Goal: Information Seeking & Learning: Learn about a topic

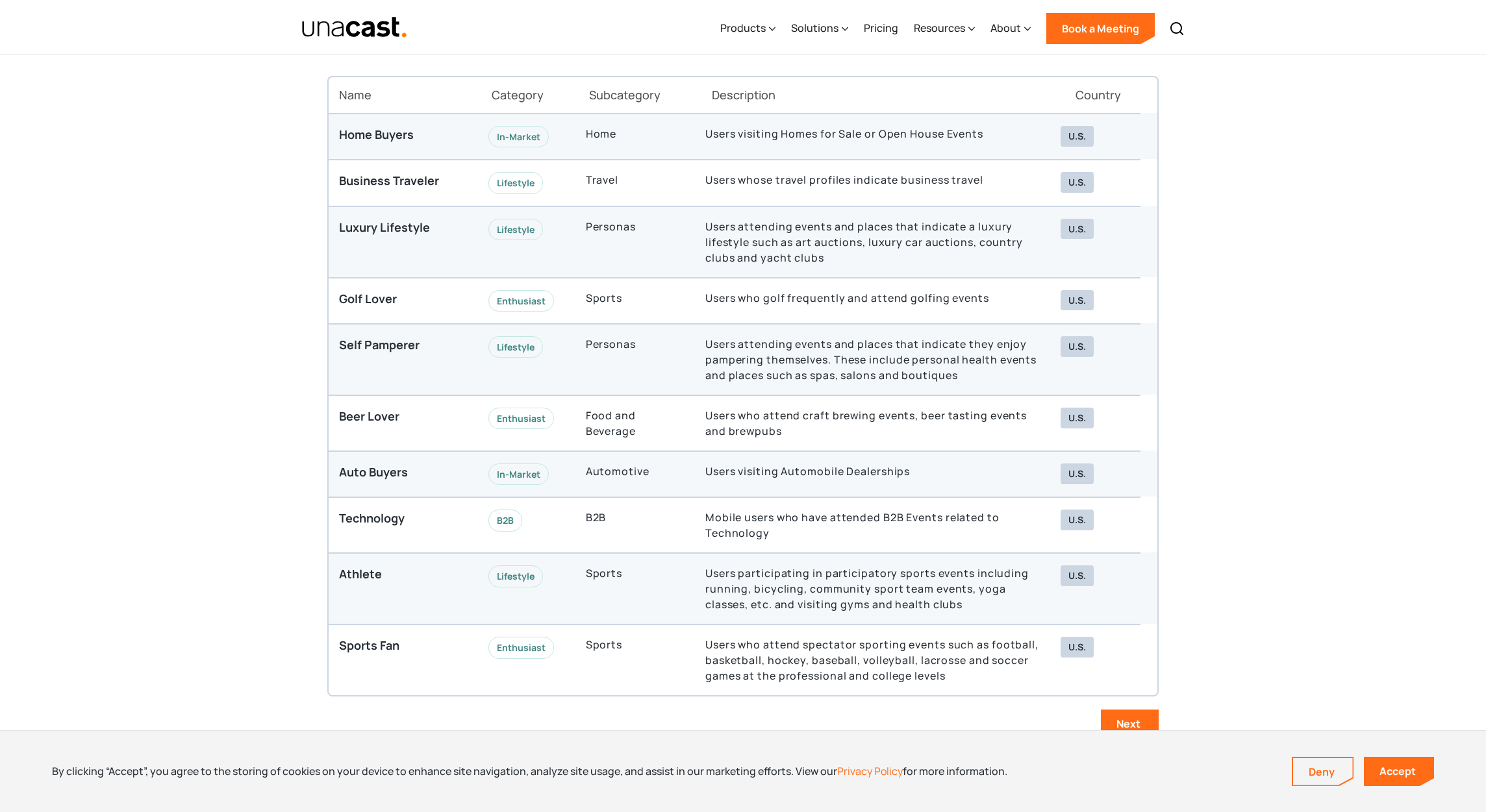
scroll to position [3622, 0]
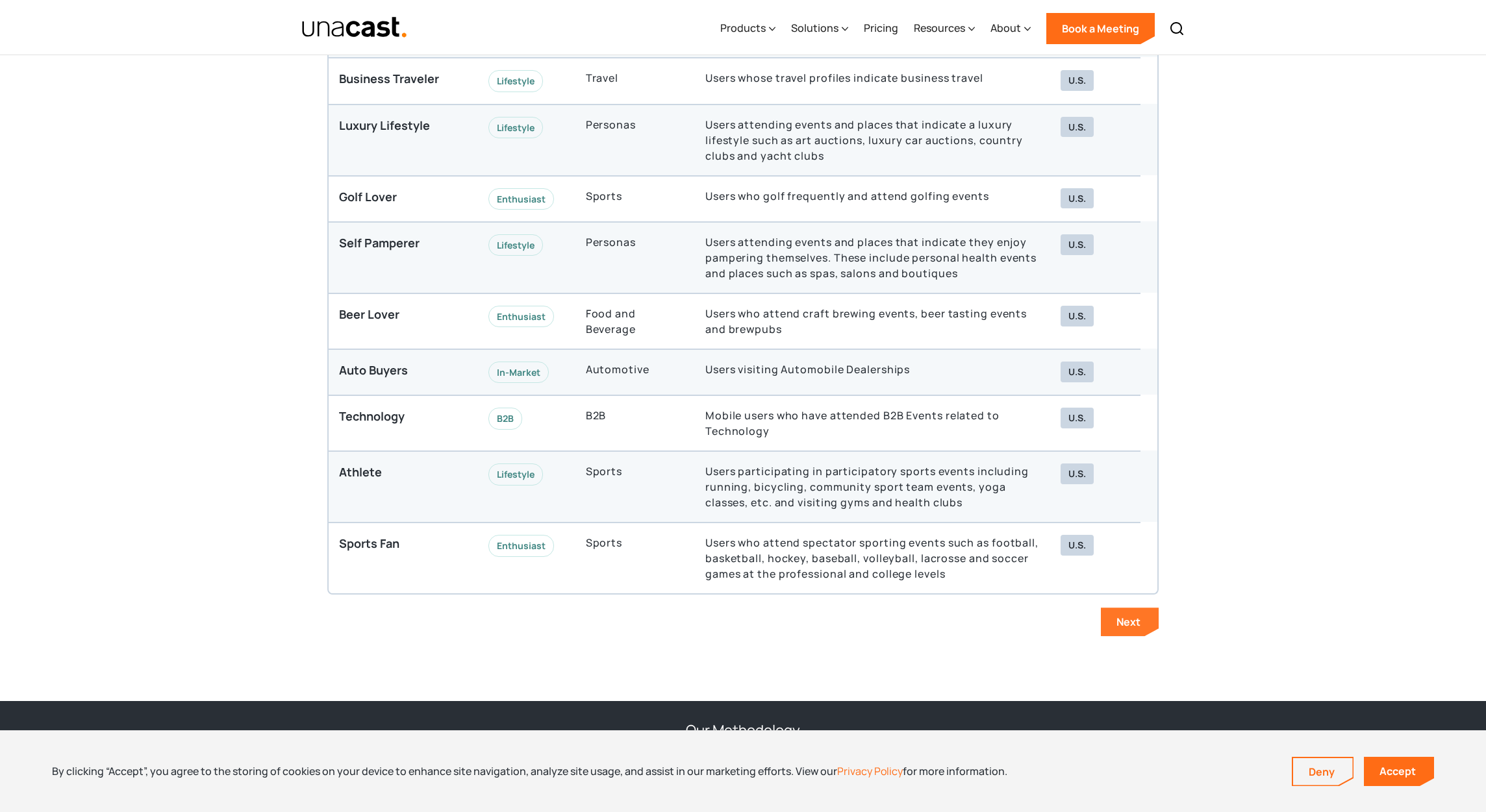
click at [1107, 624] on link "Next" at bounding box center [1129, 622] width 58 height 29
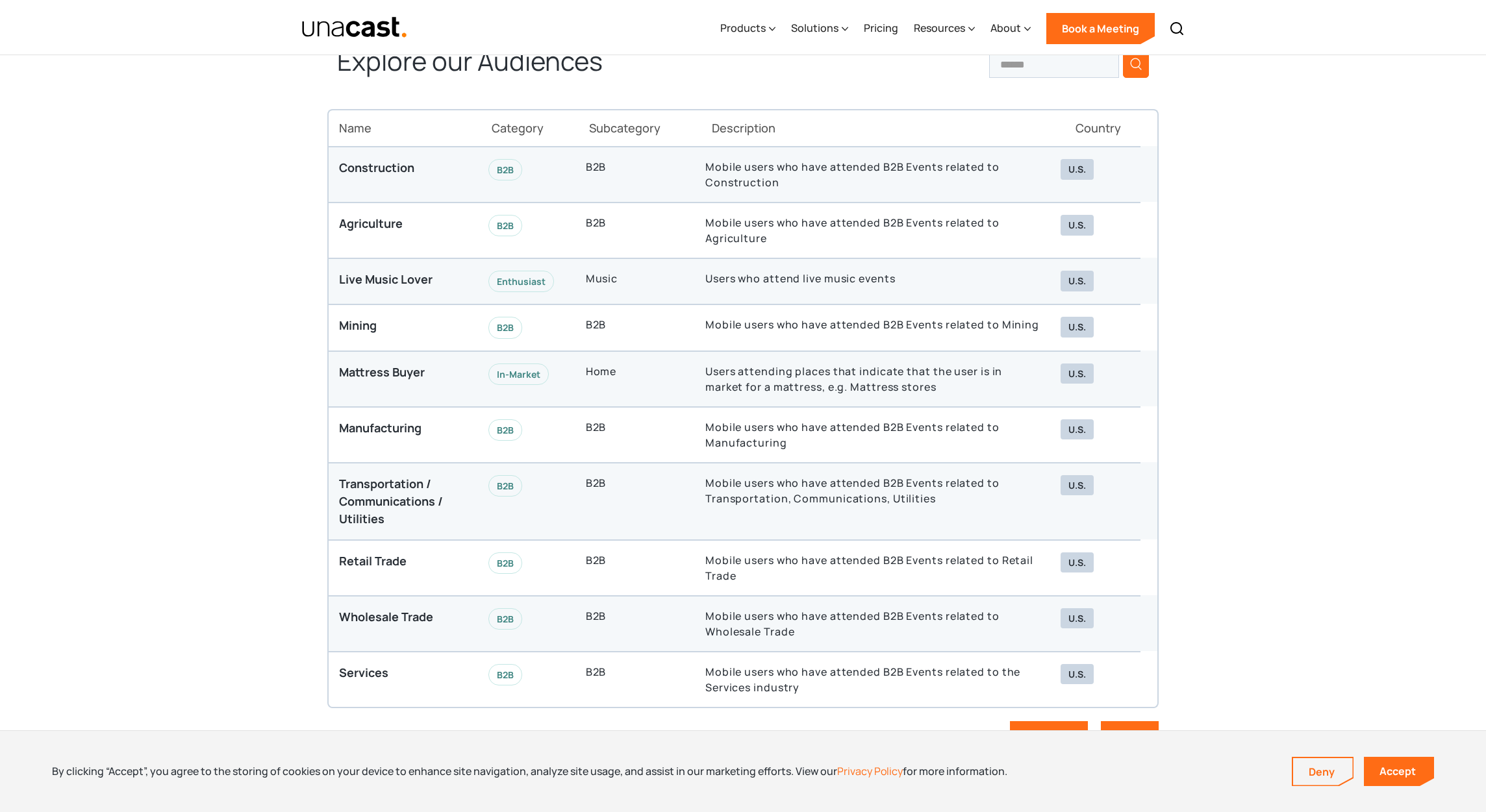
scroll to position [3522, 0]
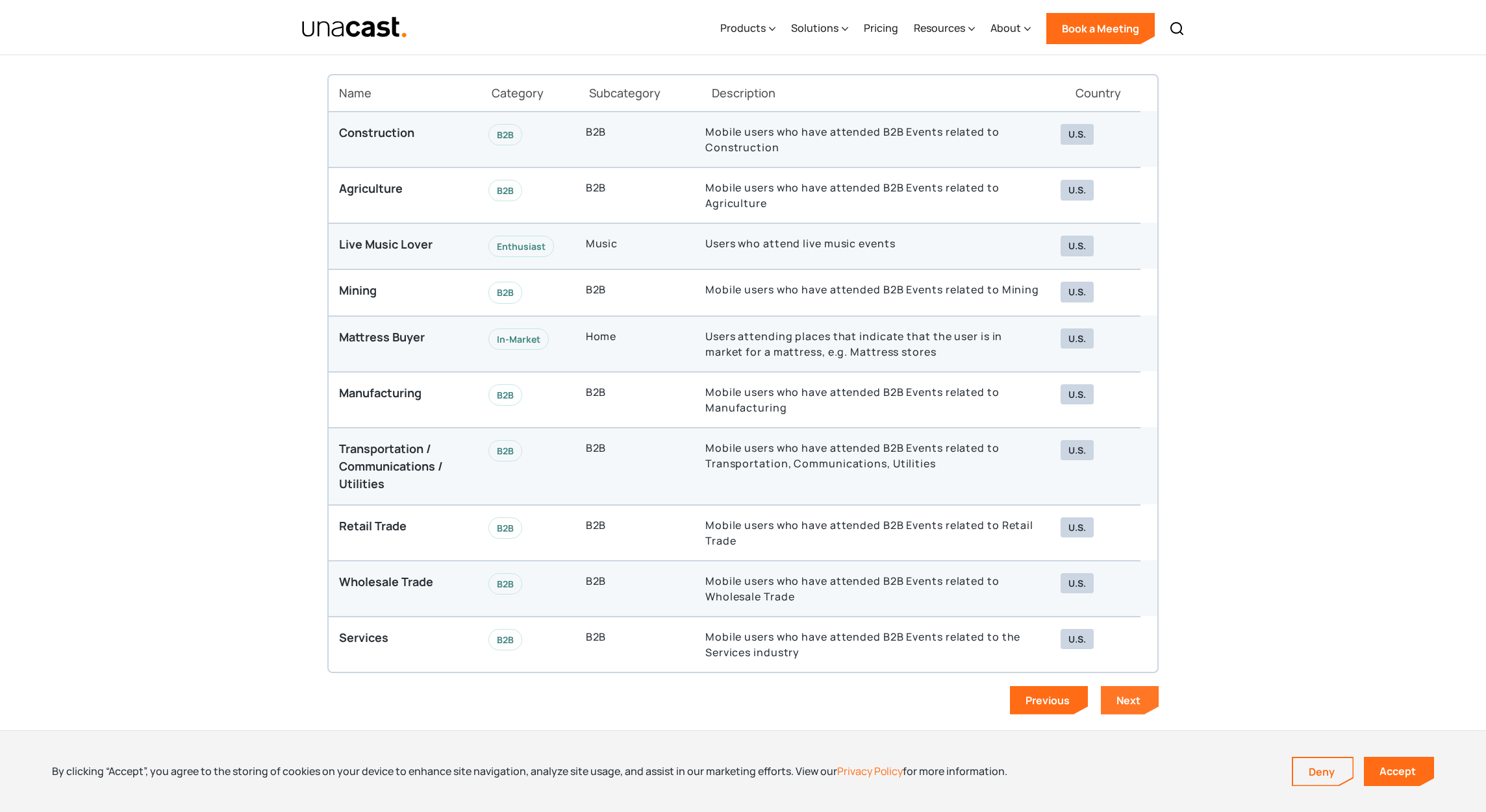
click at [1112, 690] on link "Next" at bounding box center [1129, 701] width 58 height 29
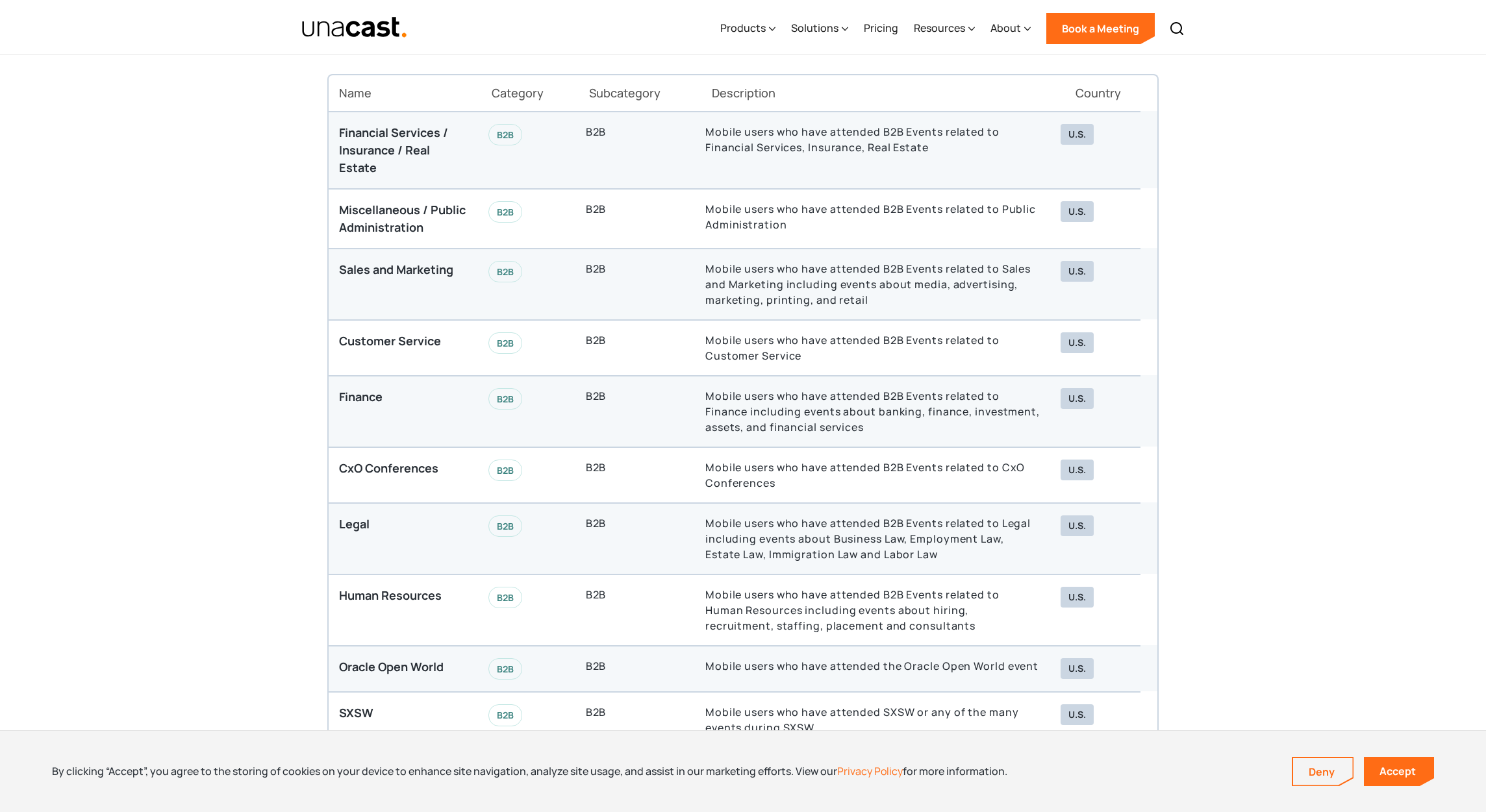
scroll to position [3592, 0]
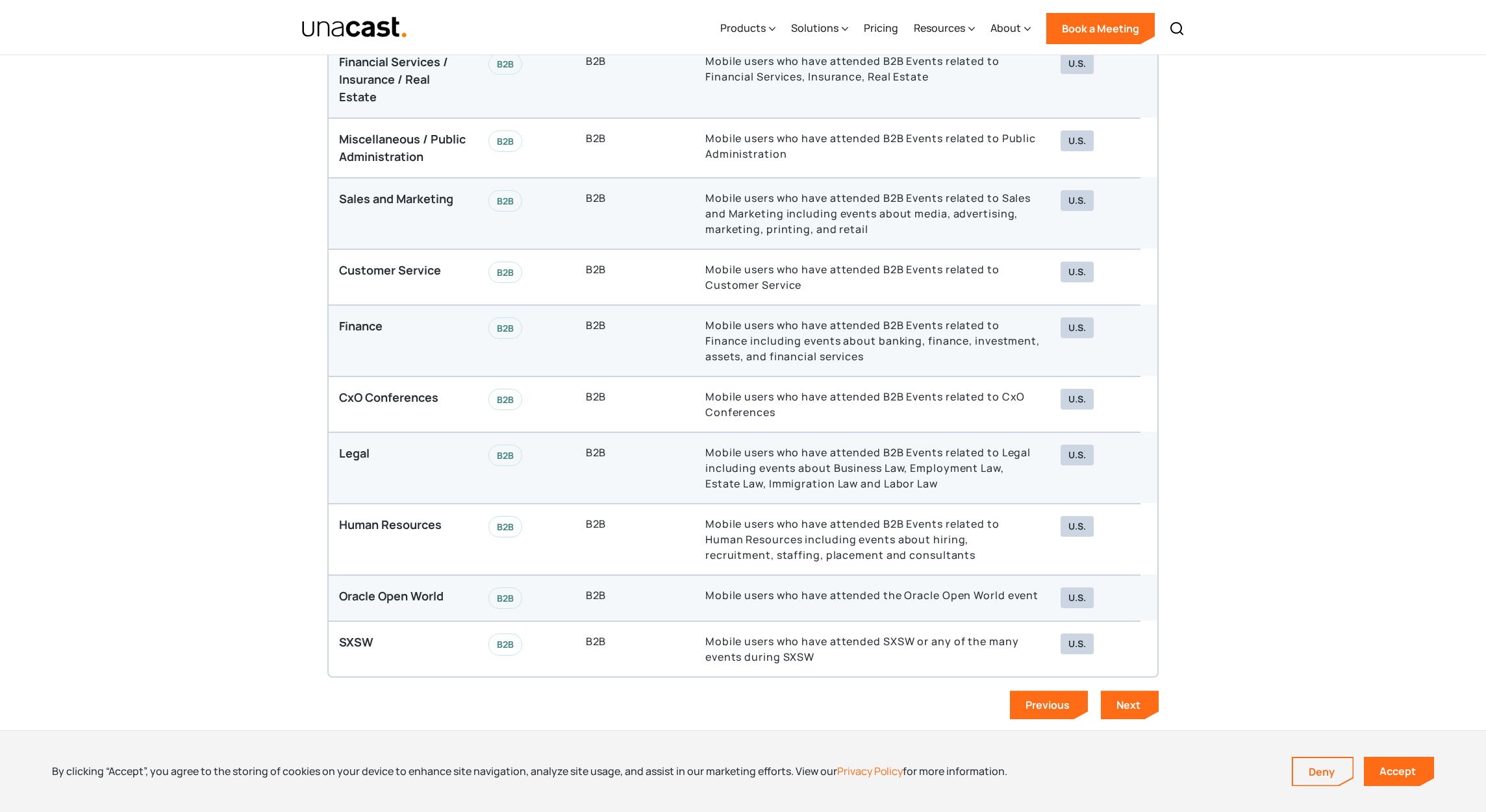
click at [1114, 716] on div "Data in Action Explore our Audiences Thank you! Your submission has been receiv…" at bounding box center [743, 311] width 831 height 841
click at [1114, 714] on link "Next" at bounding box center [1129, 705] width 58 height 29
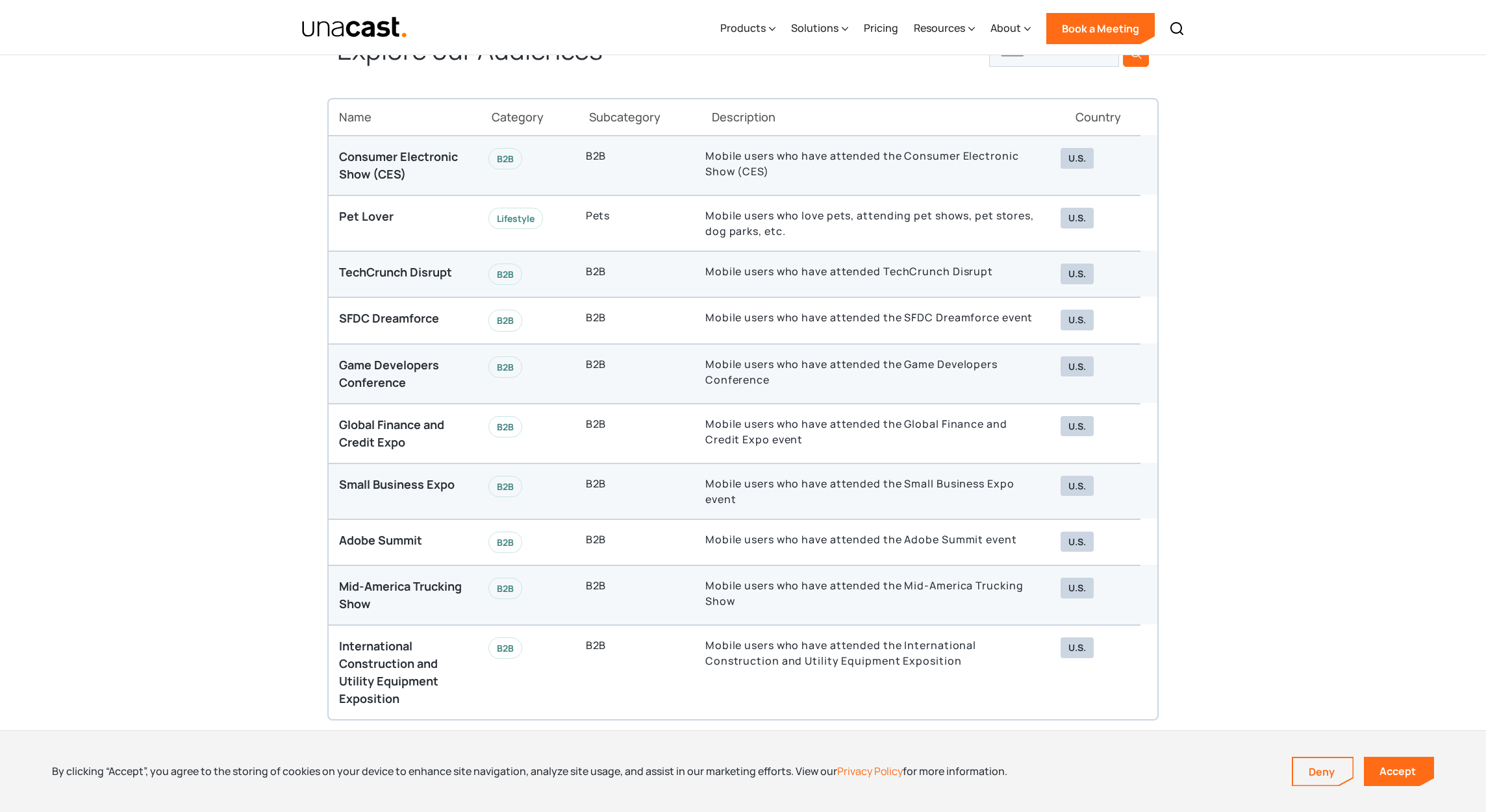
scroll to position [3531, 0]
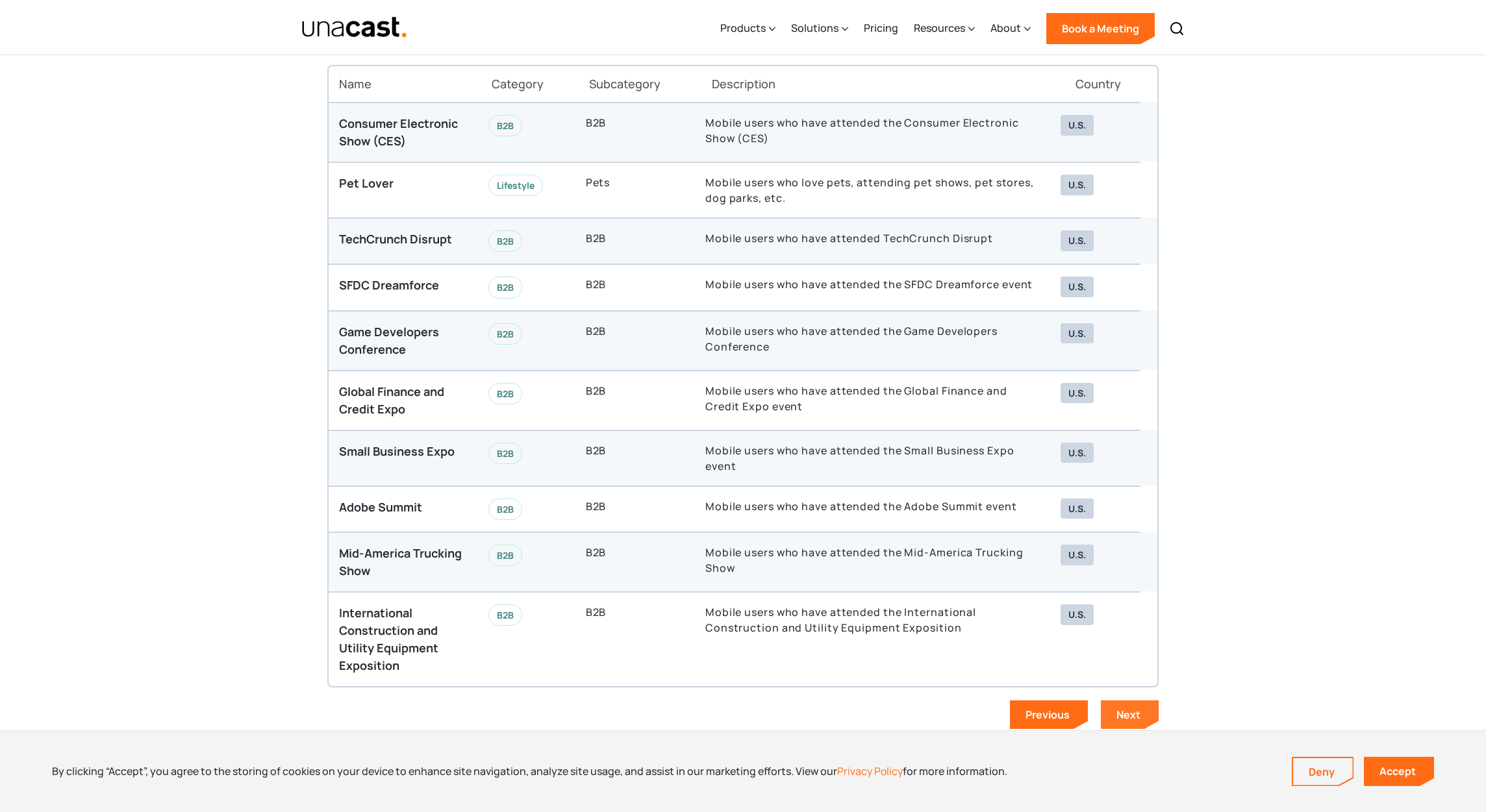
click at [1121, 711] on div "Next" at bounding box center [1128, 715] width 24 height 14
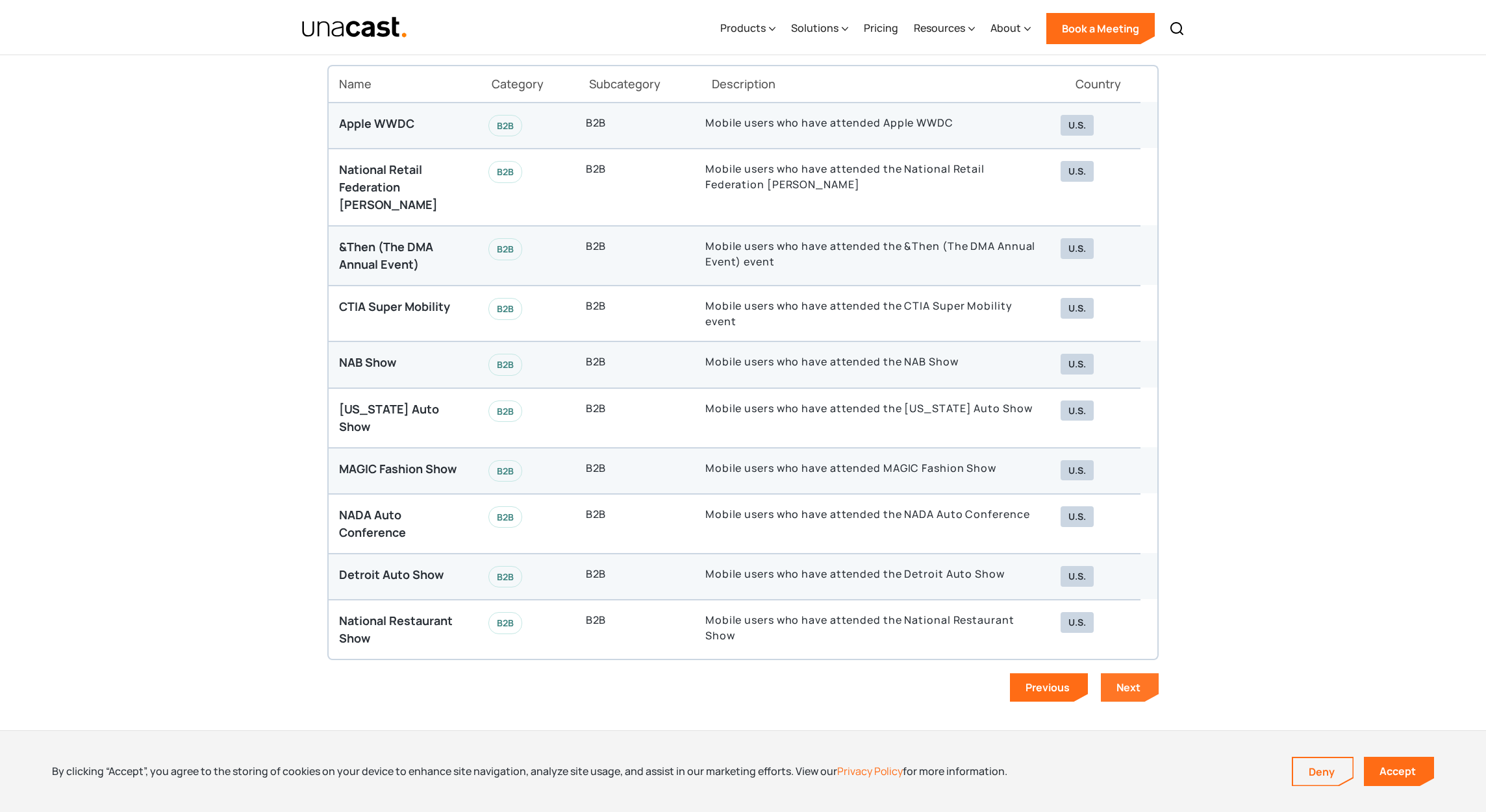
click at [1119, 680] on div "Next" at bounding box center [1128, 688] width 24 height 14
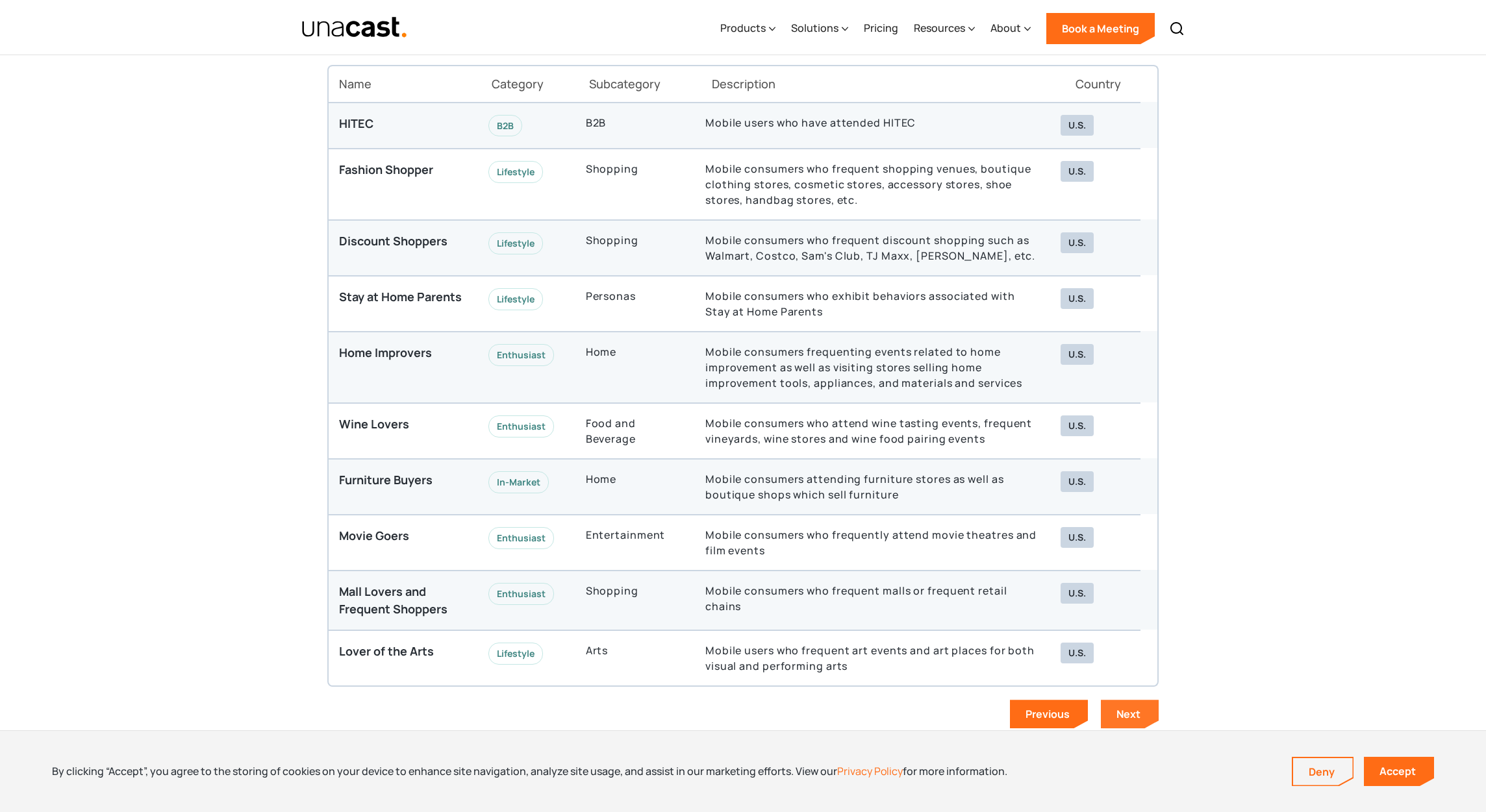
click at [1141, 719] on link "Next" at bounding box center [1129, 714] width 58 height 29
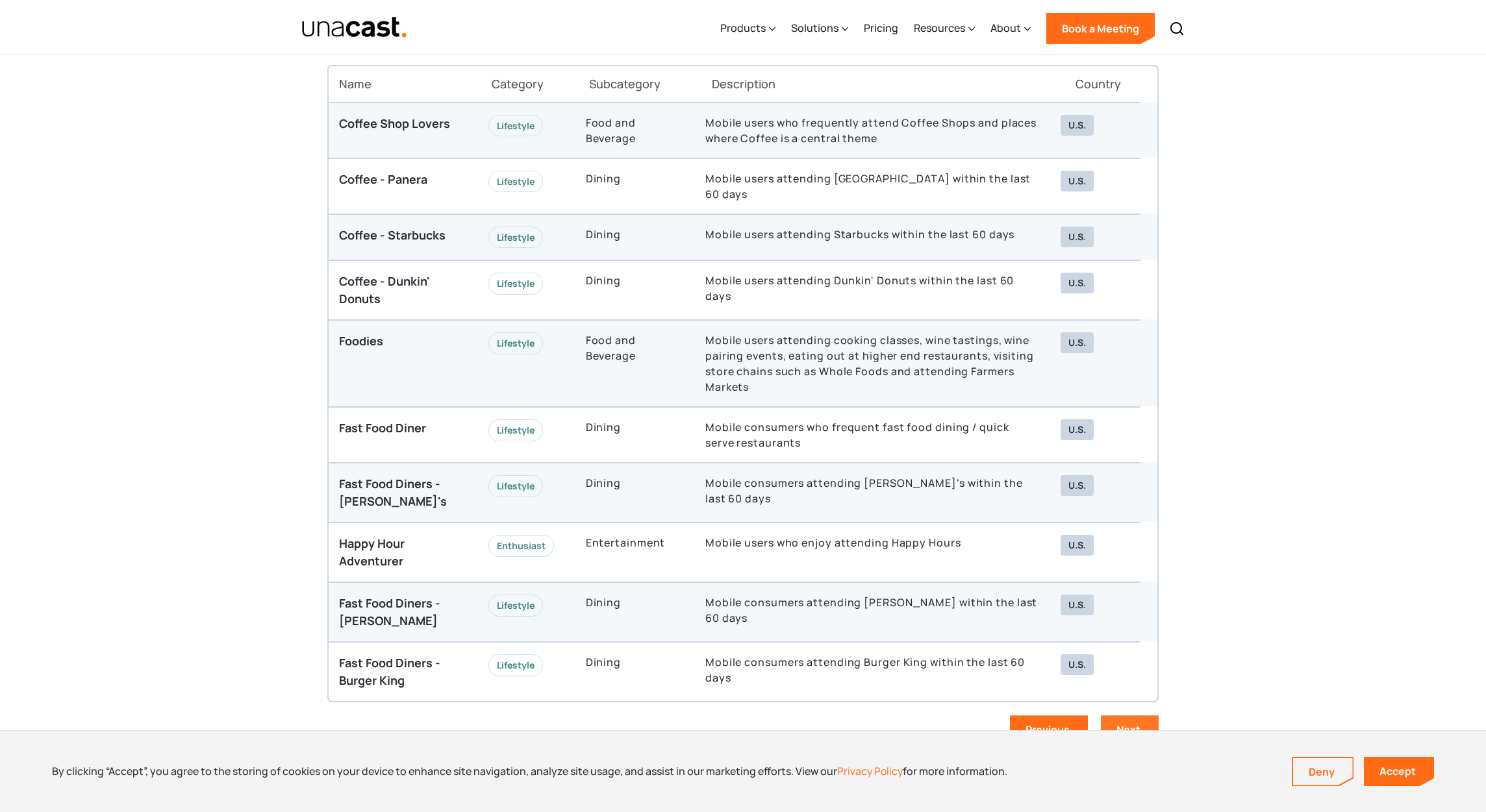
click at [1142, 716] on link "Next" at bounding box center [1129, 730] width 58 height 29
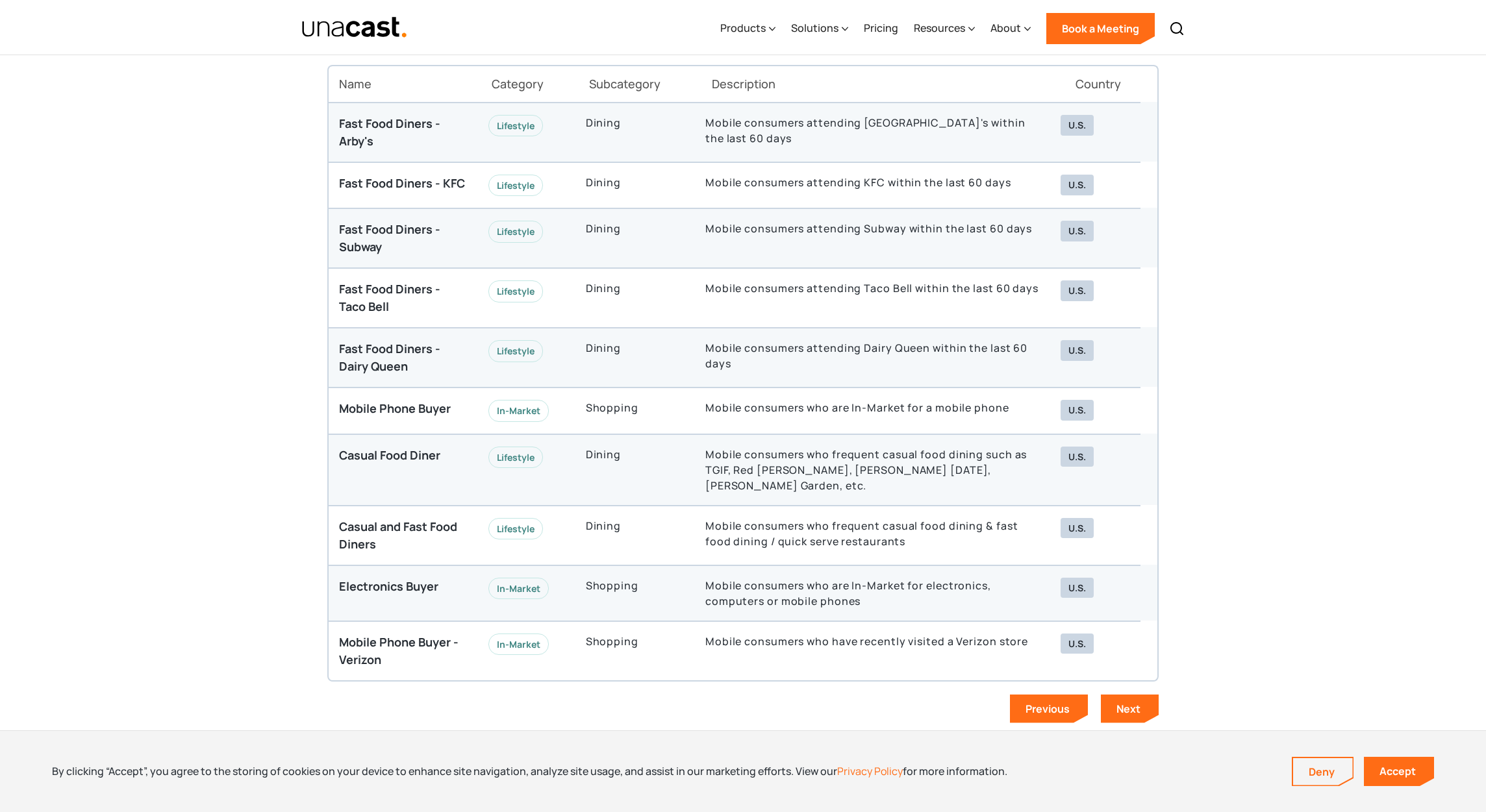
click at [1141, 707] on div "Data in Action Explore our Audiences Thank you! Your submission has been receiv…" at bounding box center [743, 344] width 831 height 783
click at [1139, 702] on div "Next" at bounding box center [1128, 709] width 24 height 14
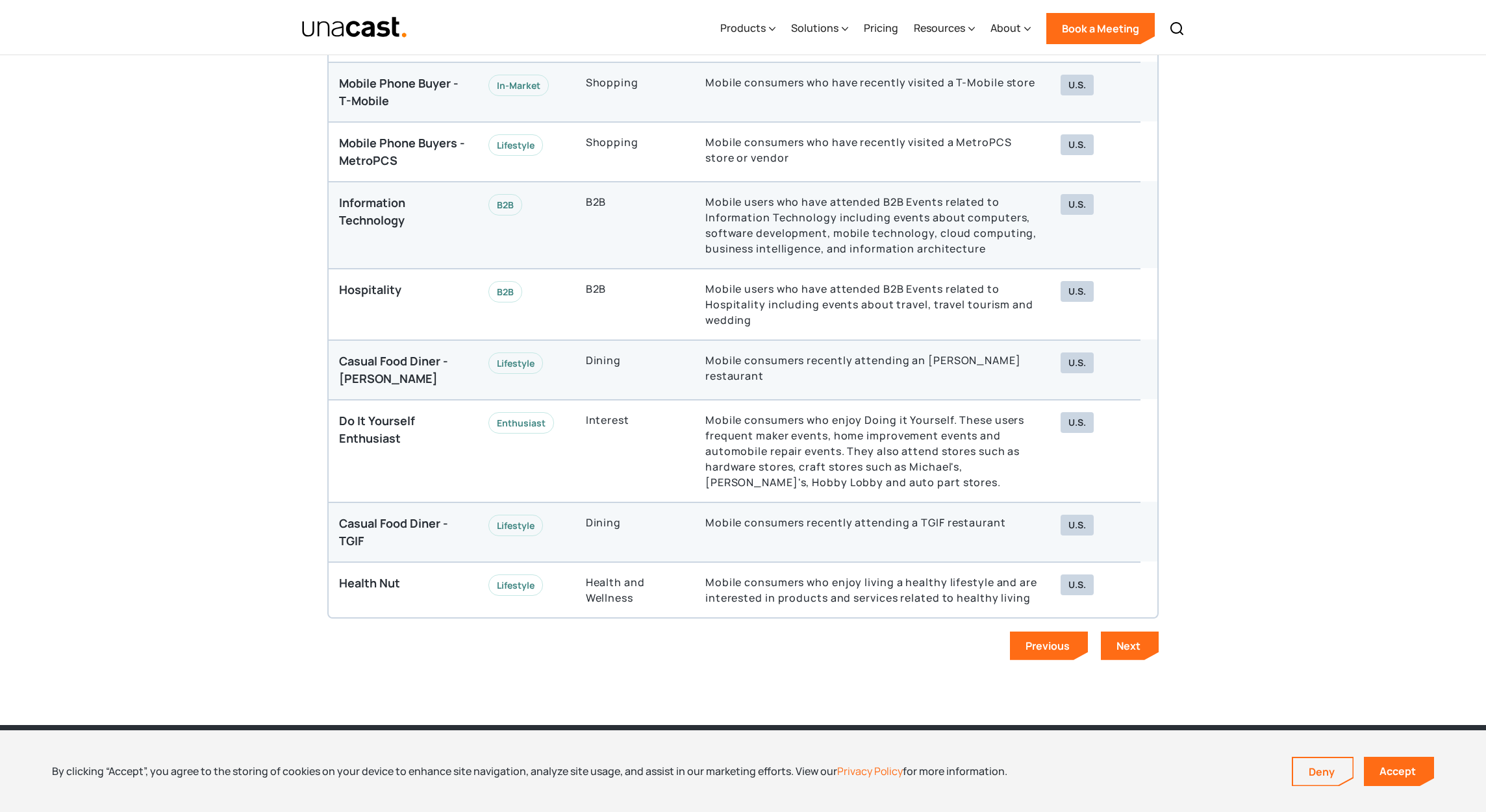
scroll to position [3693, 0]
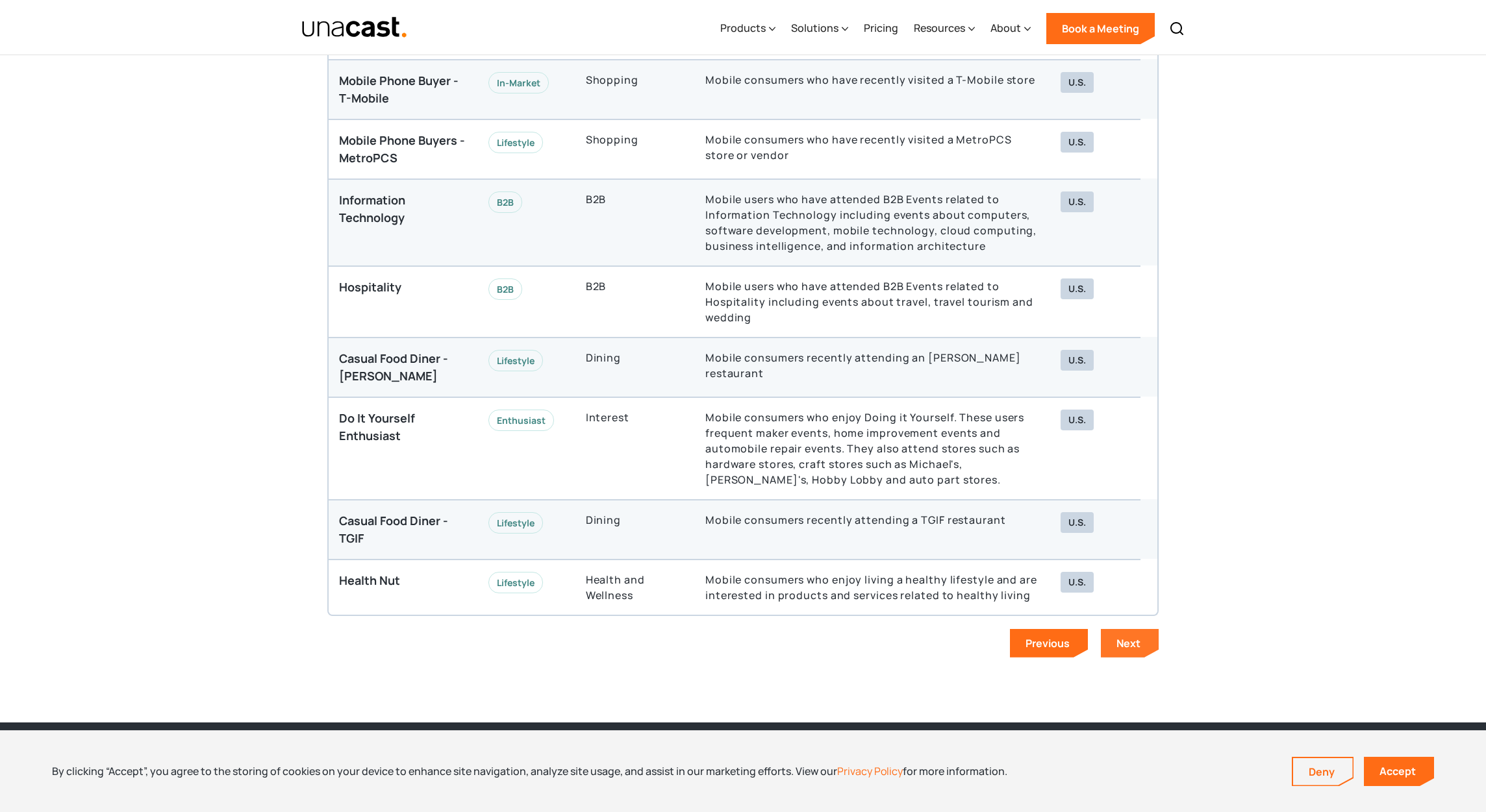
click at [1144, 640] on link "Next" at bounding box center [1129, 643] width 58 height 29
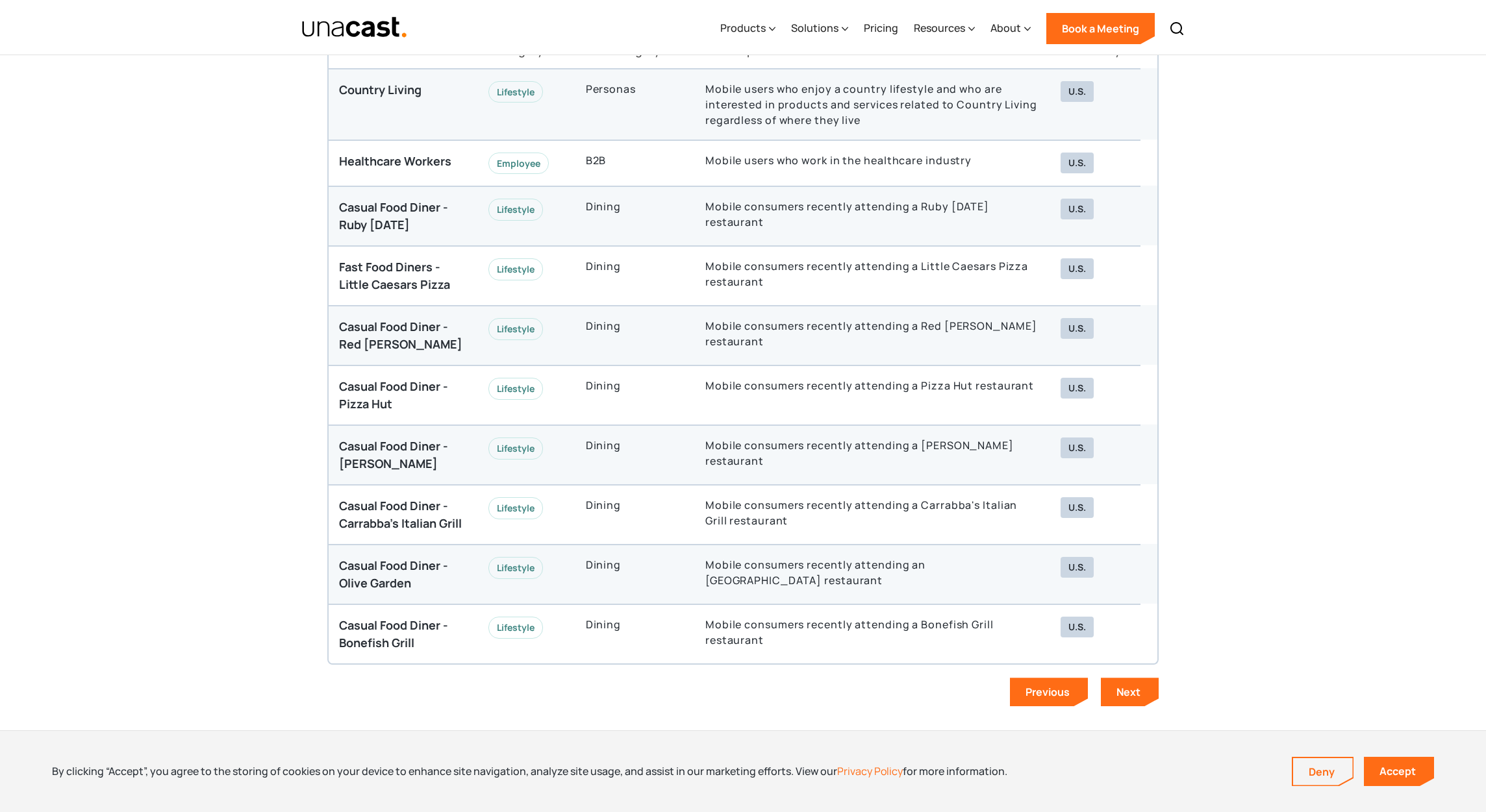
scroll to position [3563, 0]
click at [1114, 697] on link "Next" at bounding box center [1129, 693] width 58 height 29
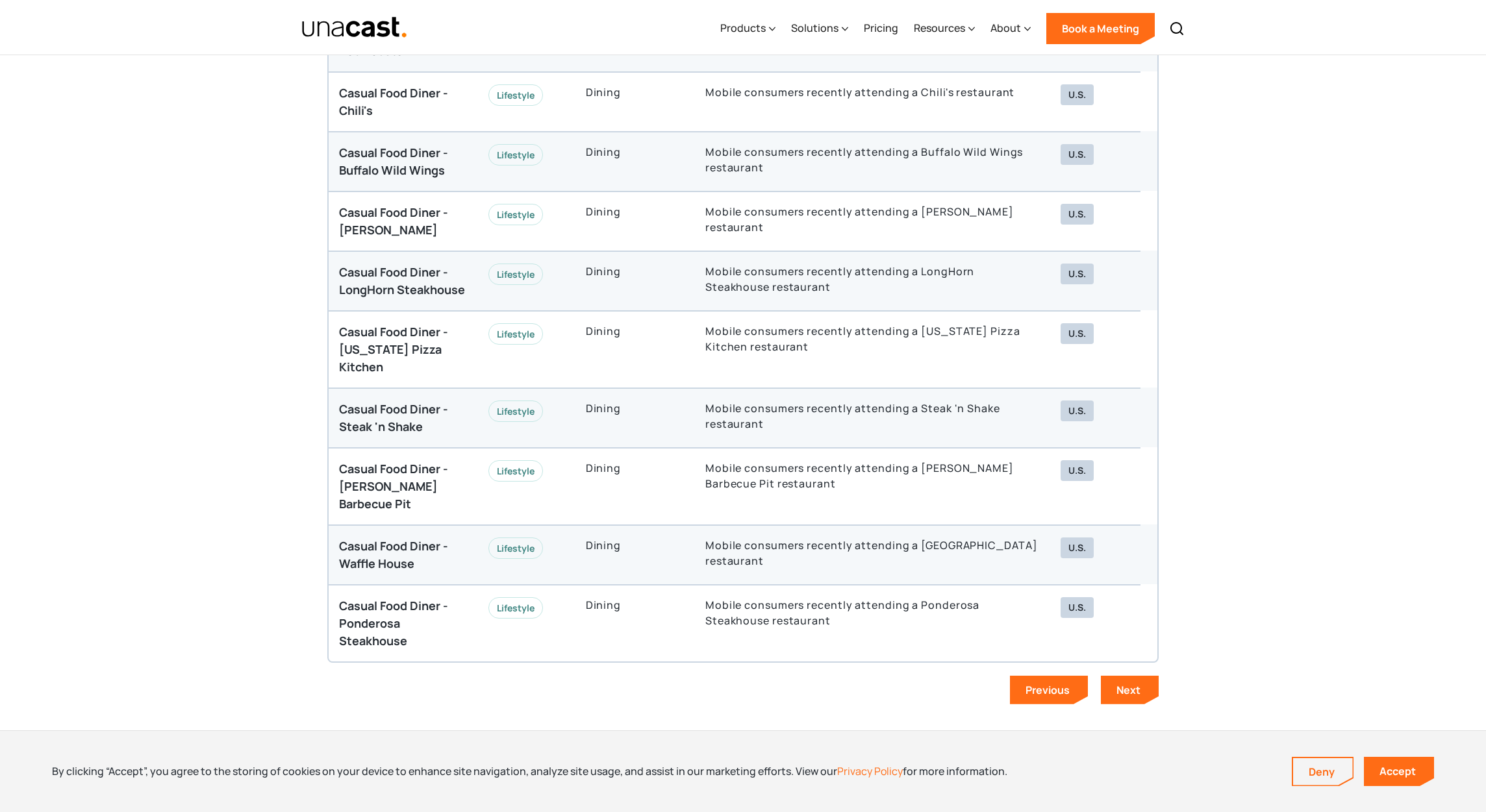
scroll to position [3637, 0]
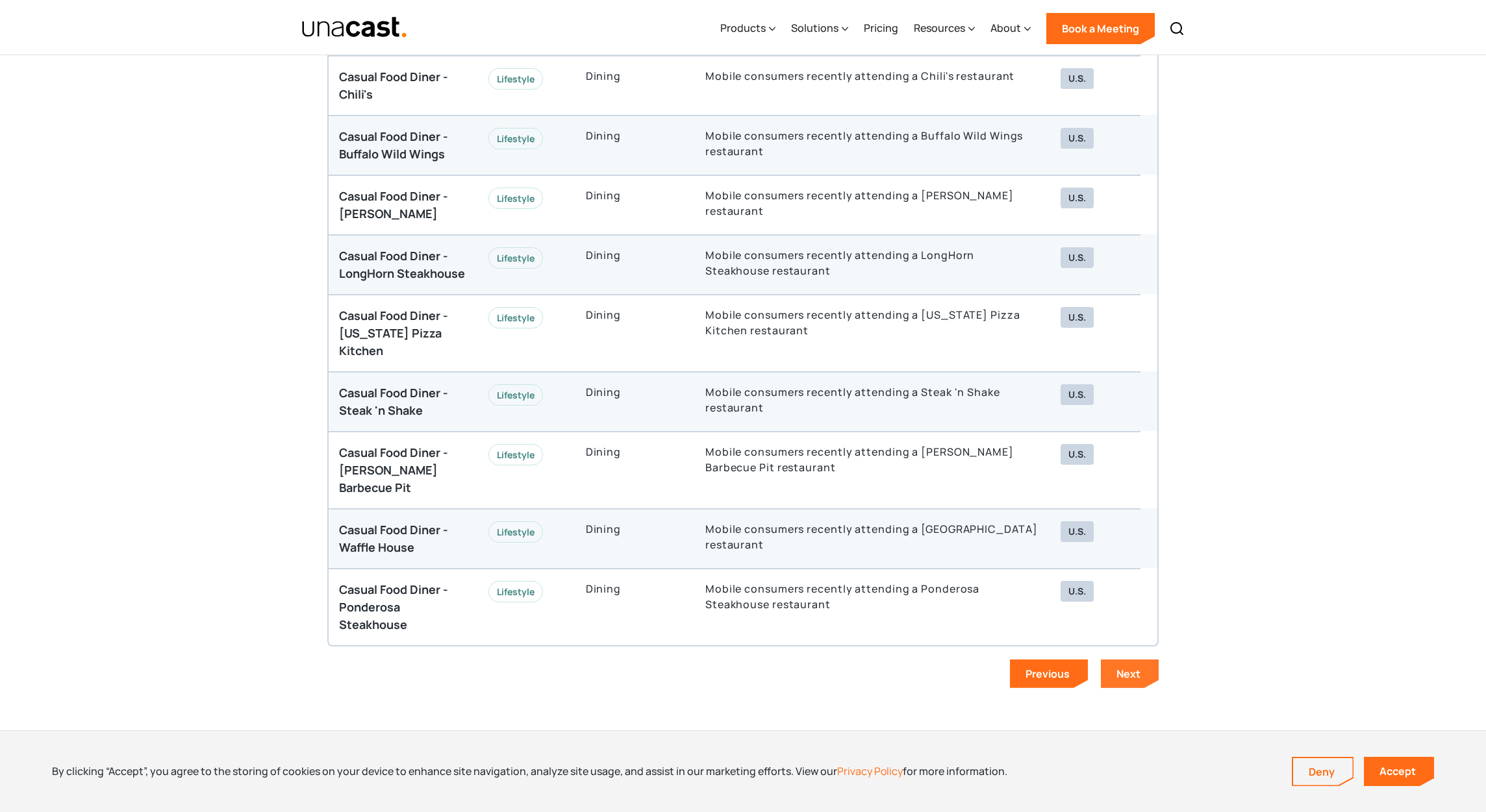
click at [1120, 667] on div "Next" at bounding box center [1128, 674] width 24 height 14
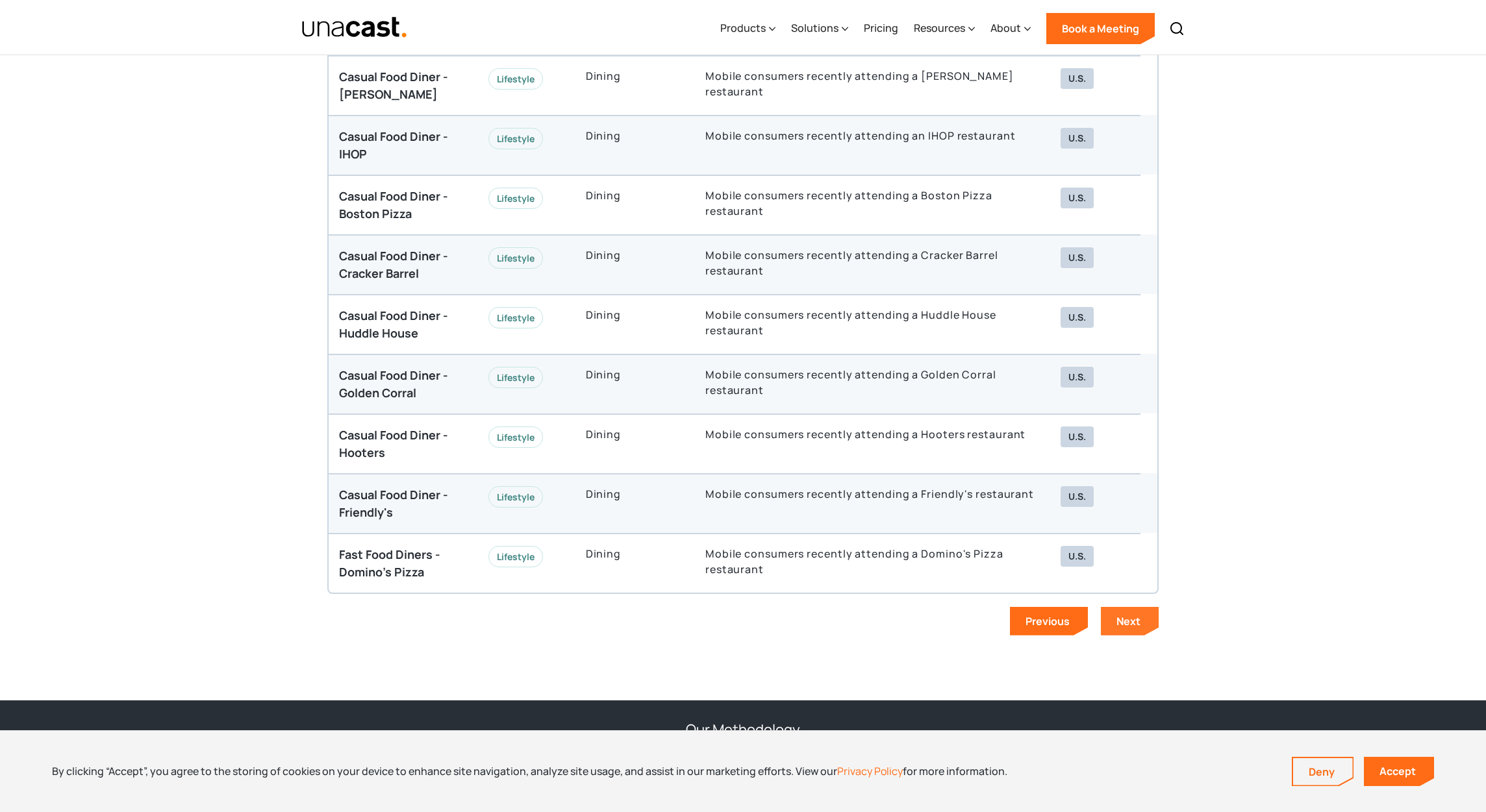
click at [1111, 616] on link "Next" at bounding box center [1129, 622] width 58 height 29
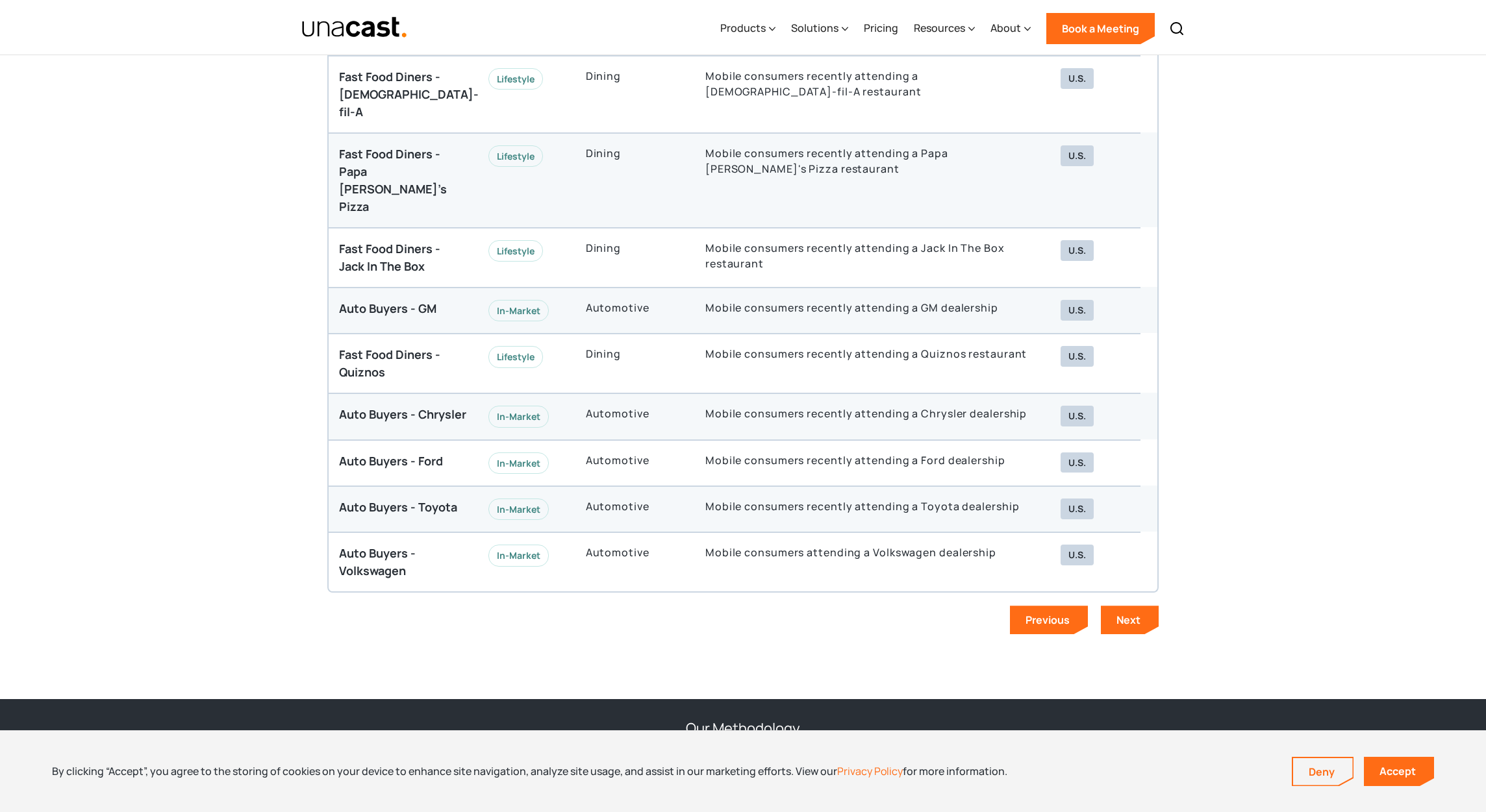
click at [1127, 580] on div "Data in Action Explore our Audiences Thank you! Your submission has been receiv…" at bounding box center [743, 247] width 831 height 802
click at [1131, 613] on div "Next" at bounding box center [1128, 620] width 24 height 14
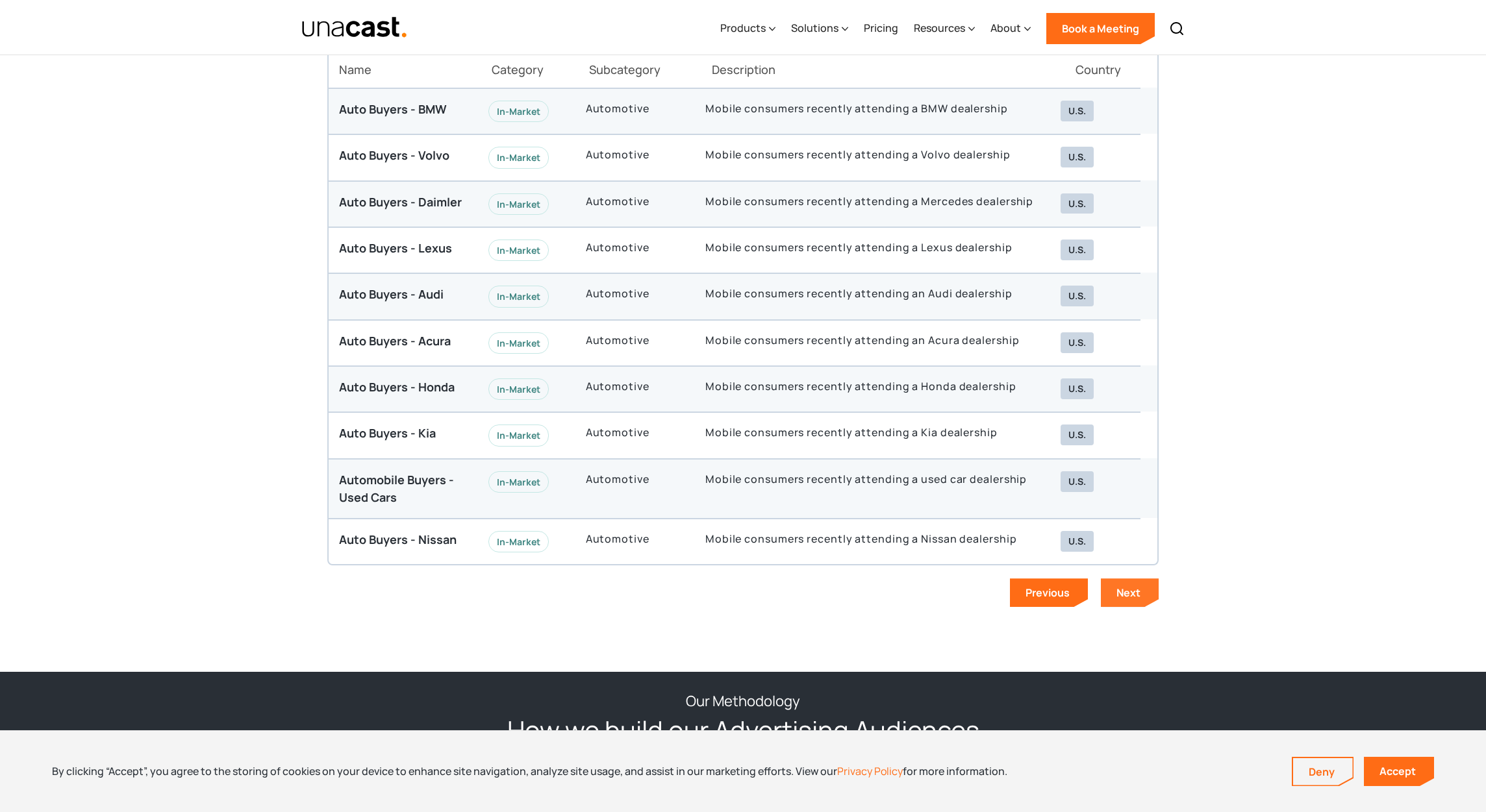
scroll to position [3544, 0]
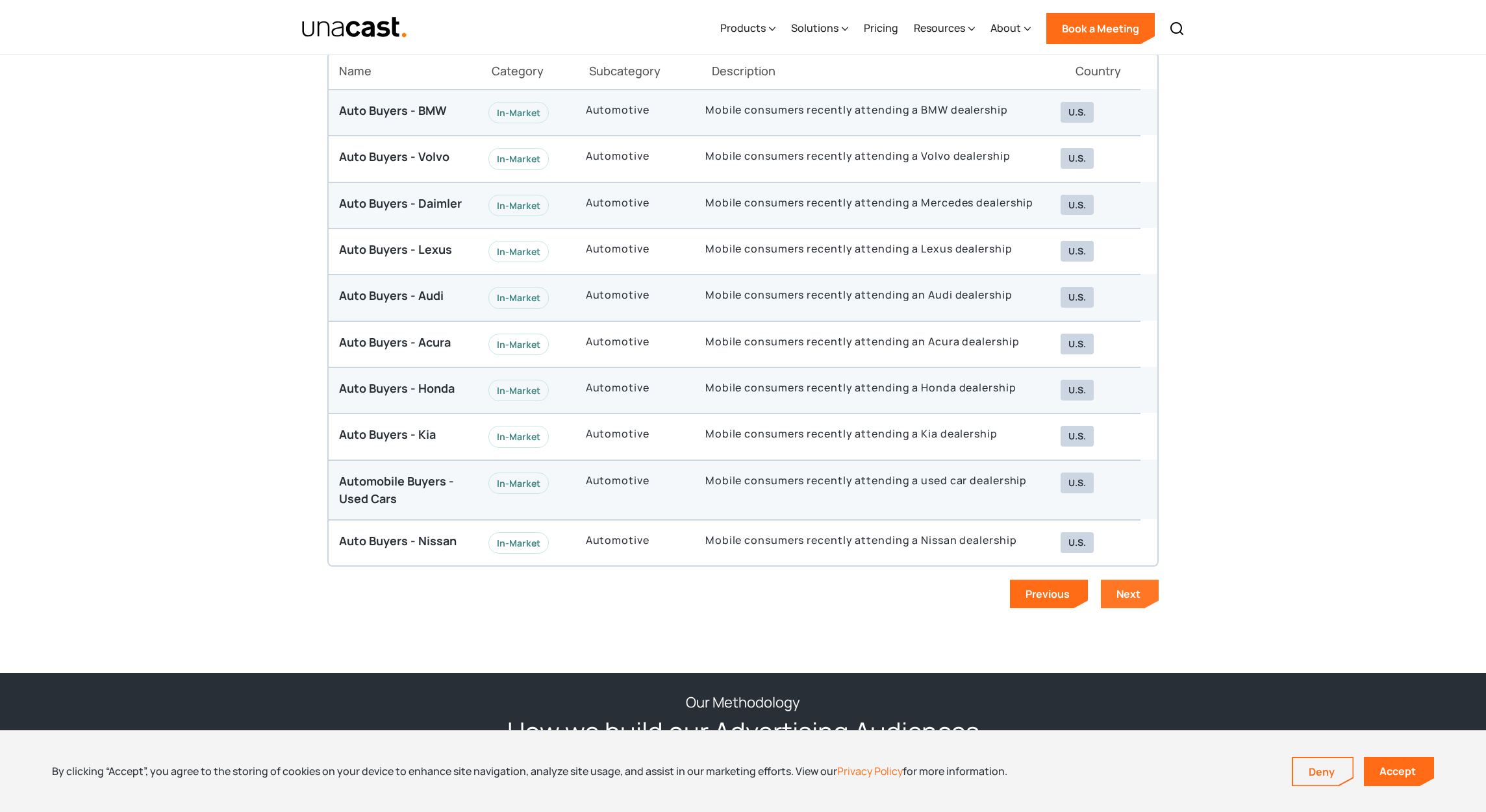
click at [1129, 587] on div "Next" at bounding box center [1128, 594] width 24 height 14
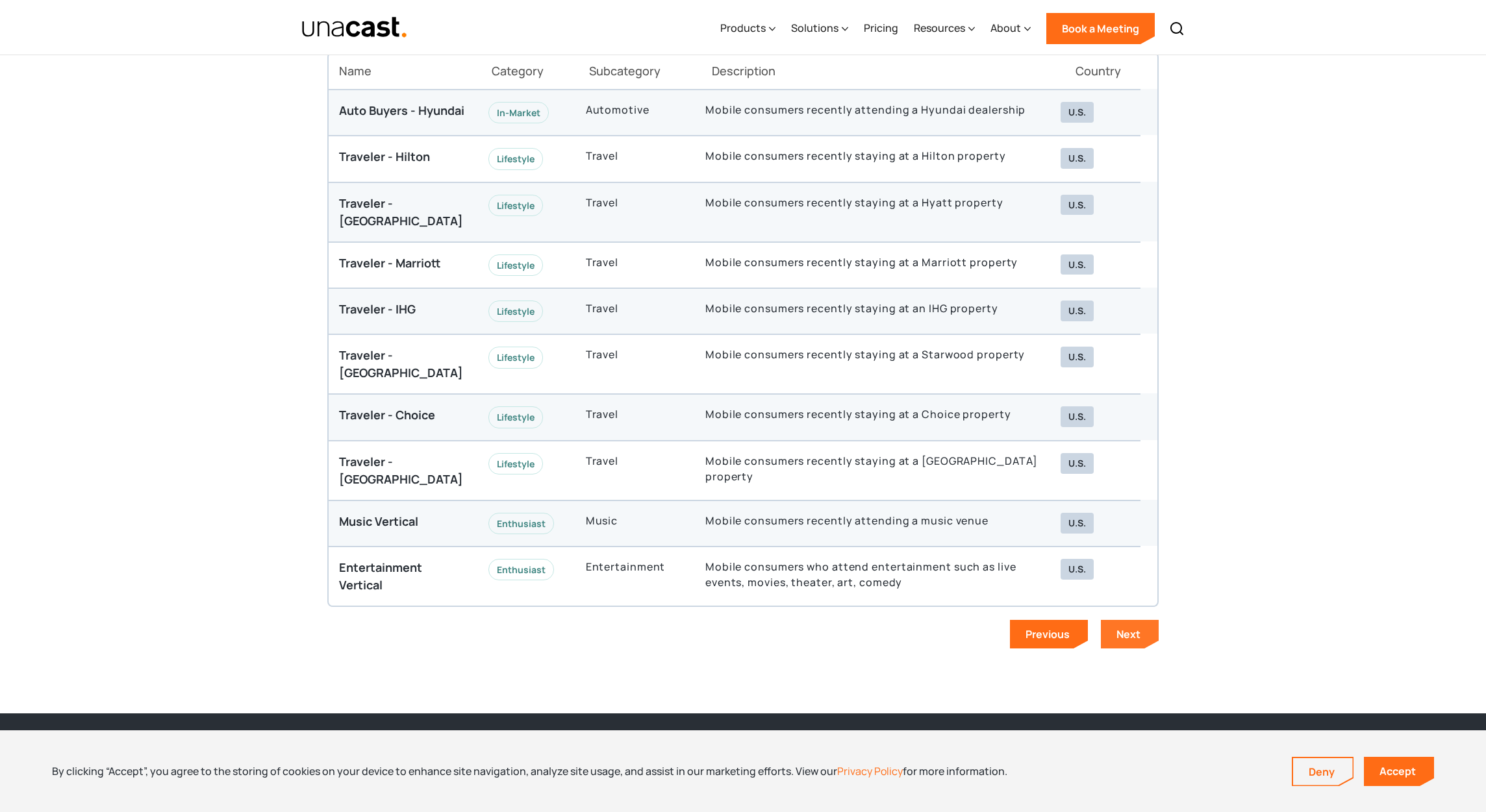
click at [1130, 627] on div "Next" at bounding box center [1128, 635] width 24 height 14
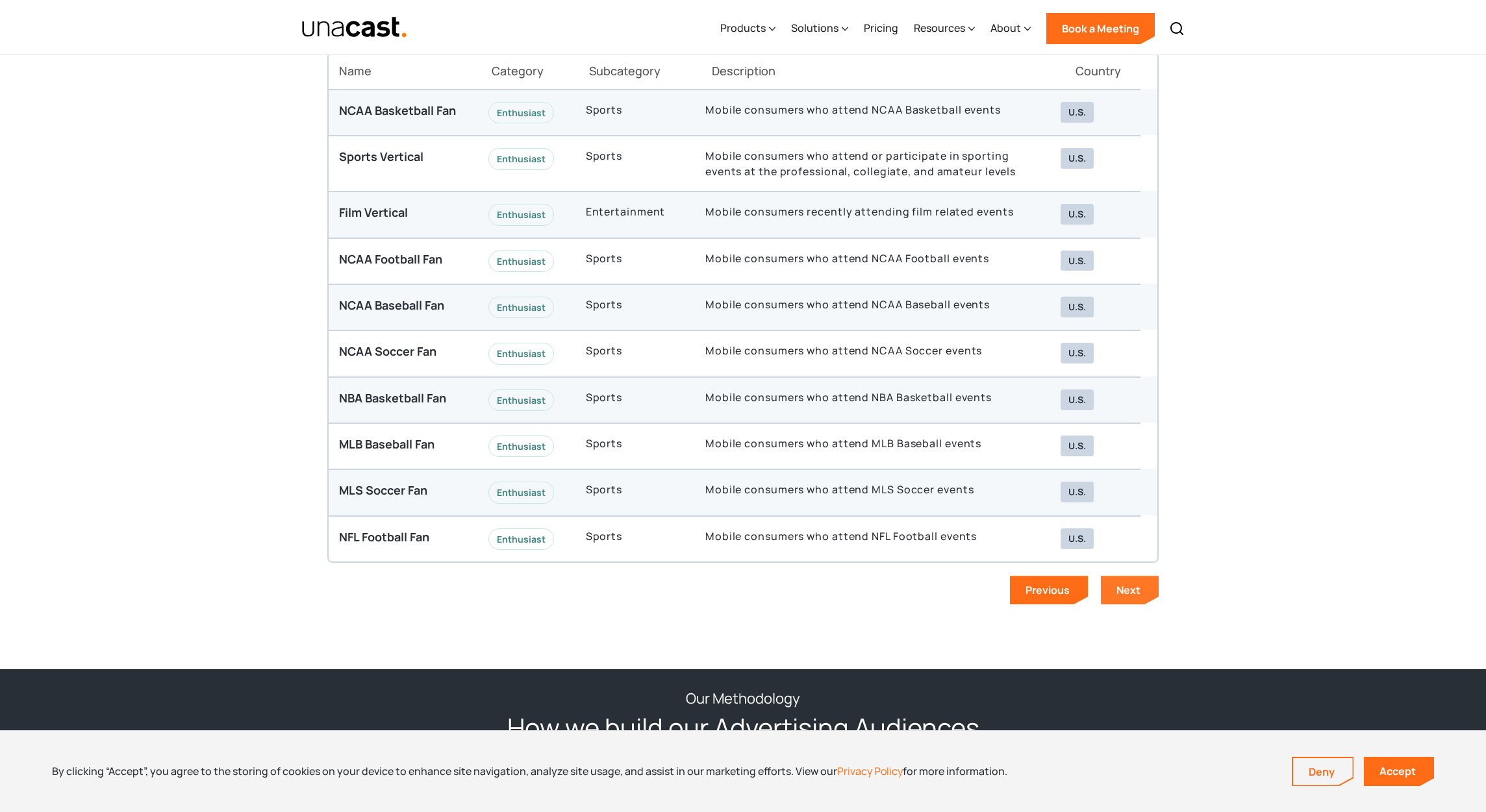
click at [1134, 591] on div "Next" at bounding box center [1128, 590] width 24 height 14
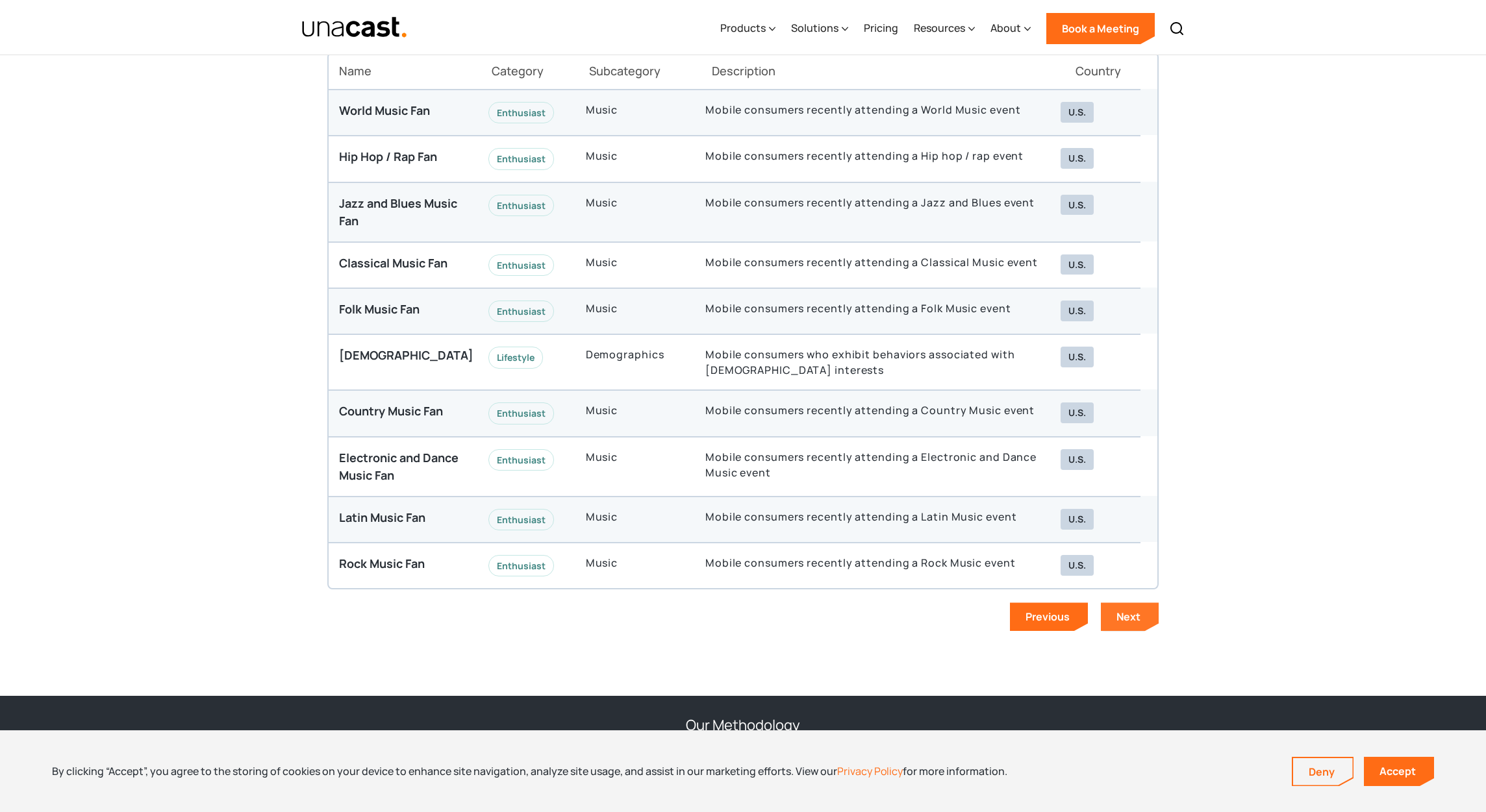
click at [1129, 609] on div "Next" at bounding box center [1128, 617] width 24 height 14
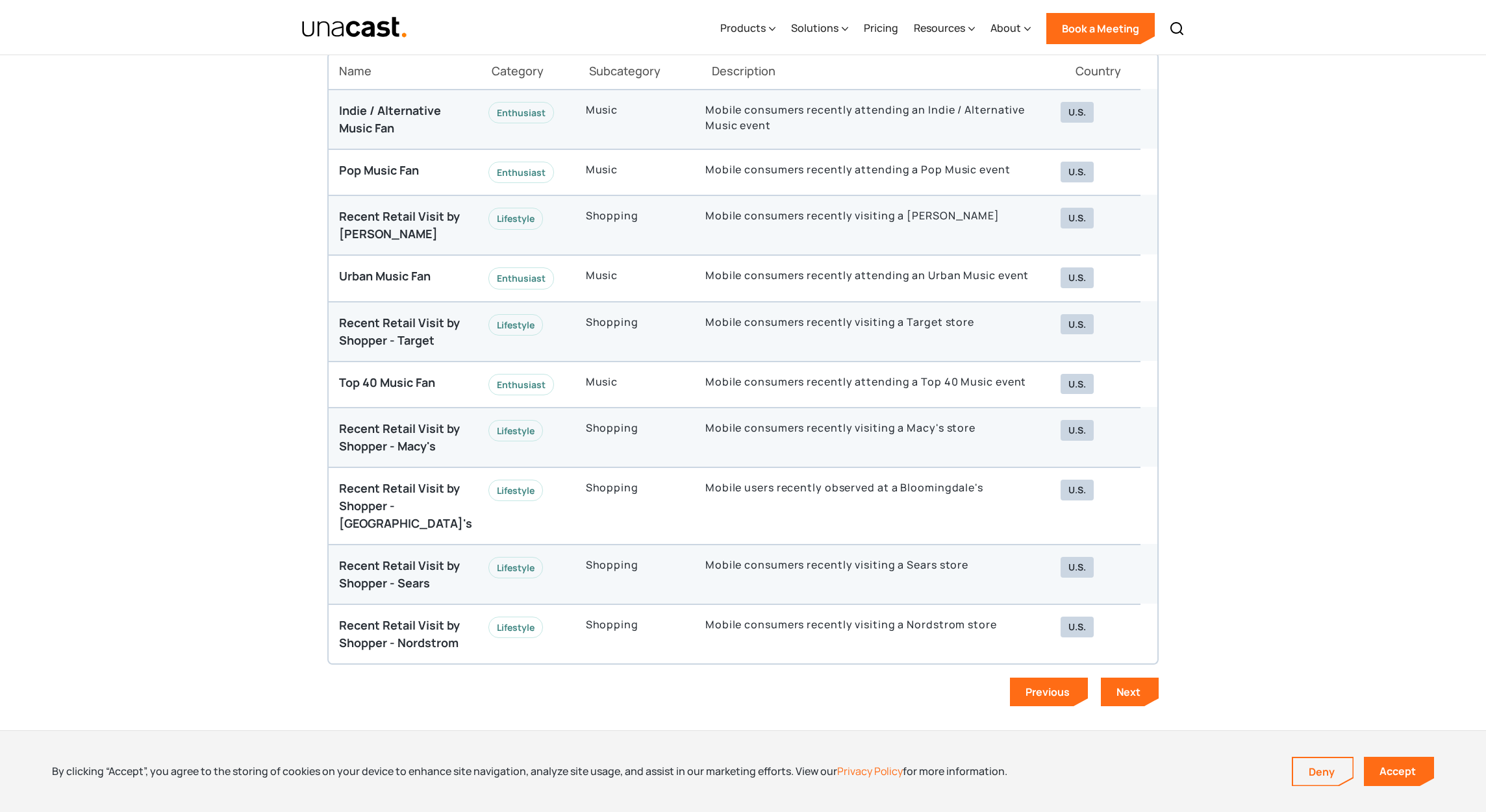
click at [1116, 659] on div "Recent Retail Visit by Shopper - Nordstrom Lifestyle Shopping Mobile consumers …" at bounding box center [734, 633] width 812 height 60
click at [1121, 680] on link "Next" at bounding box center [1129, 692] width 58 height 29
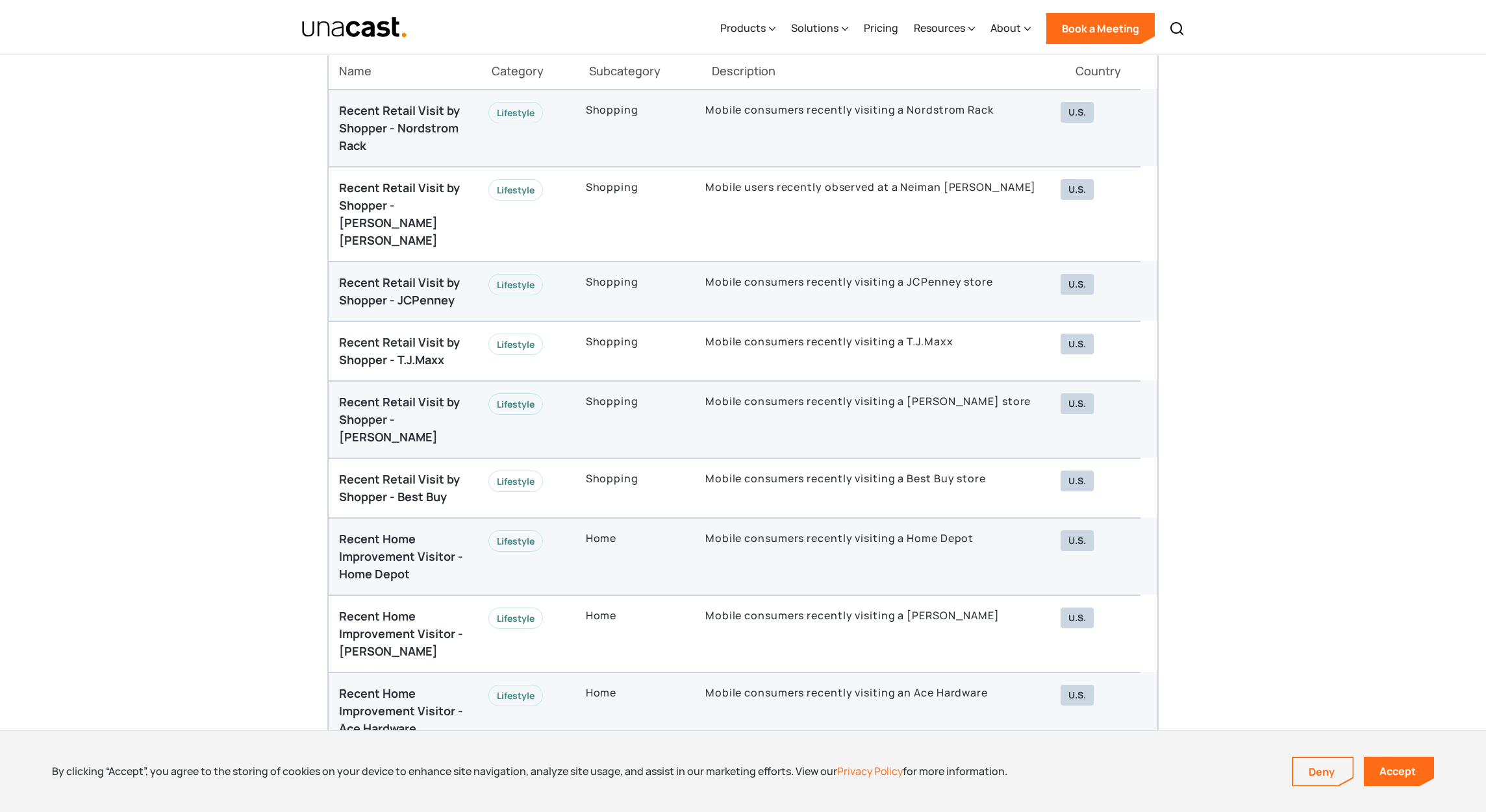
scroll to position [3649, 0]
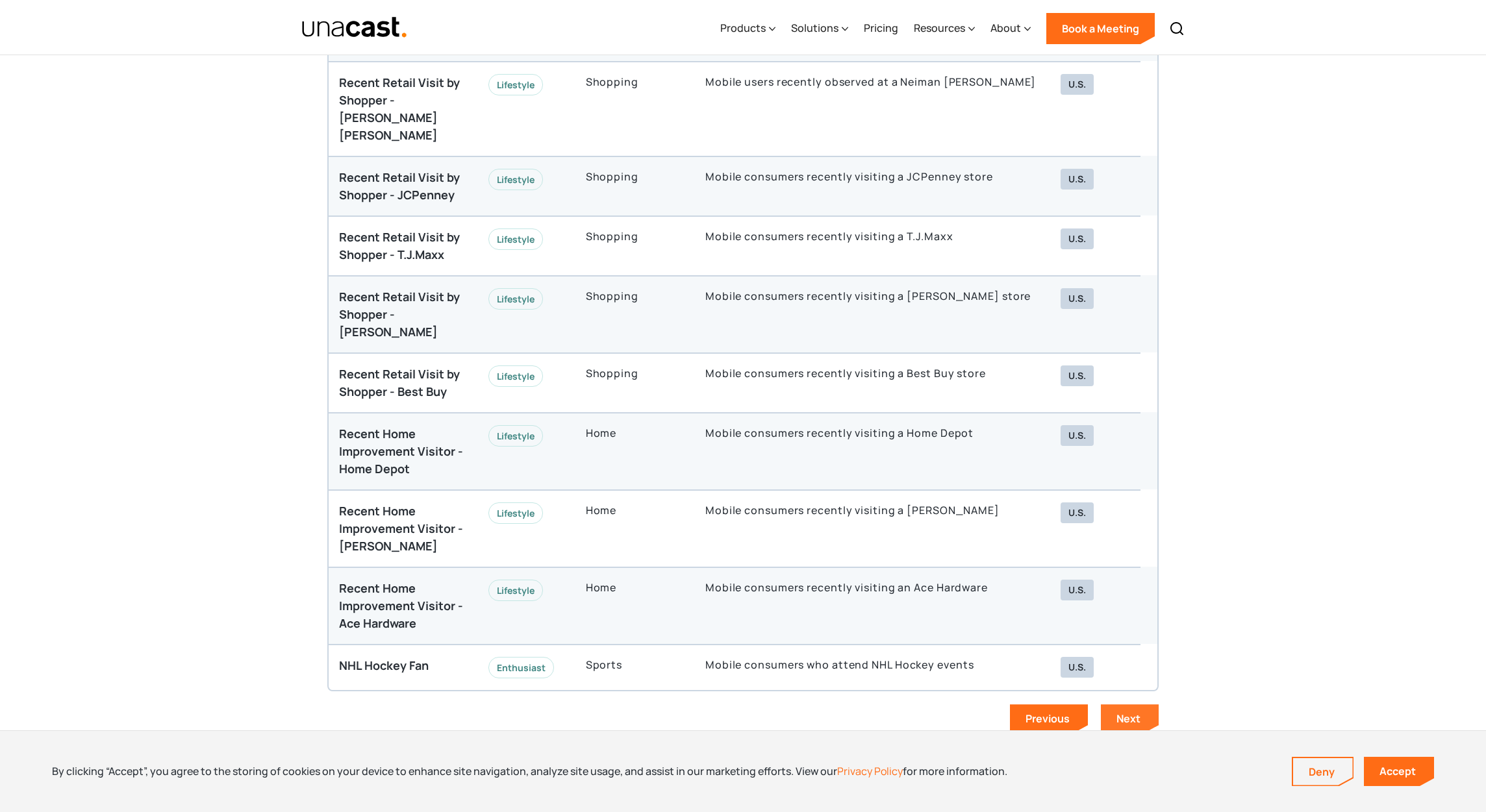
click at [1120, 704] on link "Next" at bounding box center [1129, 719] width 58 height 29
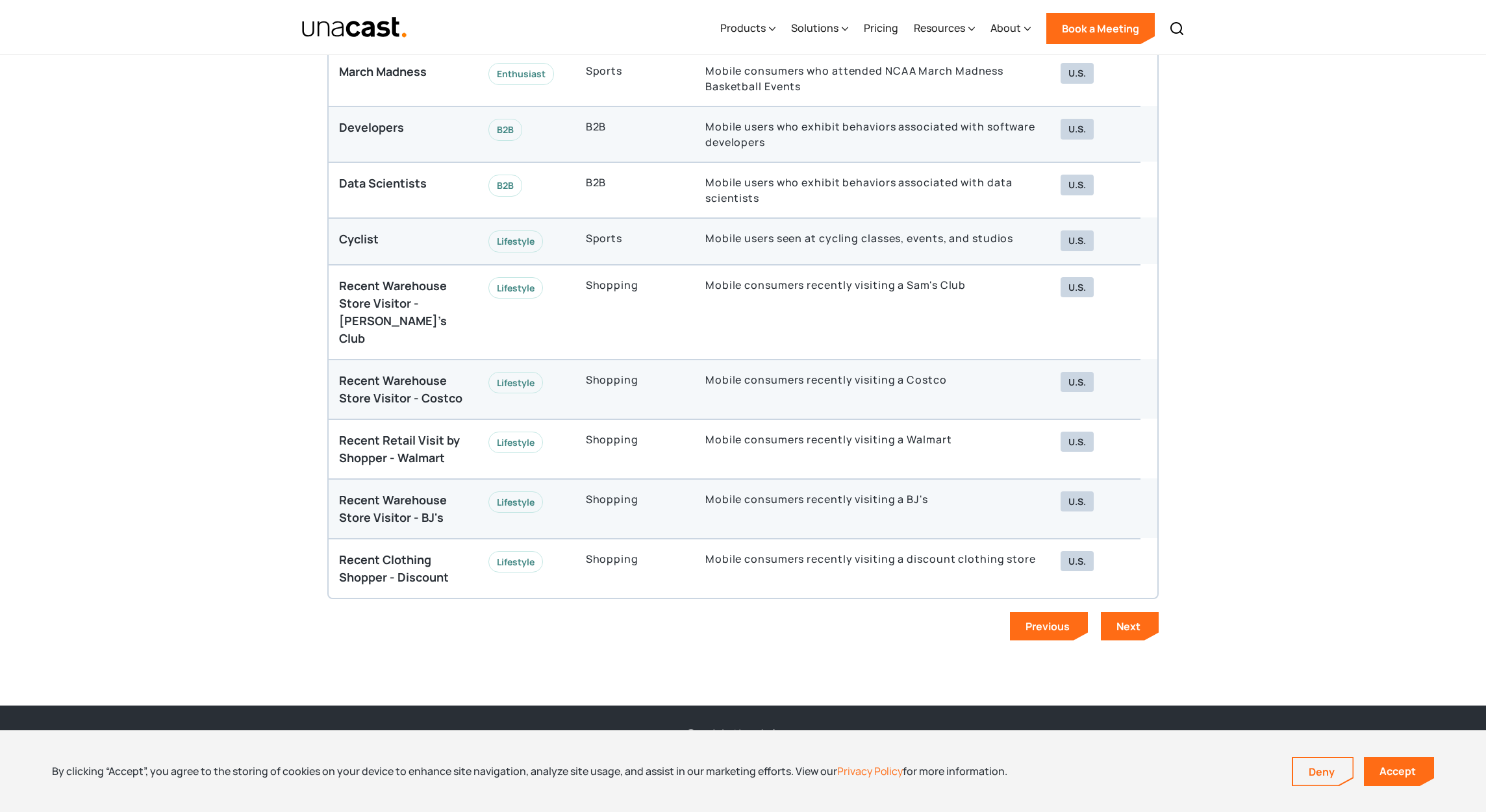
scroll to position [3630, 0]
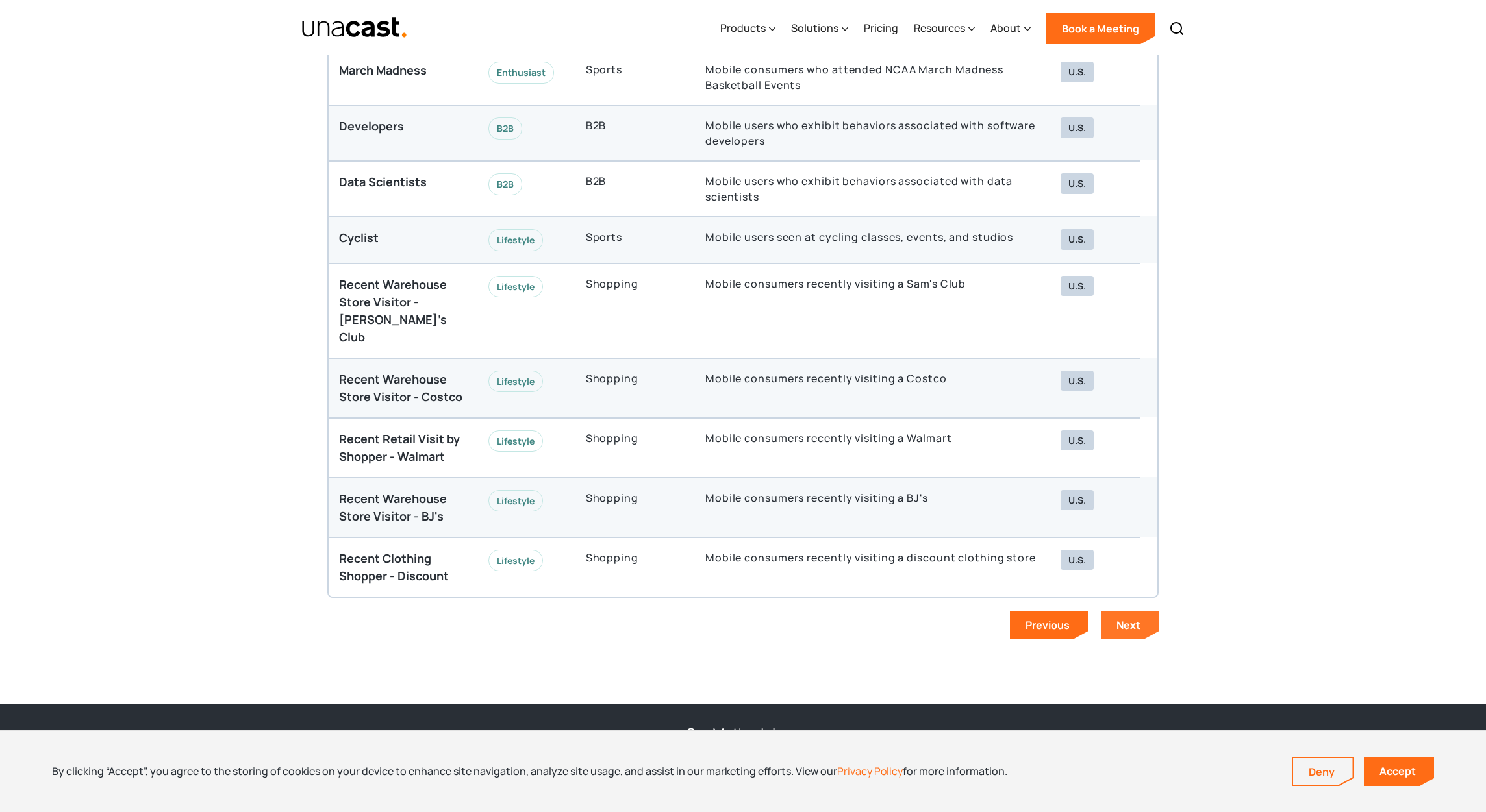
click at [1122, 618] on div "Next" at bounding box center [1128, 625] width 24 height 14
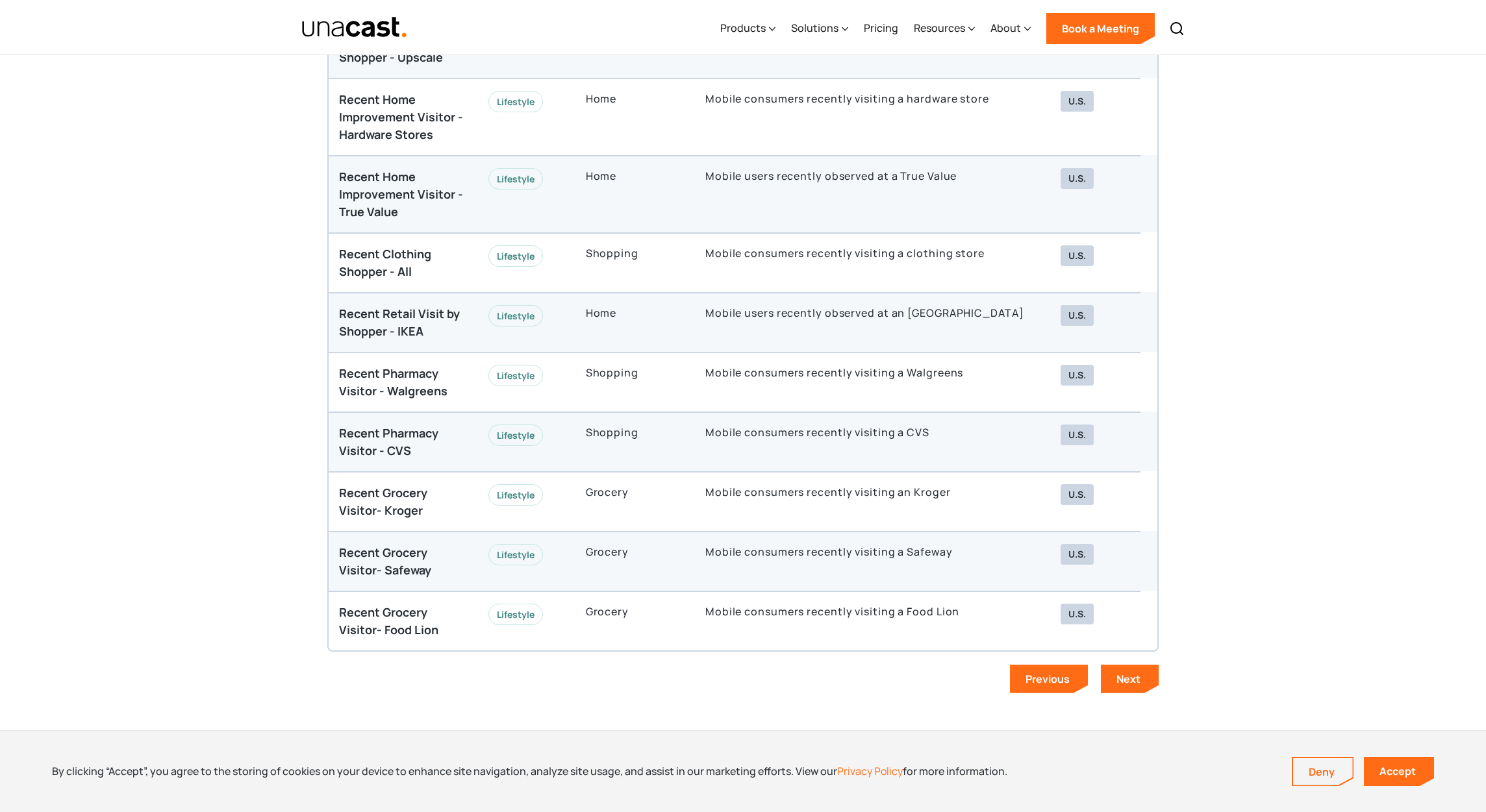
scroll to position [3652, 0]
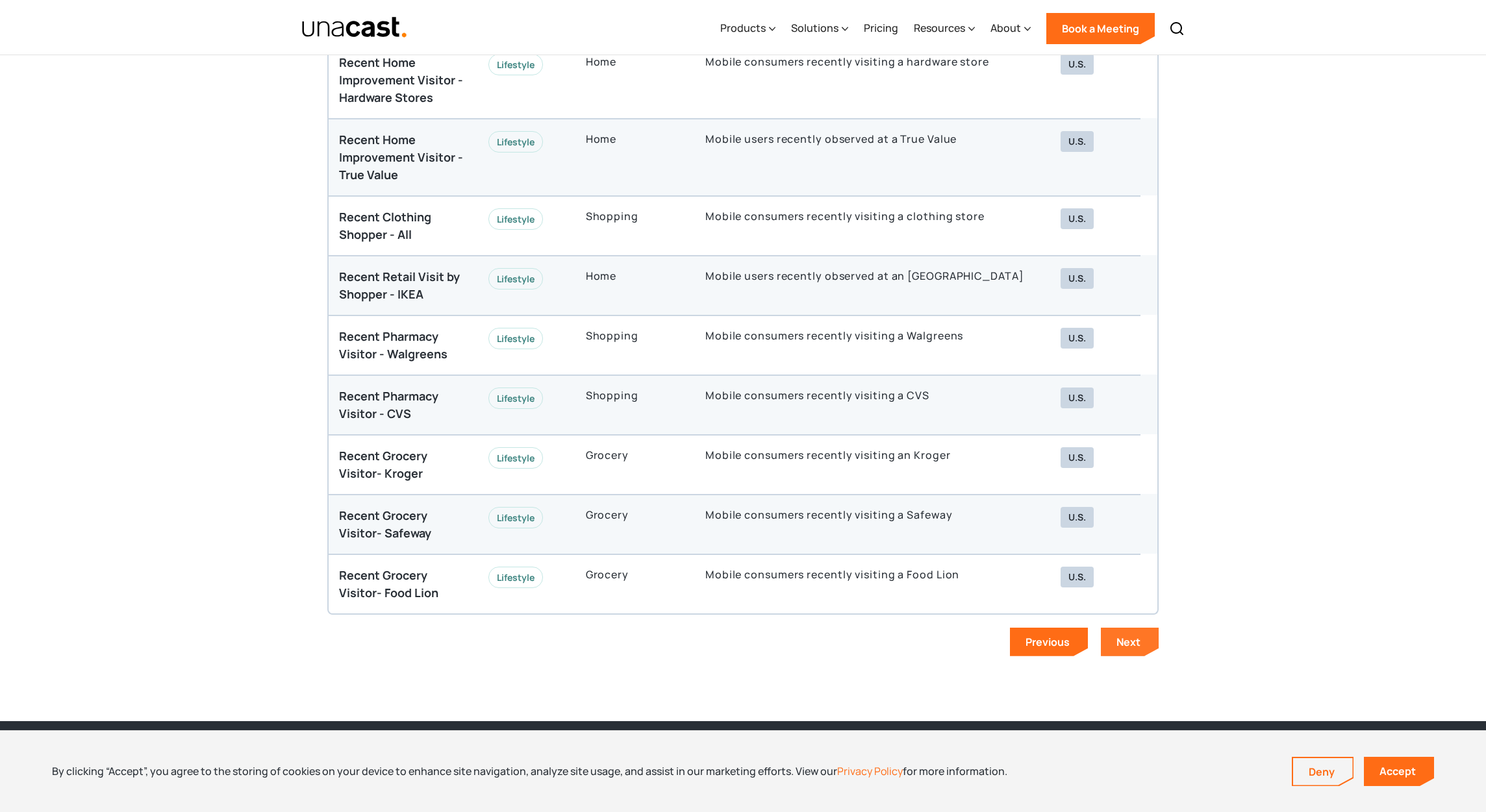
click at [1123, 646] on link "Next" at bounding box center [1129, 642] width 58 height 29
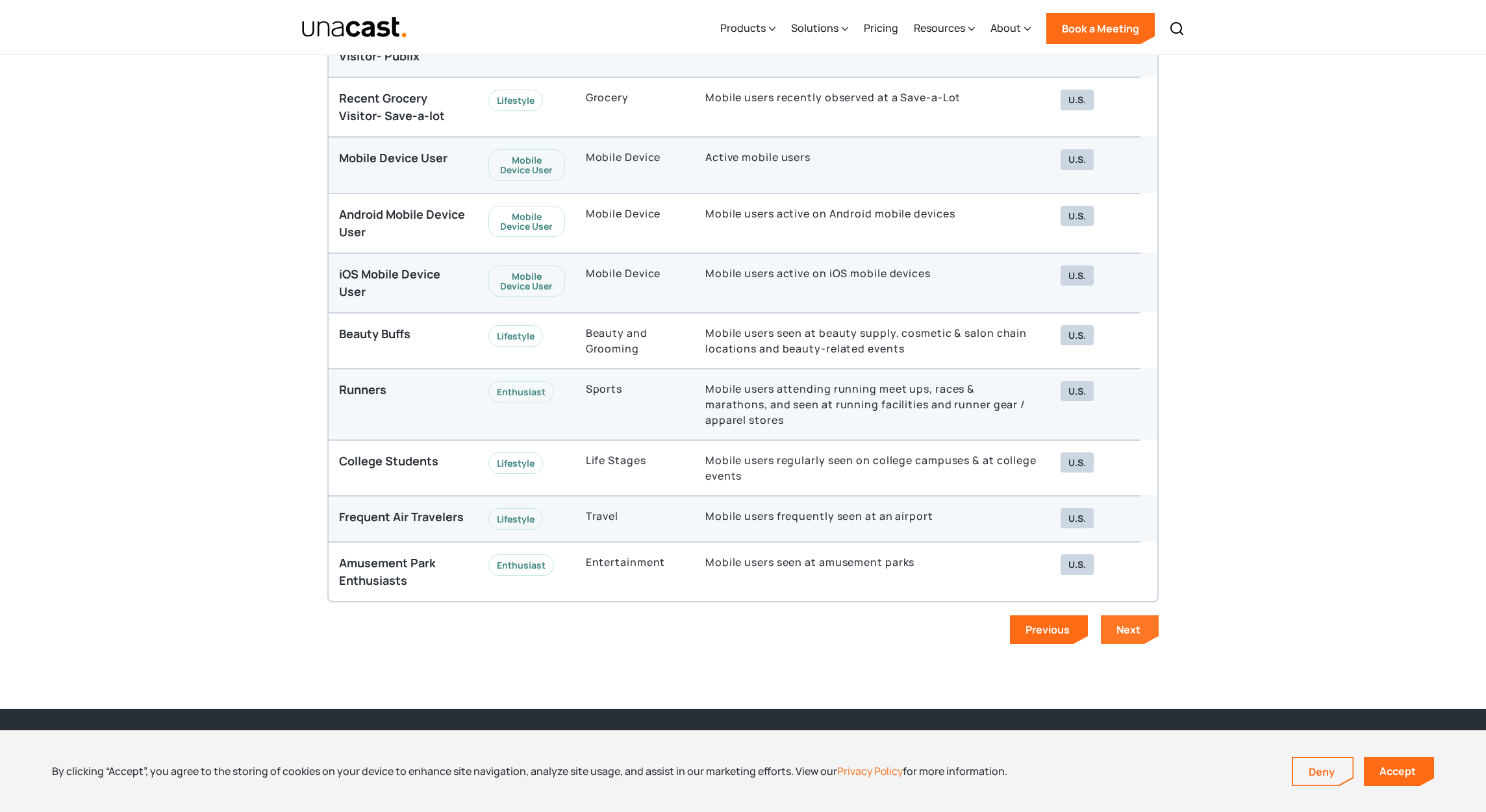
scroll to position [3615, 0]
click at [1109, 622] on link "Next" at bounding box center [1129, 630] width 58 height 29
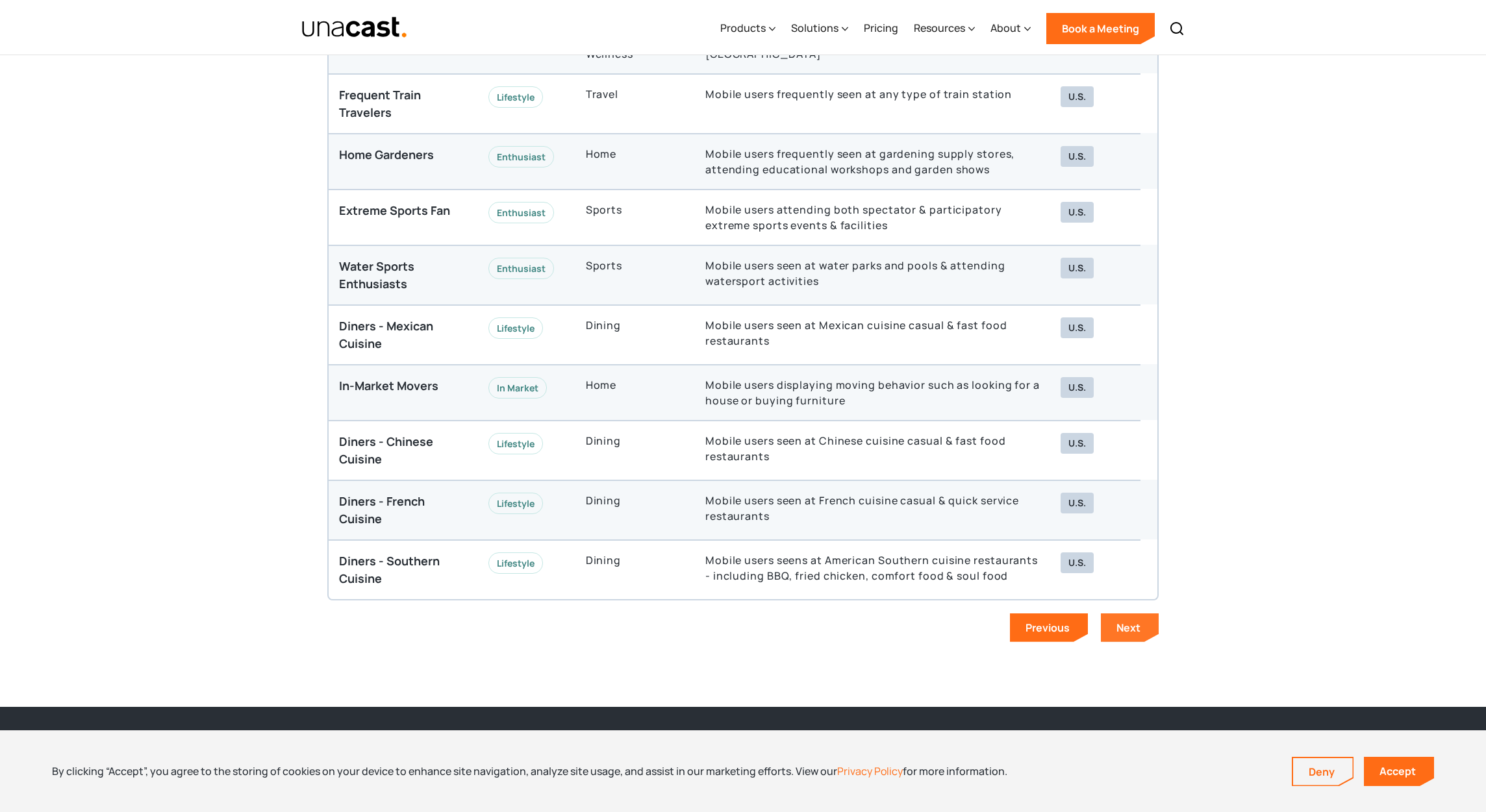
click at [1109, 622] on link "Next" at bounding box center [1129, 628] width 58 height 29
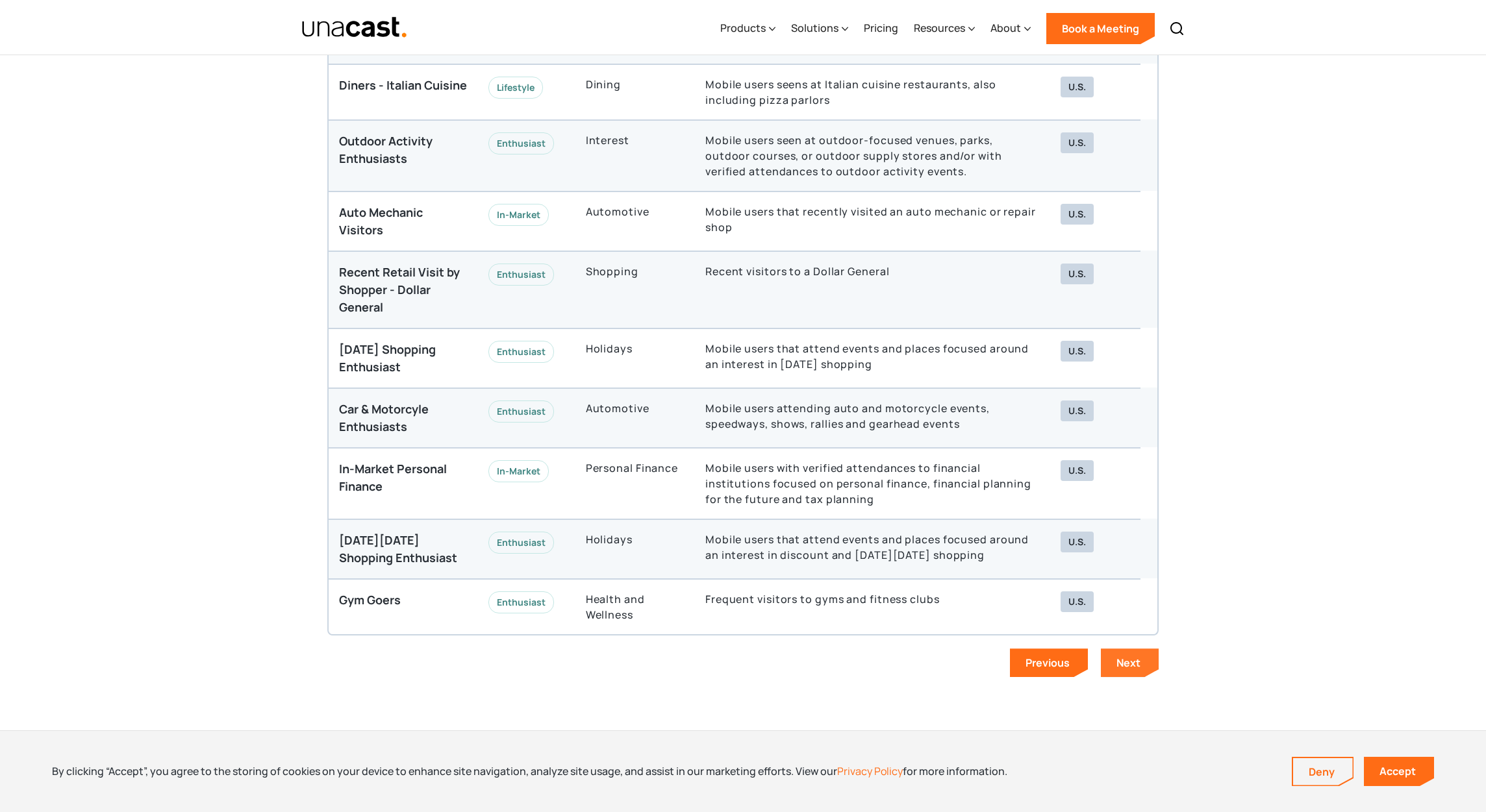
click at [1118, 660] on div "Next" at bounding box center [1128, 663] width 24 height 14
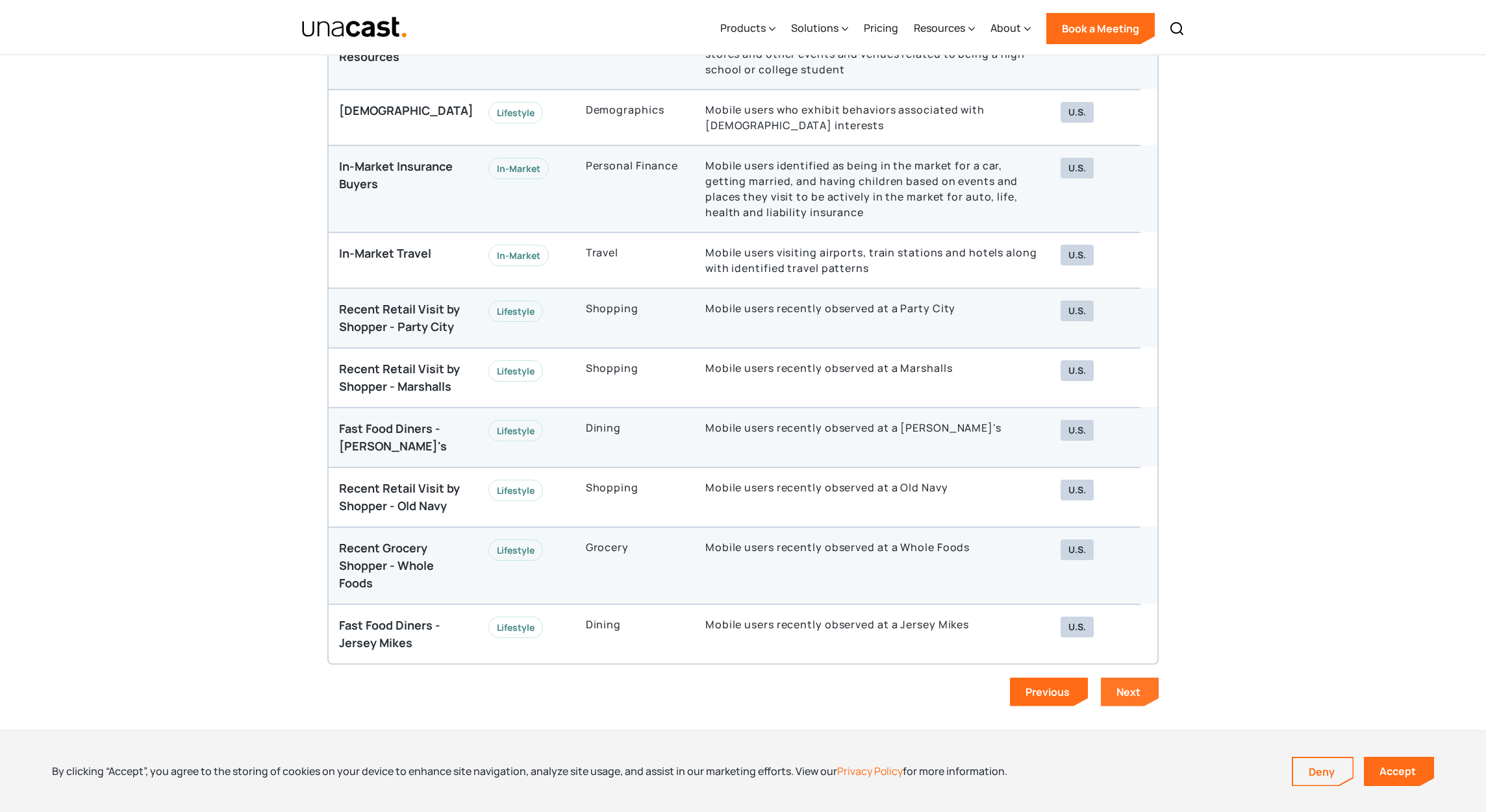
click at [1127, 685] on div "Next" at bounding box center [1128, 692] width 24 height 14
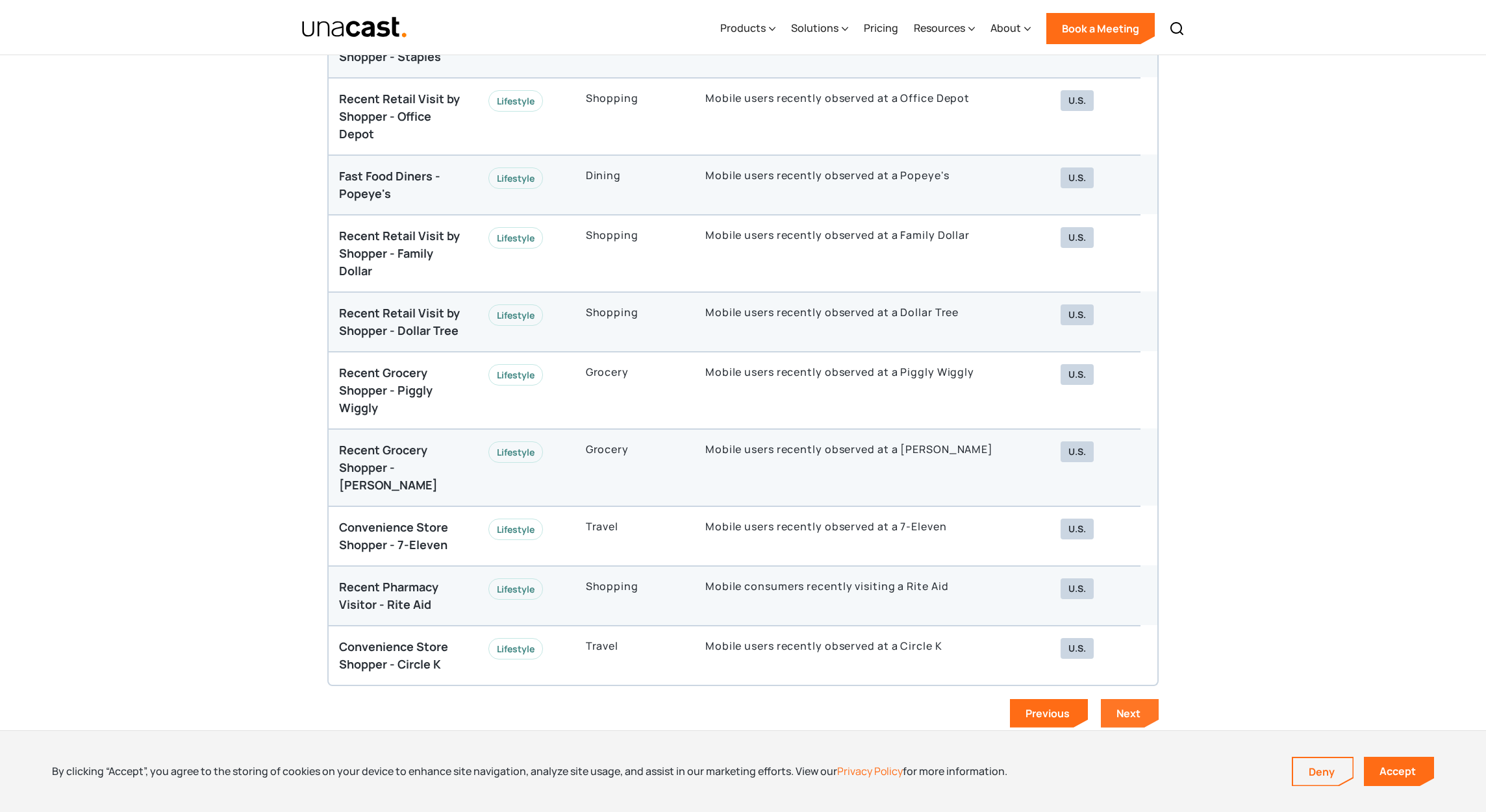
click at [1137, 706] on div "Next" at bounding box center [1128, 714] width 24 height 14
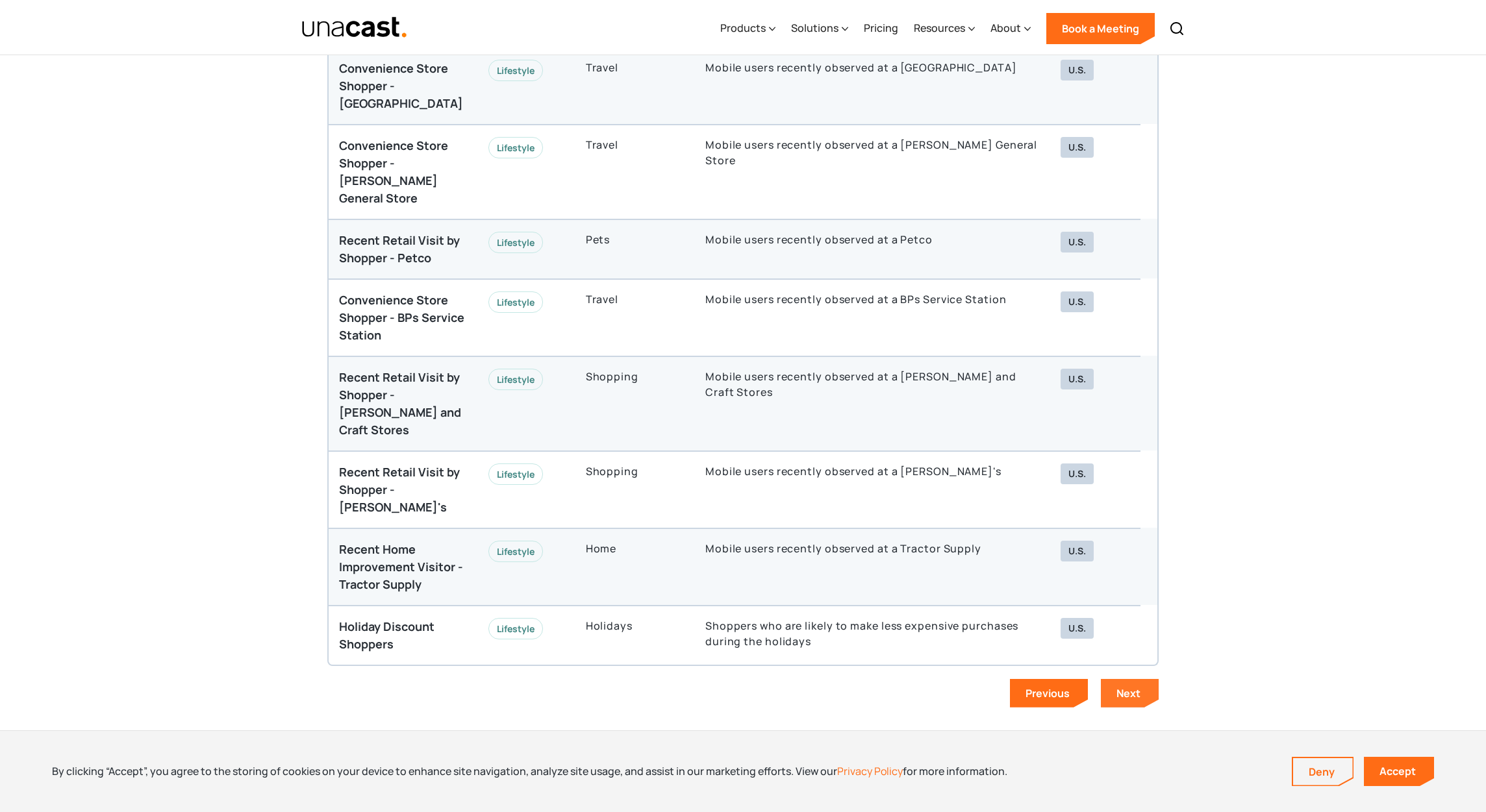
scroll to position [3710, 0]
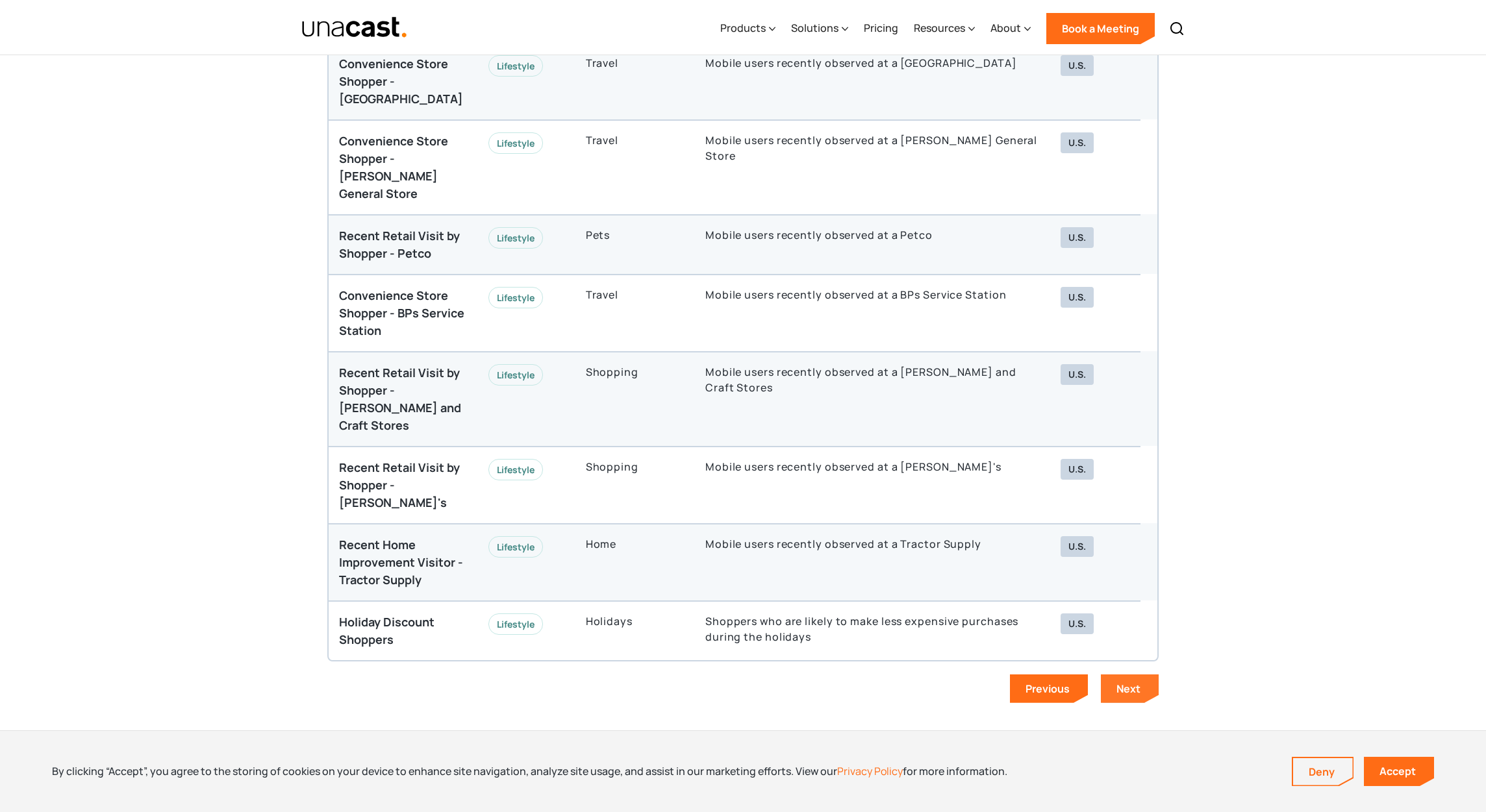
click at [1137, 675] on link "Next" at bounding box center [1129, 689] width 58 height 29
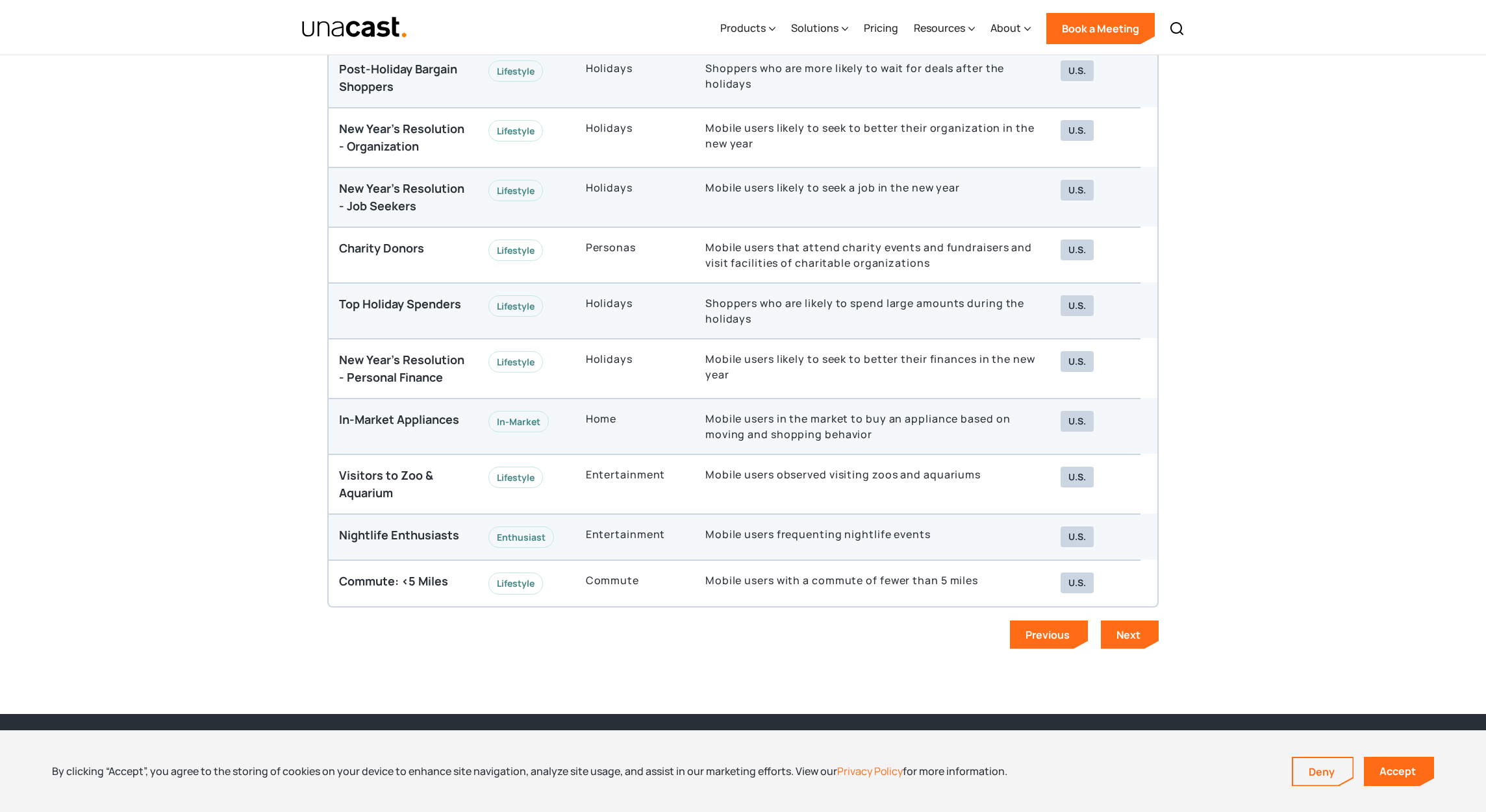
scroll to position [3596, 0]
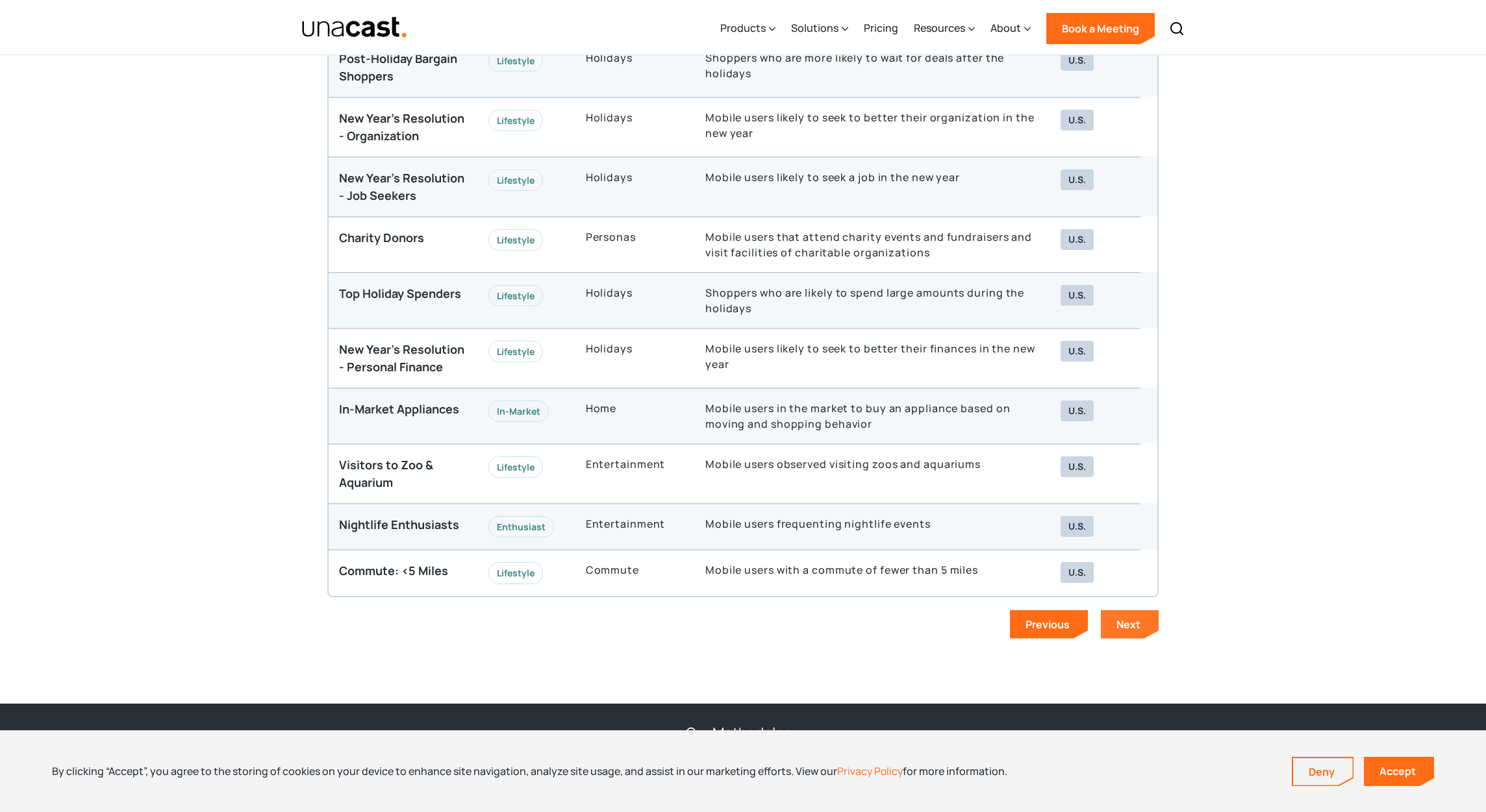
click at [1110, 621] on link "Next" at bounding box center [1129, 624] width 58 height 29
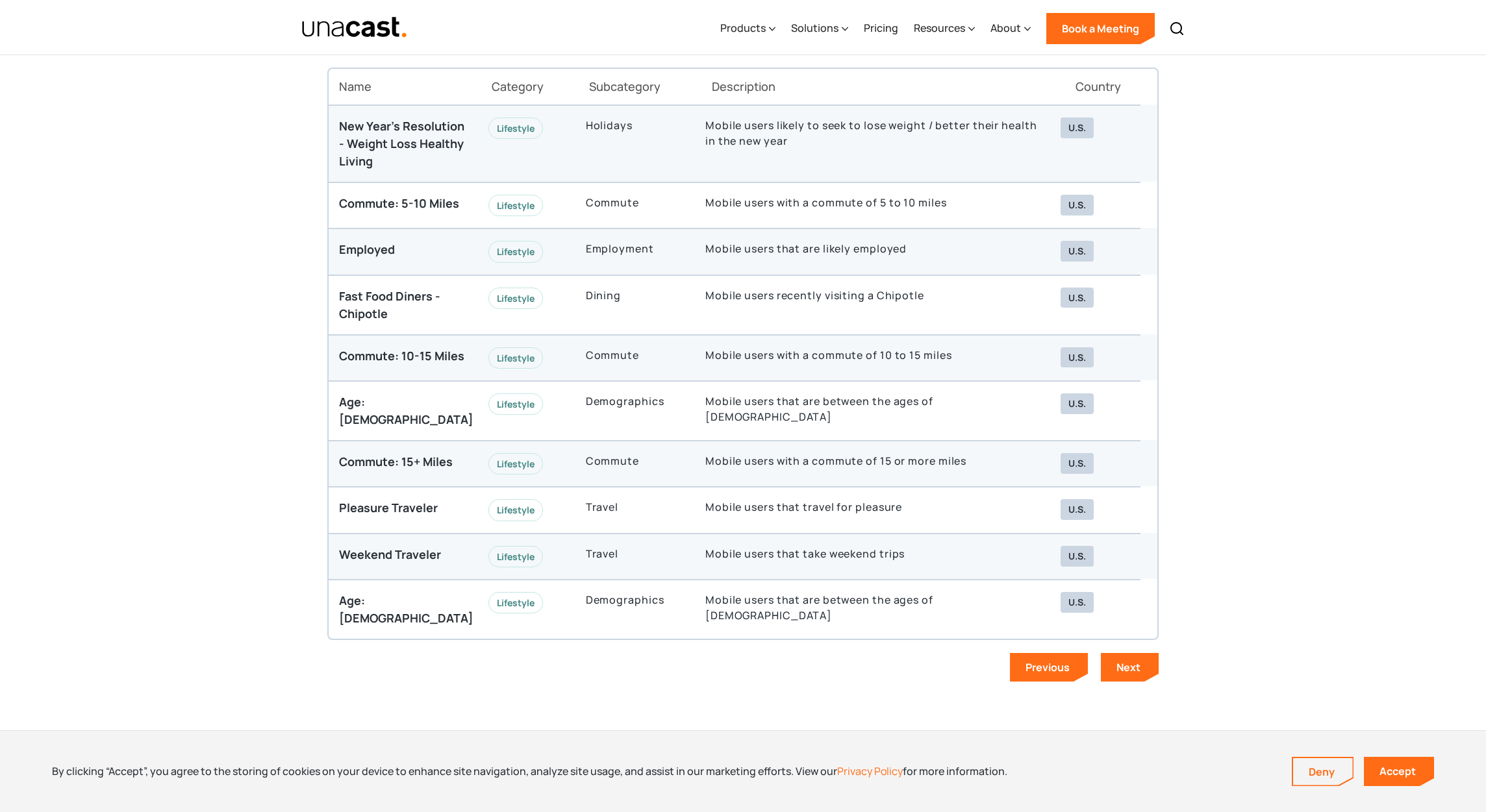
scroll to position [3531, 0]
click at [1121, 657] on div "Next" at bounding box center [1128, 664] width 24 height 14
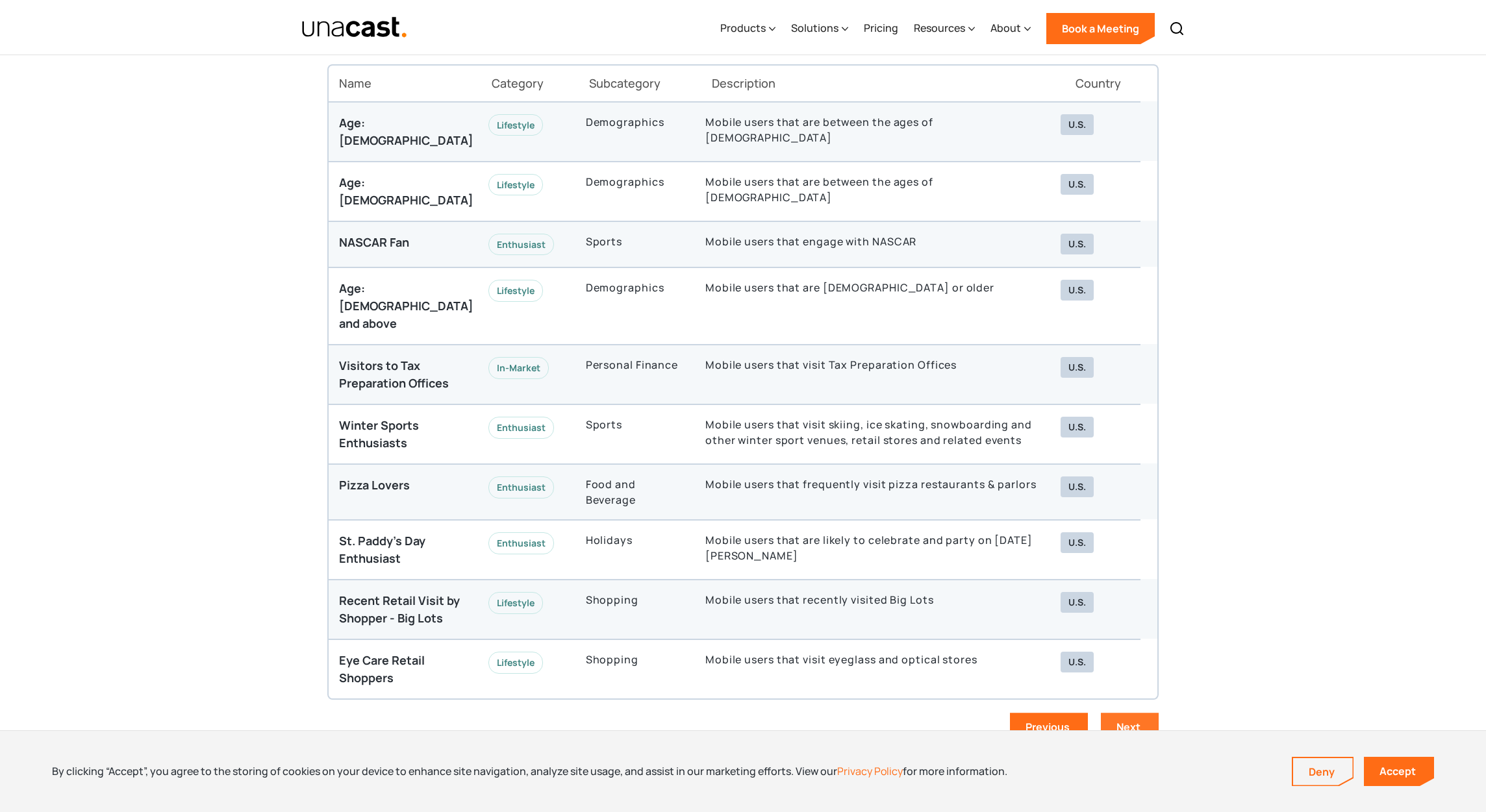
click at [1124, 720] on div "Next" at bounding box center [1128, 727] width 24 height 14
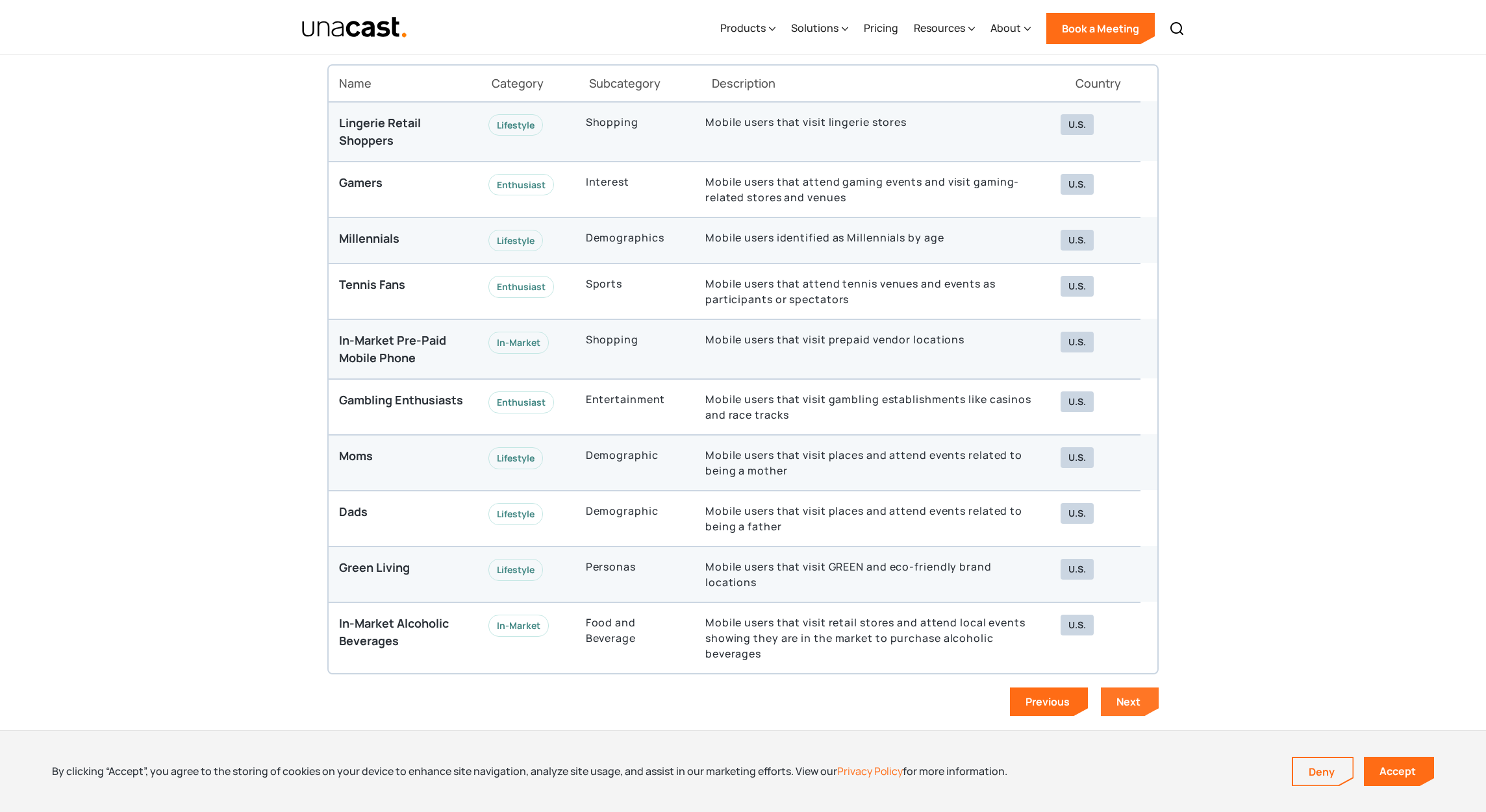
click at [1125, 698] on div "Next" at bounding box center [1128, 702] width 24 height 14
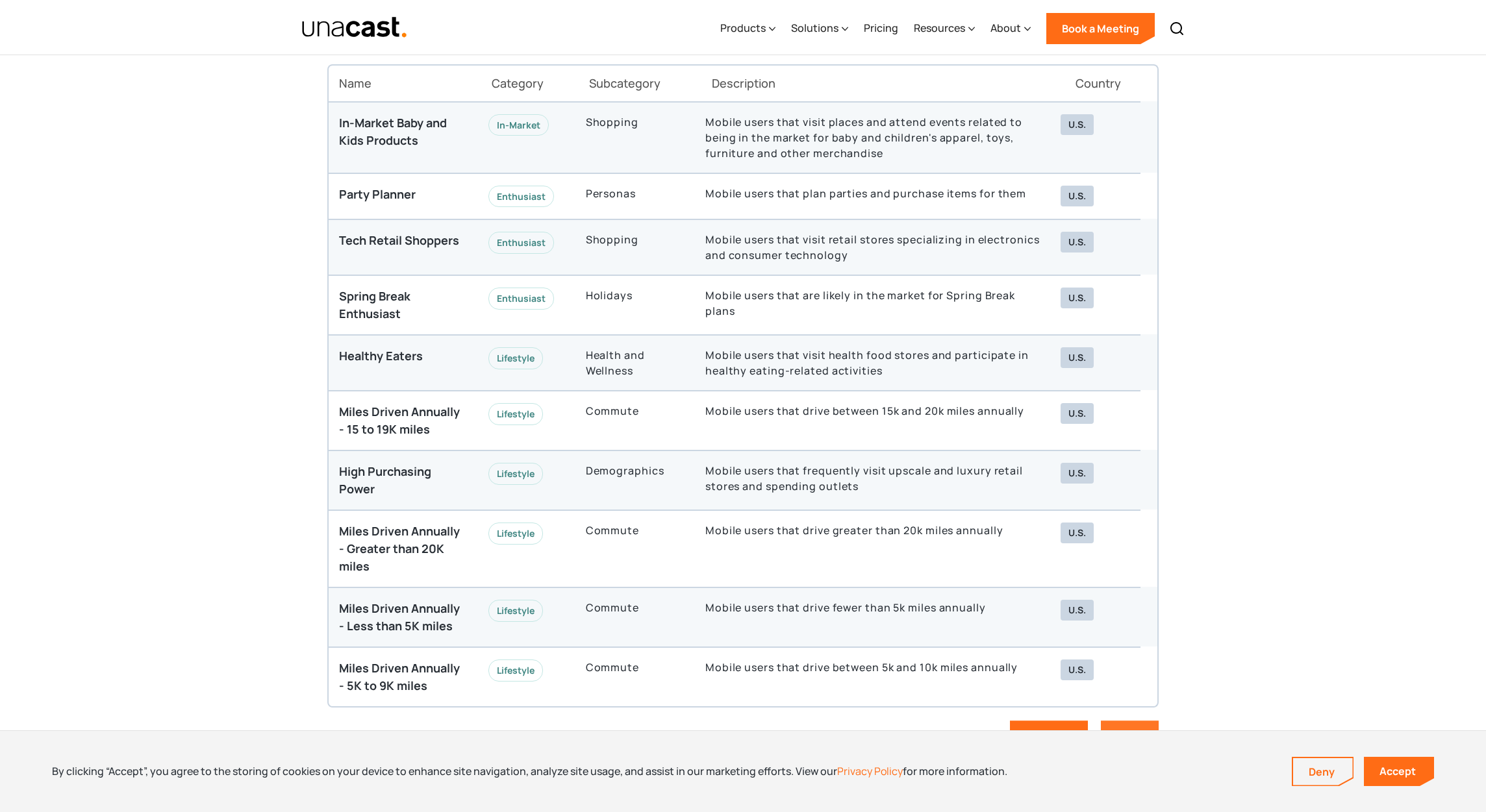
click at [1115, 722] on link "Next" at bounding box center [1129, 735] width 58 height 29
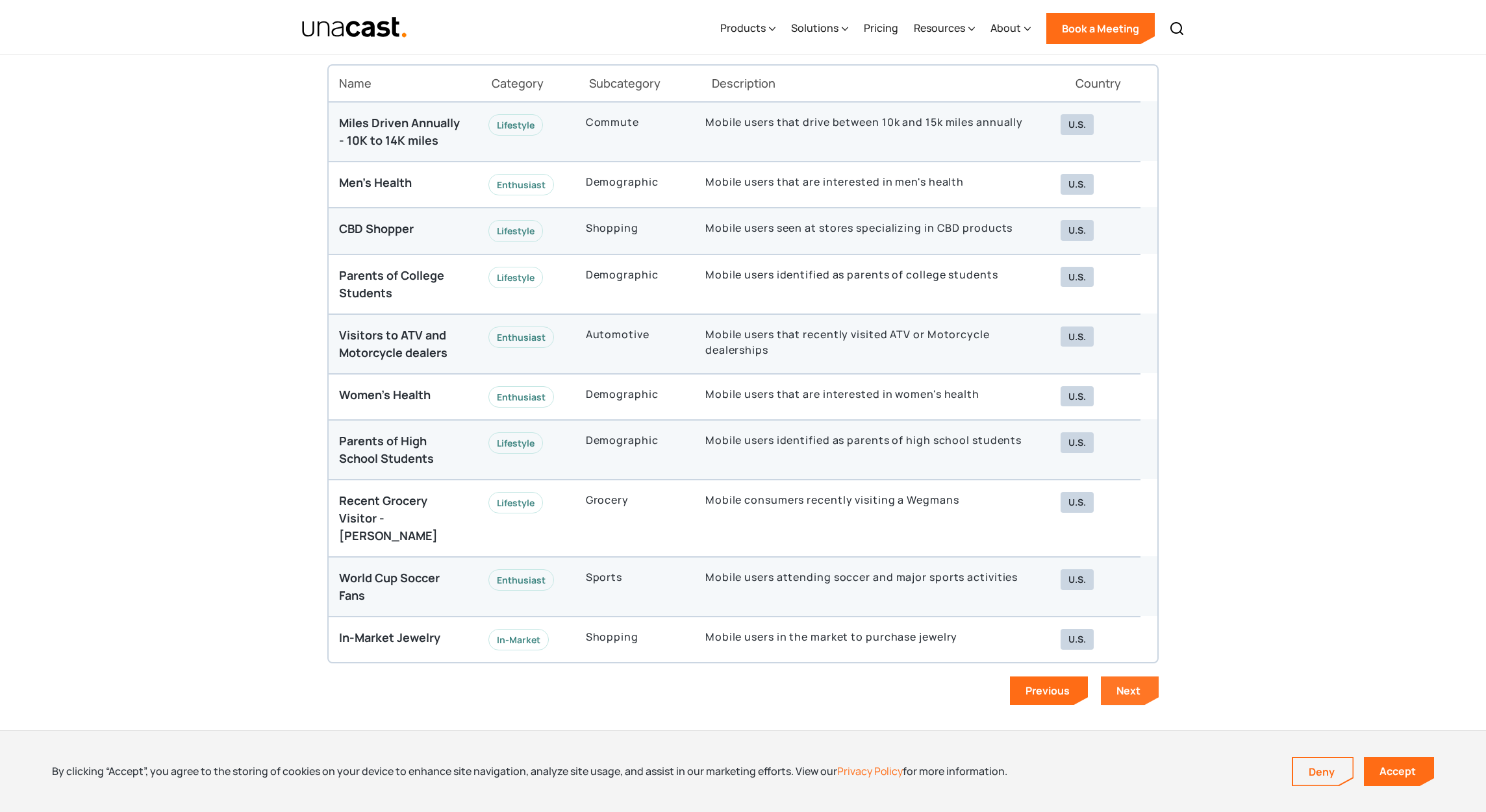
click at [1106, 676] on link "Next" at bounding box center [1129, 691] width 58 height 29
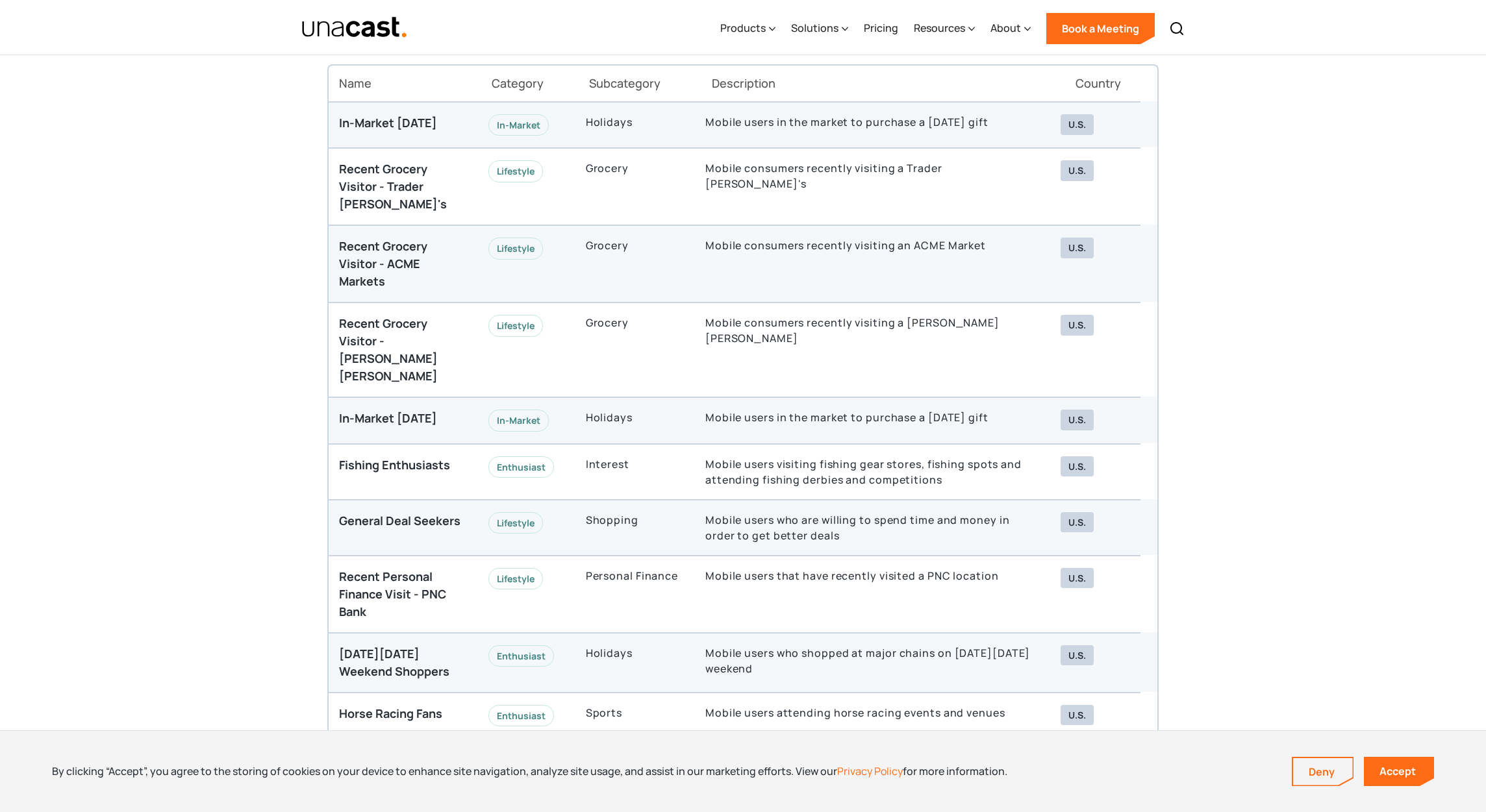
click at [1129, 760] on div "Next" at bounding box center [1128, 767] width 24 height 14
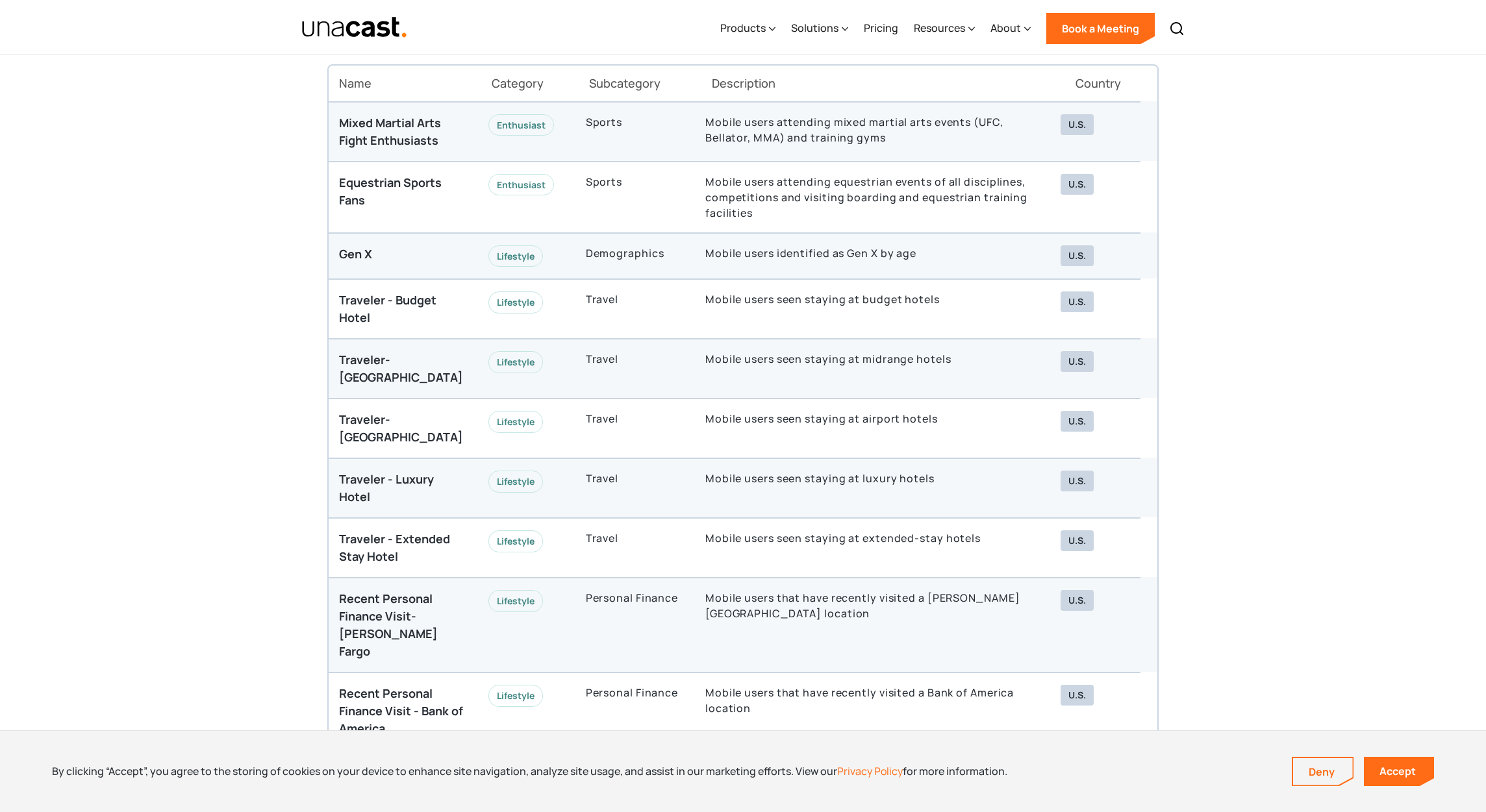
click at [1129, 706] on div "Mixed Martial Arts Fight Enthusiasts Enthusiast Sports Mobile users attending m…" at bounding box center [743, 446] width 831 height 691
click at [1128, 763] on link "Next" at bounding box center [1129, 778] width 58 height 29
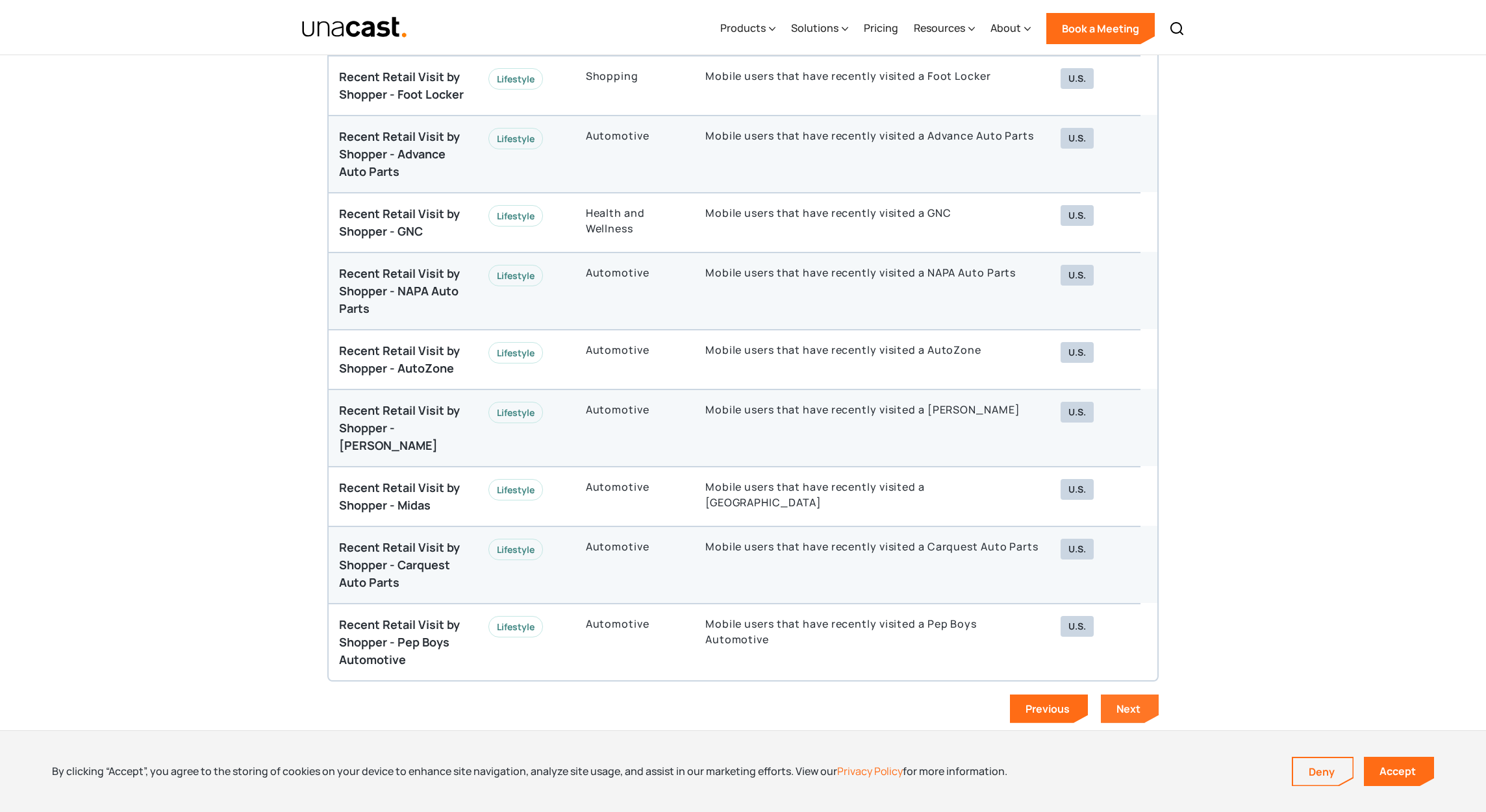
scroll to position [3668, 0]
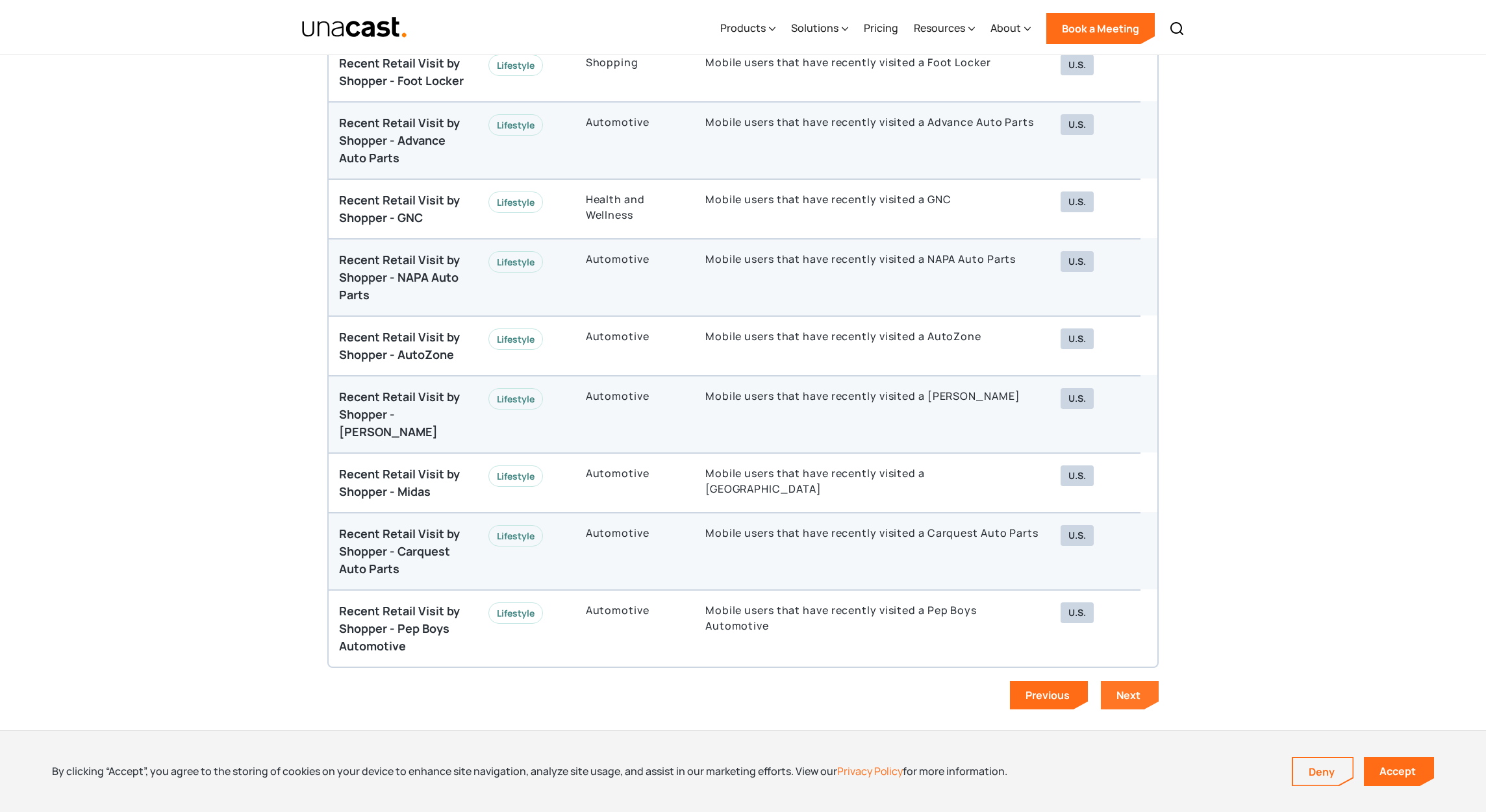
click at [1137, 686] on link "Next" at bounding box center [1129, 696] width 58 height 29
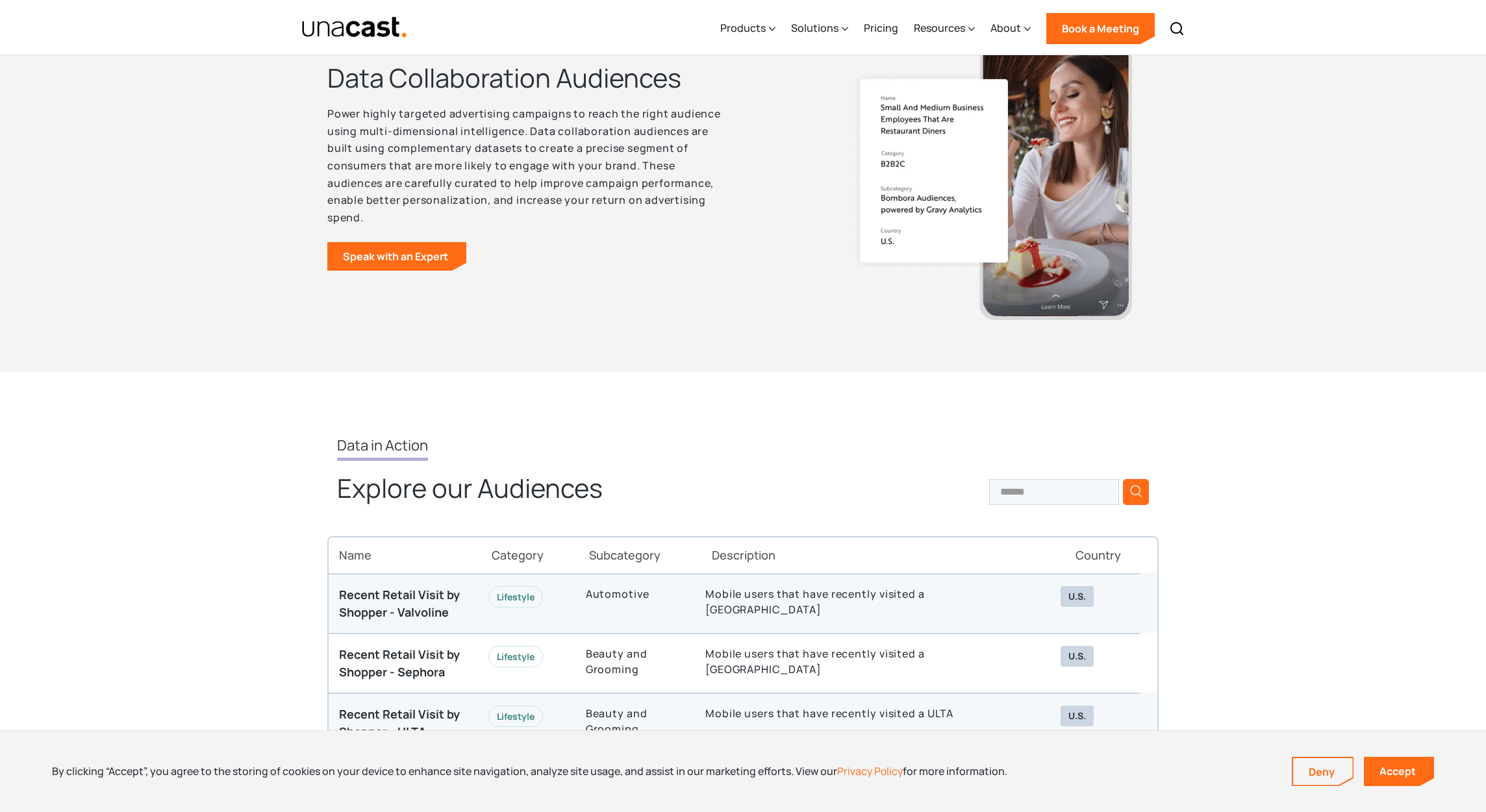
scroll to position [3000, 0]
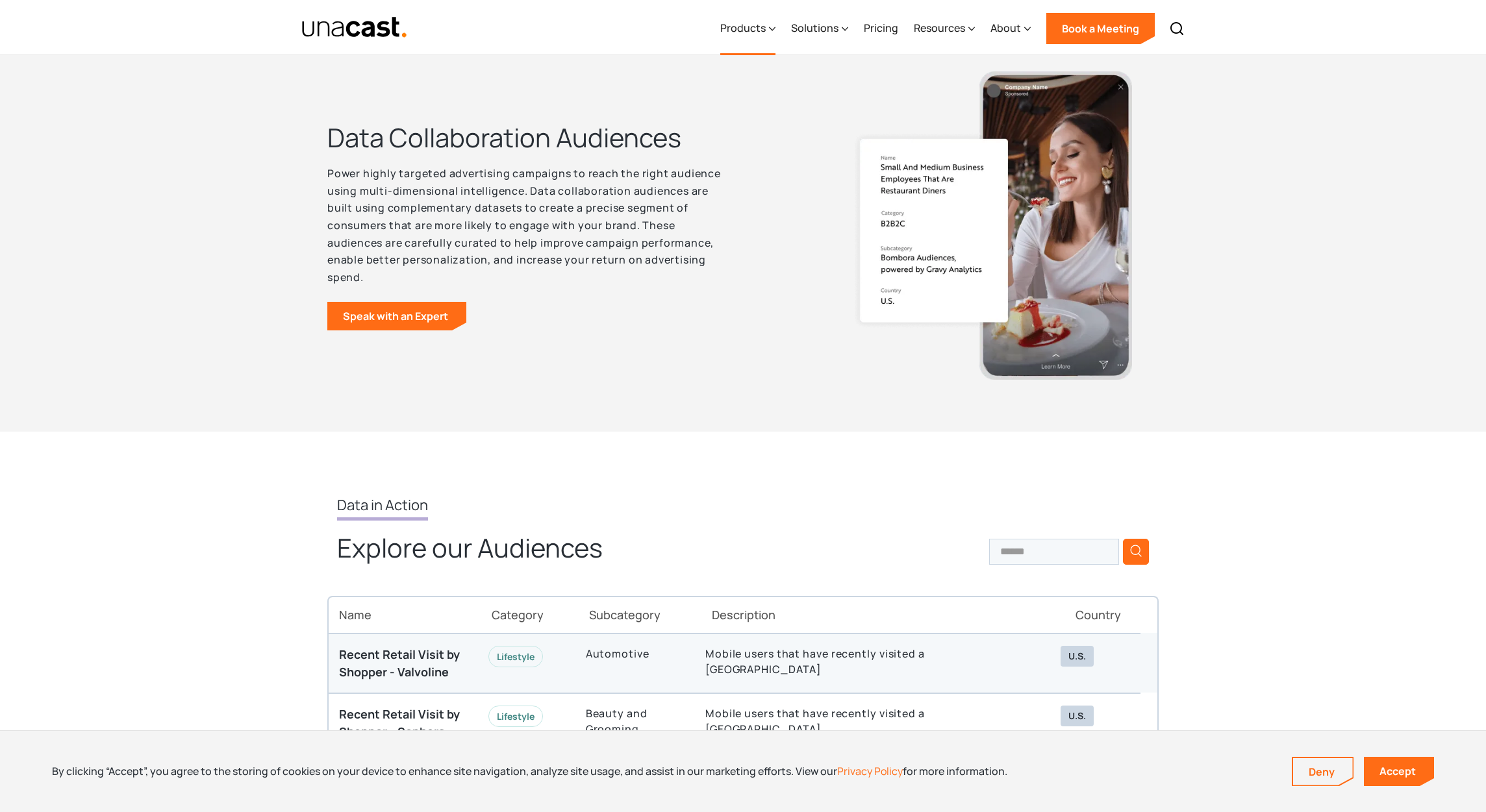
click at [764, 34] on div "Products" at bounding box center [743, 28] width 45 height 16
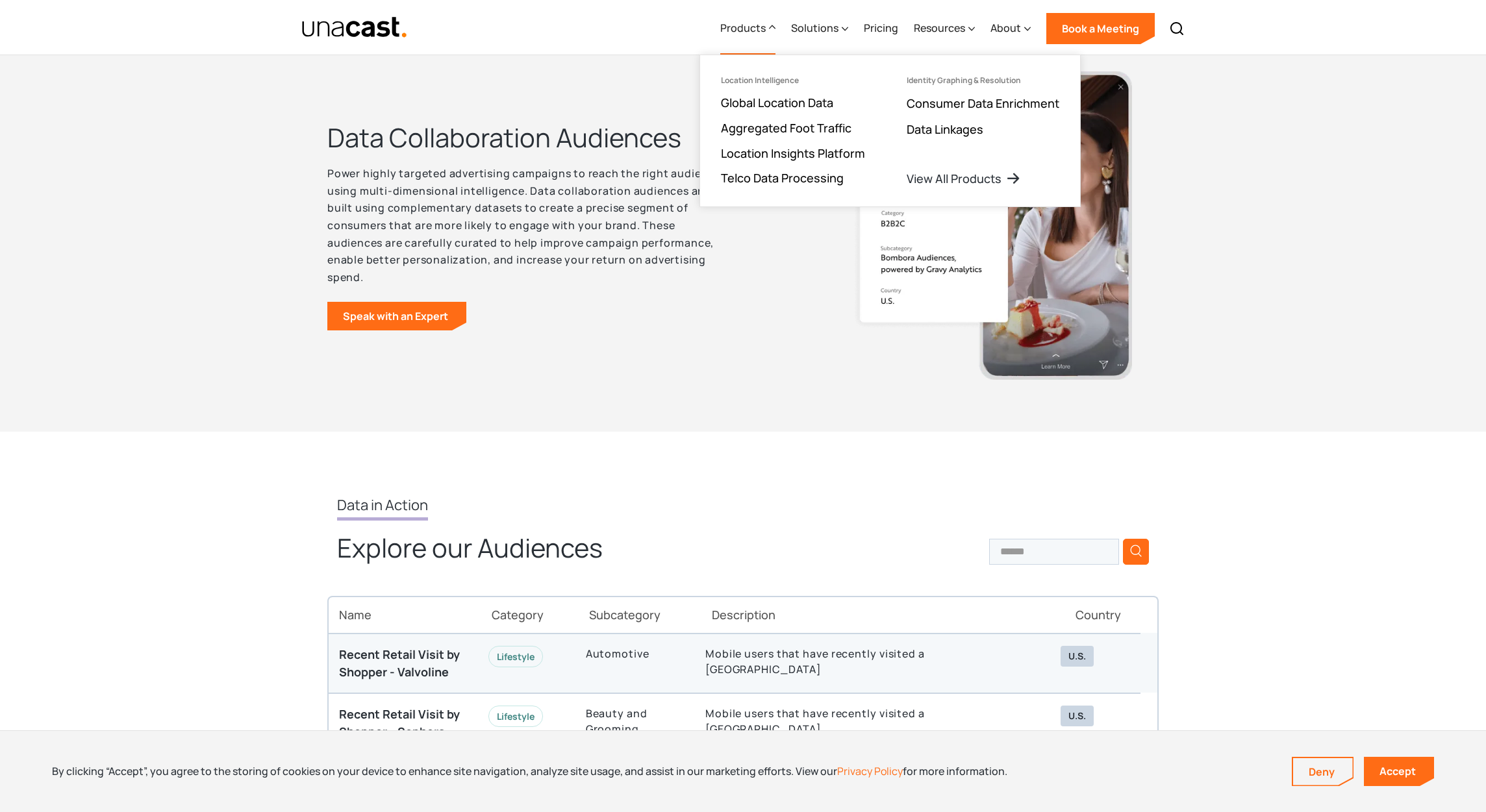
click at [820, 113] on ul "Location Intelligence Global Location Data Aggregated Foot Traffic Location Ins…" at bounding box center [793, 131] width 185 height 151
click at [817, 107] on link "Global Location Data" at bounding box center [777, 103] width 112 height 16
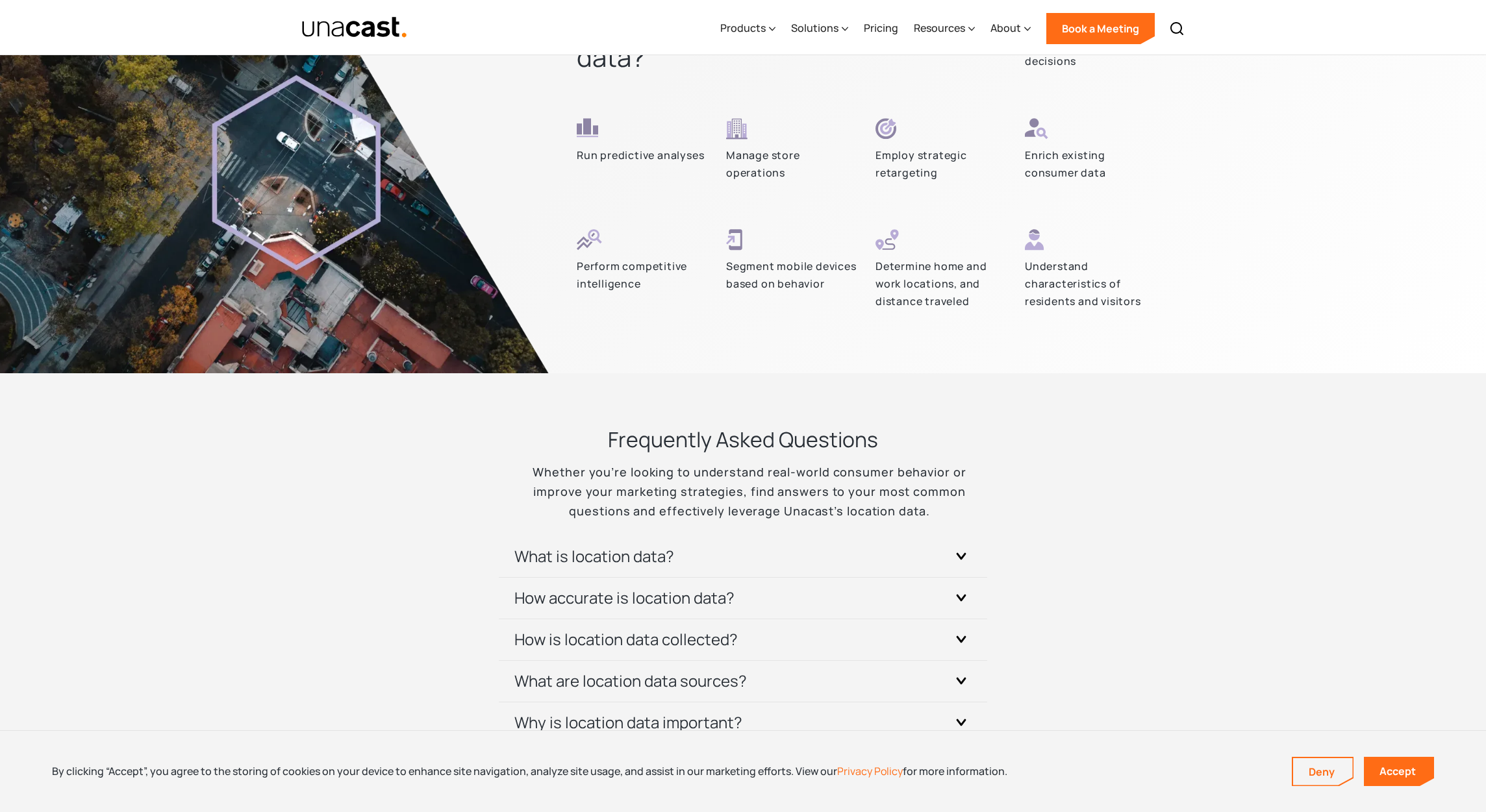
scroll to position [3741, 0]
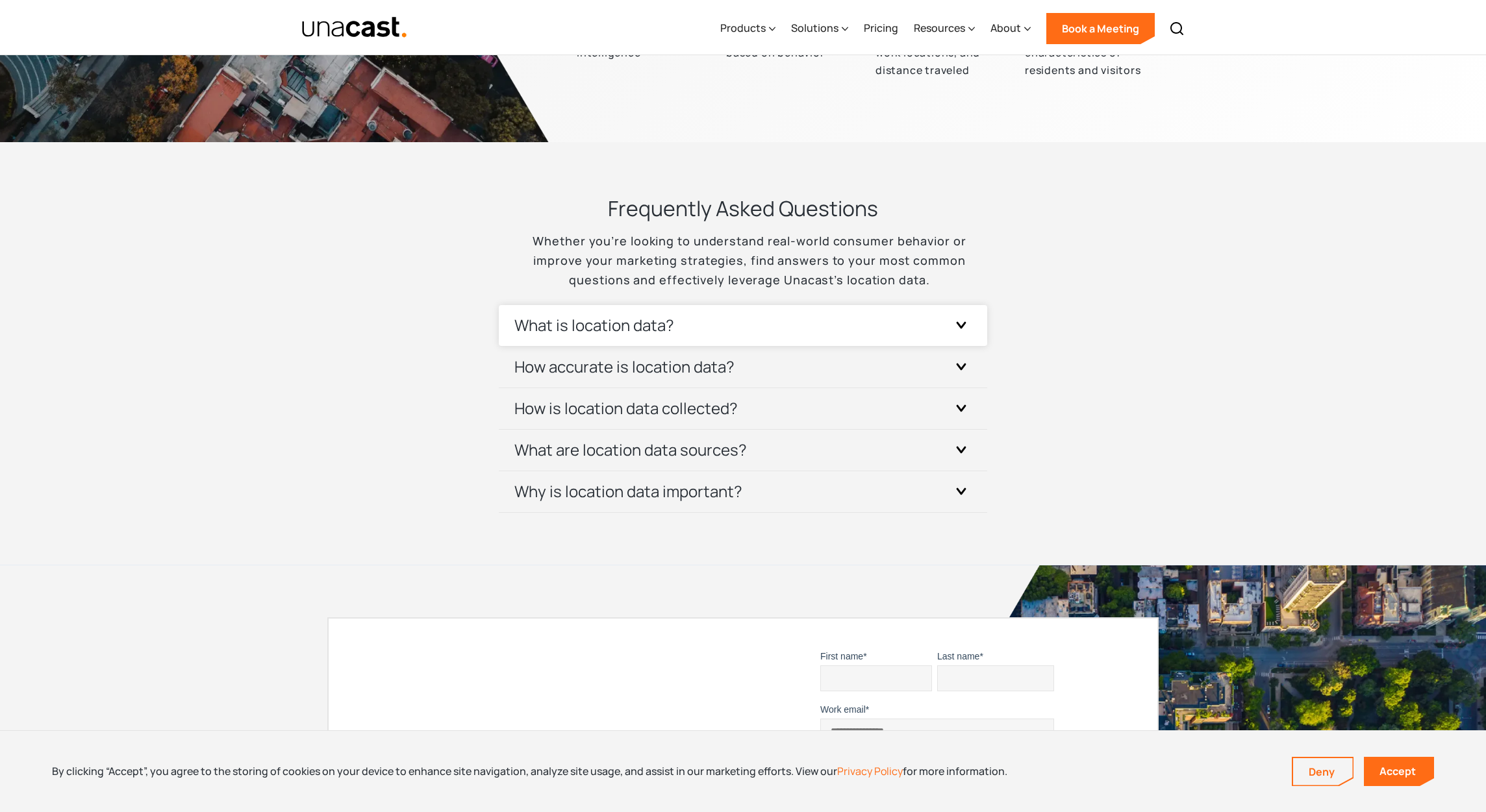
click at [666, 322] on h3 "What is location data?" at bounding box center [594, 325] width 160 height 21
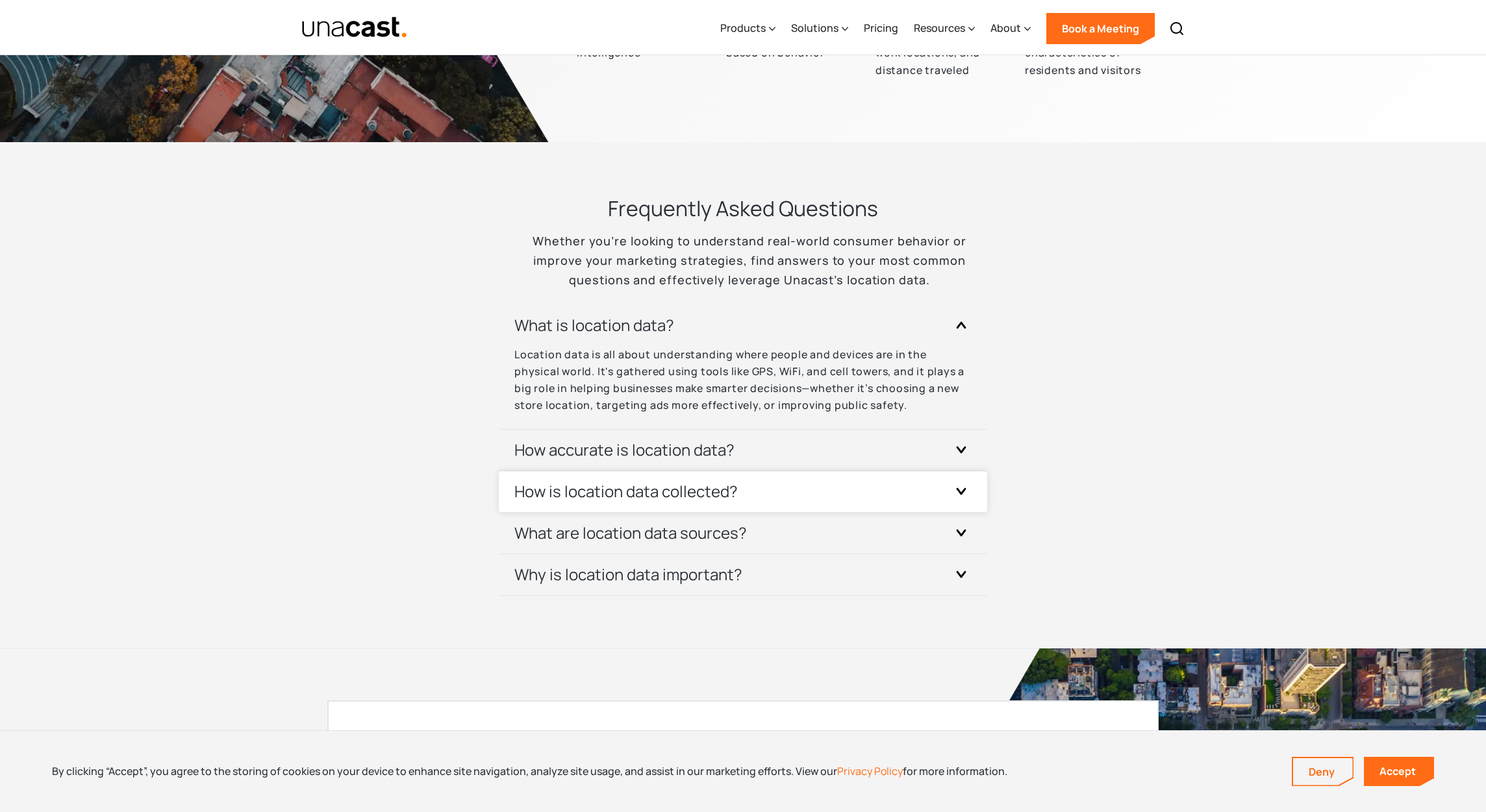
click at [657, 484] on h3 "How is location data collected?" at bounding box center [625, 491] width 224 height 21
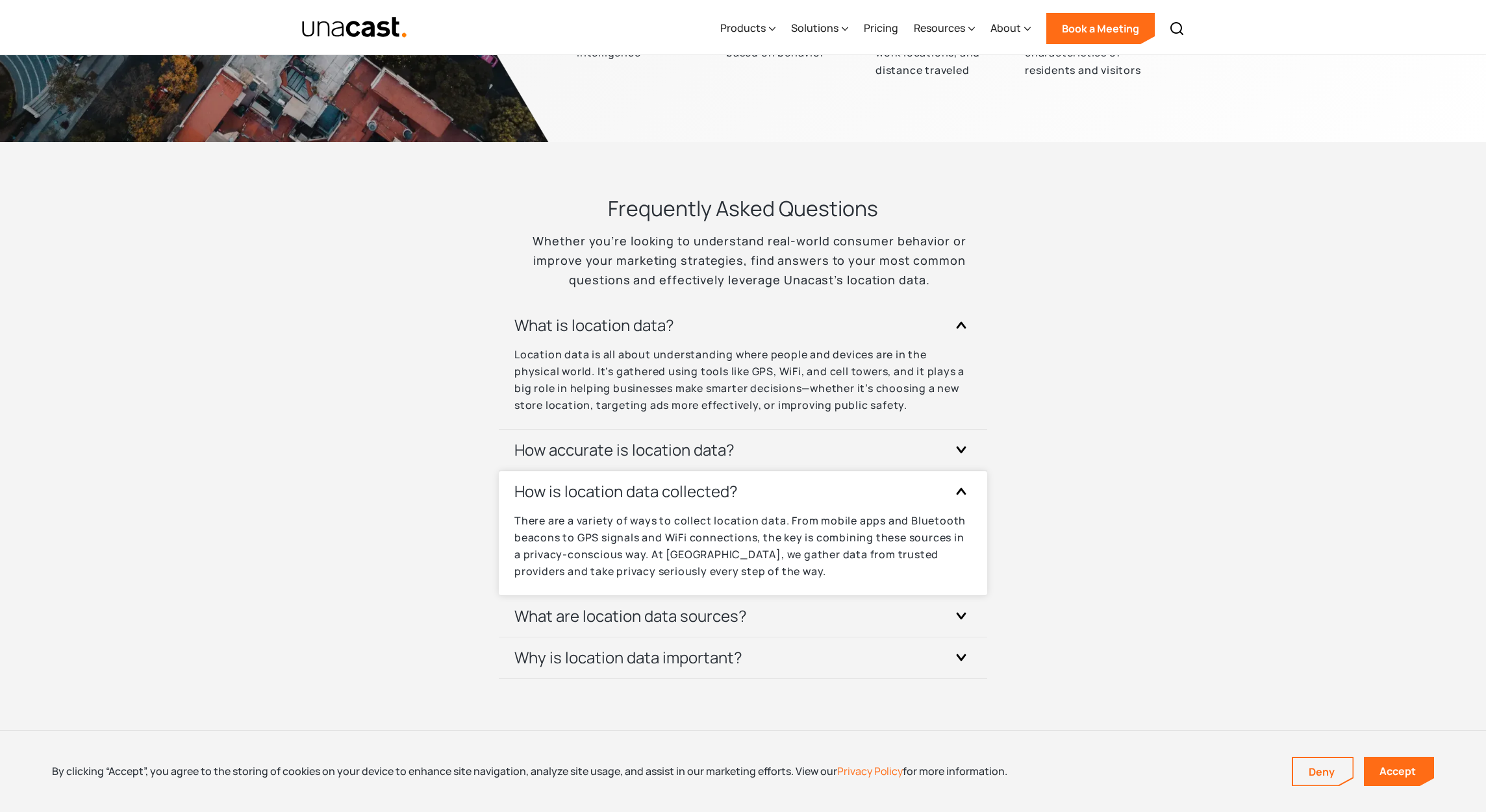
click at [655, 595] on div "There are a variety of ways to collect location data. From mobile apps and Blue…" at bounding box center [743, 554] width 457 height 83
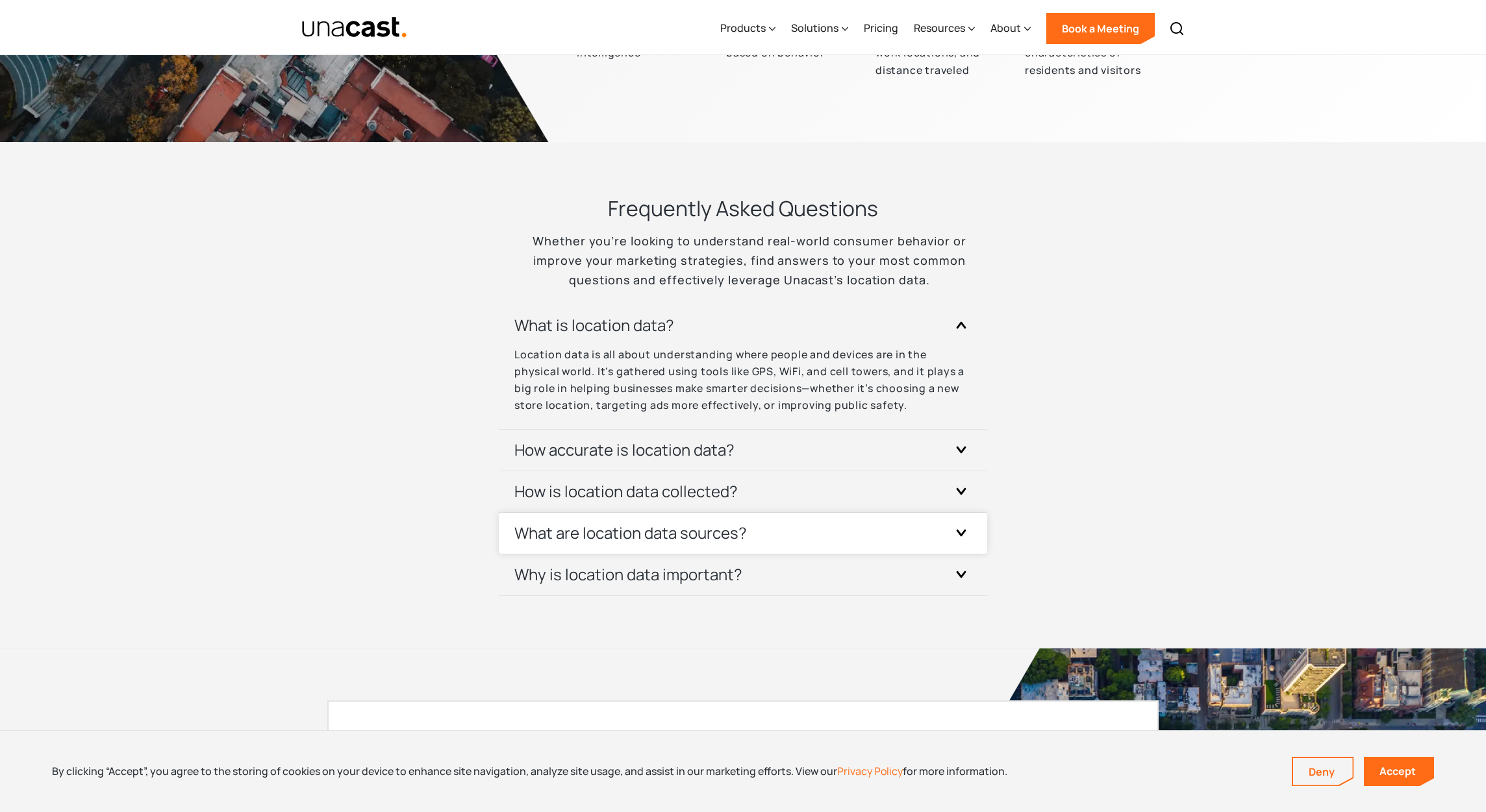
click at [661, 544] on div "What are location data sources?" at bounding box center [743, 533] width 457 height 41
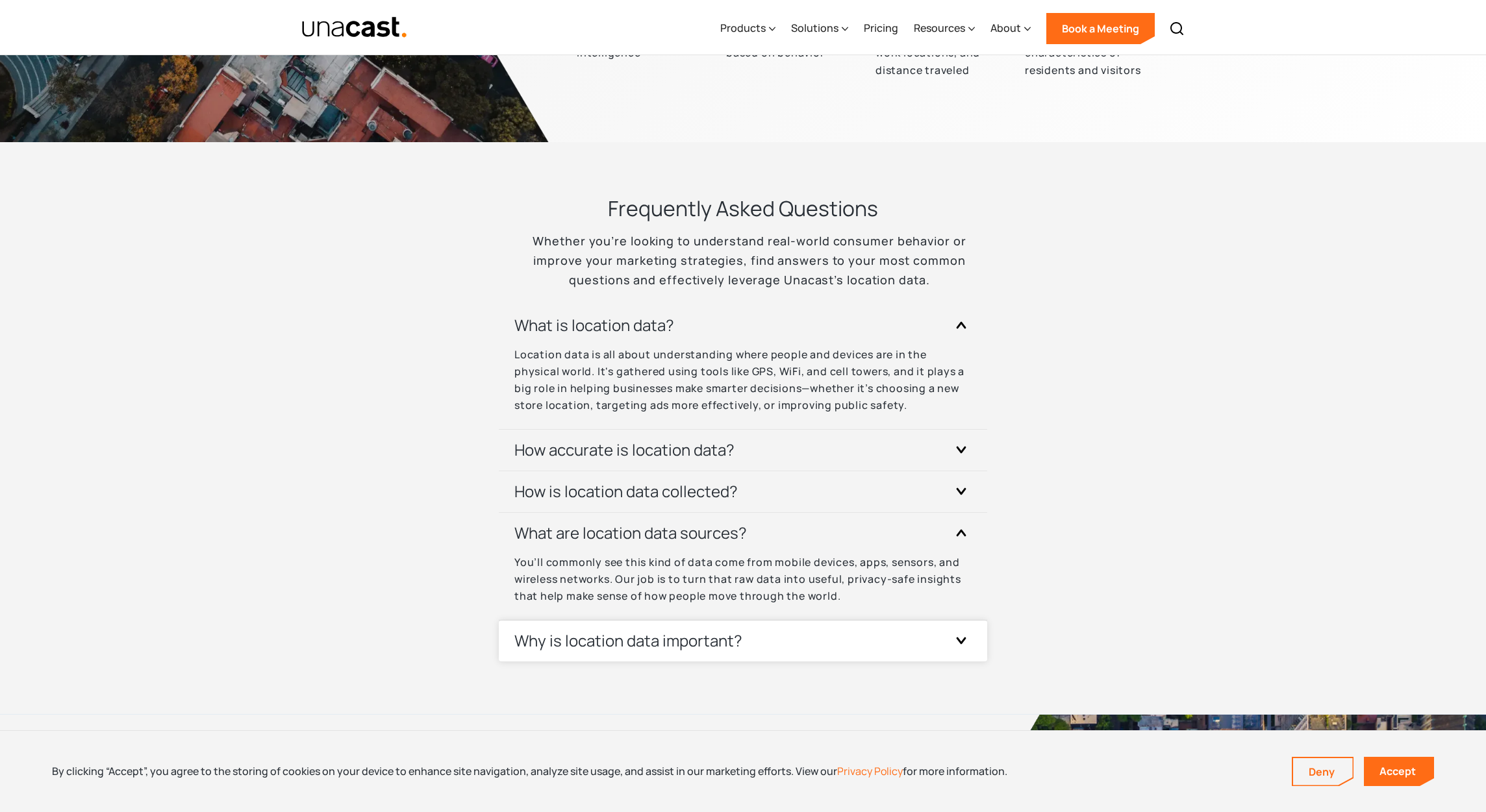
click at [651, 661] on div "Why is location data important?" at bounding box center [743, 641] width 457 height 41
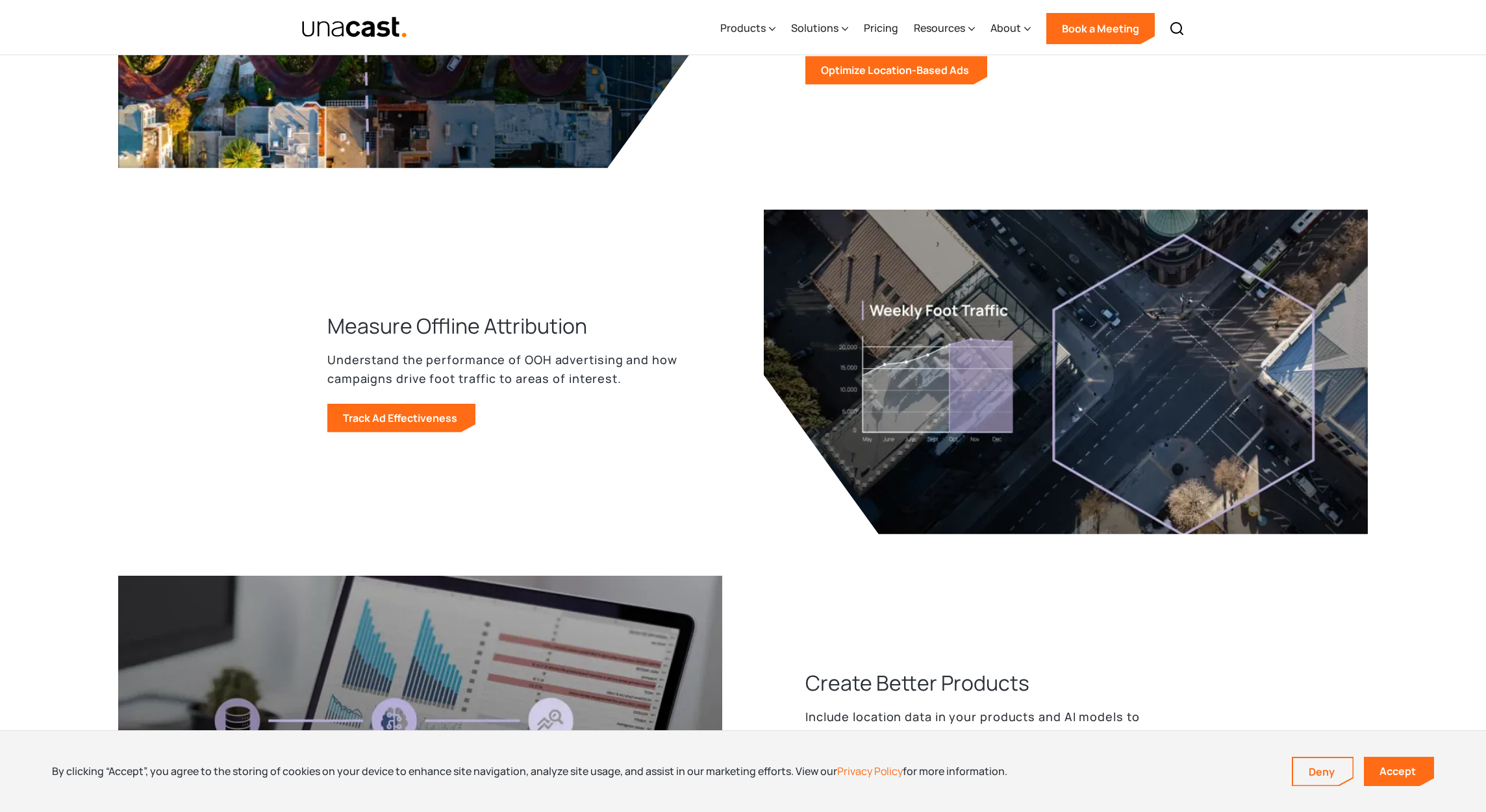
scroll to position [1251, 0]
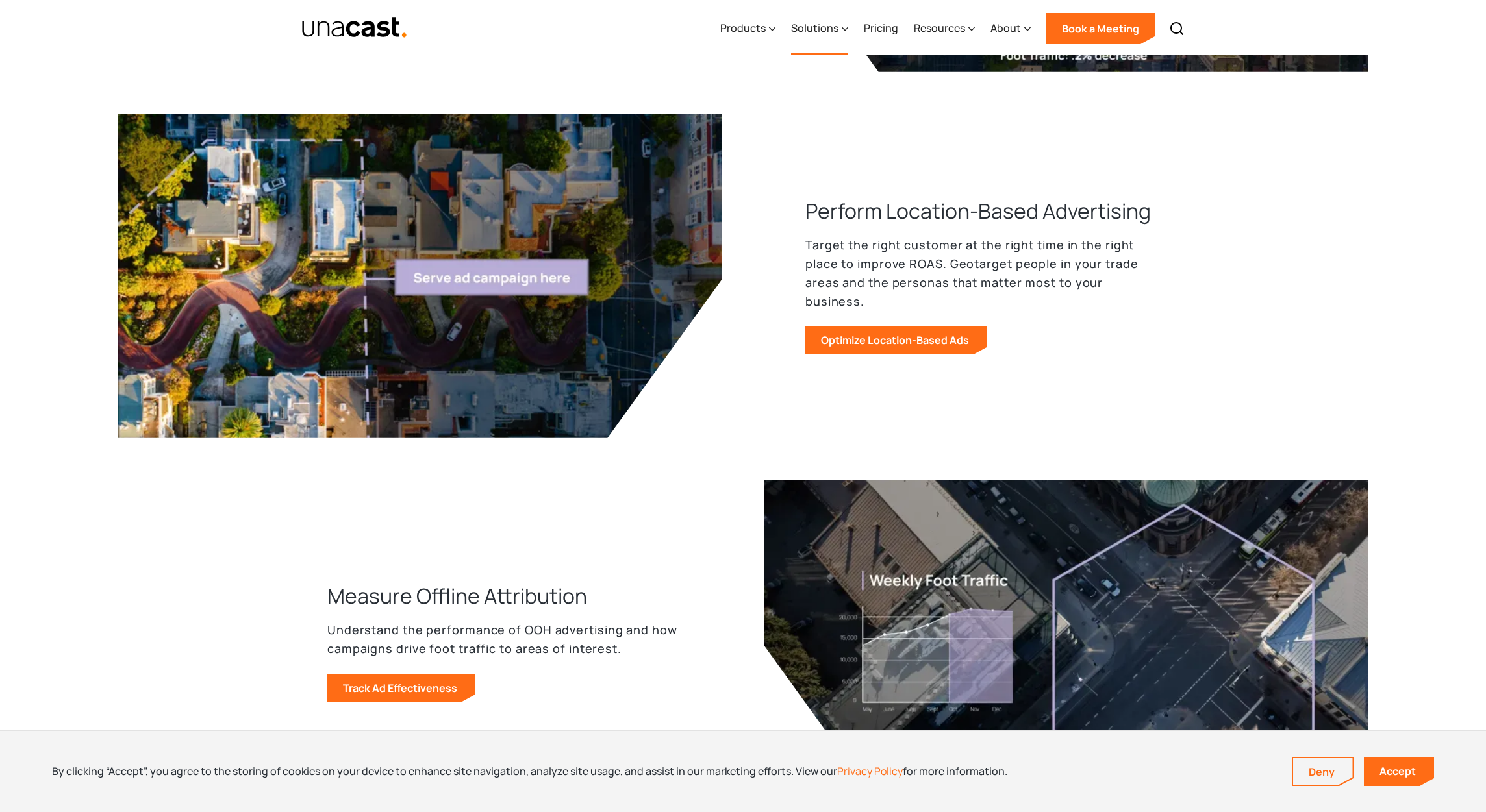
click at [822, 29] on div "Solutions" at bounding box center [815, 28] width 47 height 16
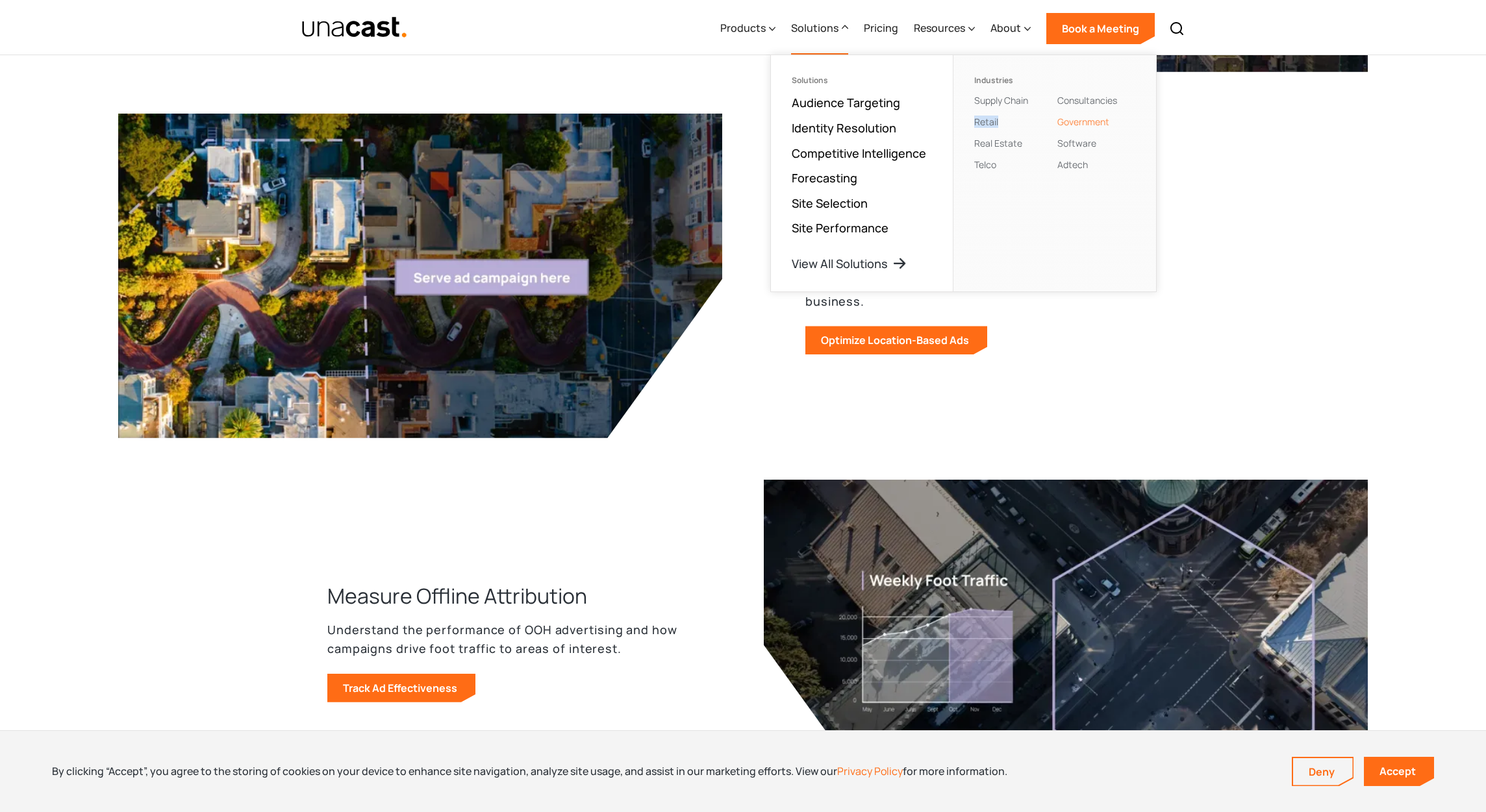
click at [1087, 126] on link "Government" at bounding box center [1083, 121] width 52 height 12
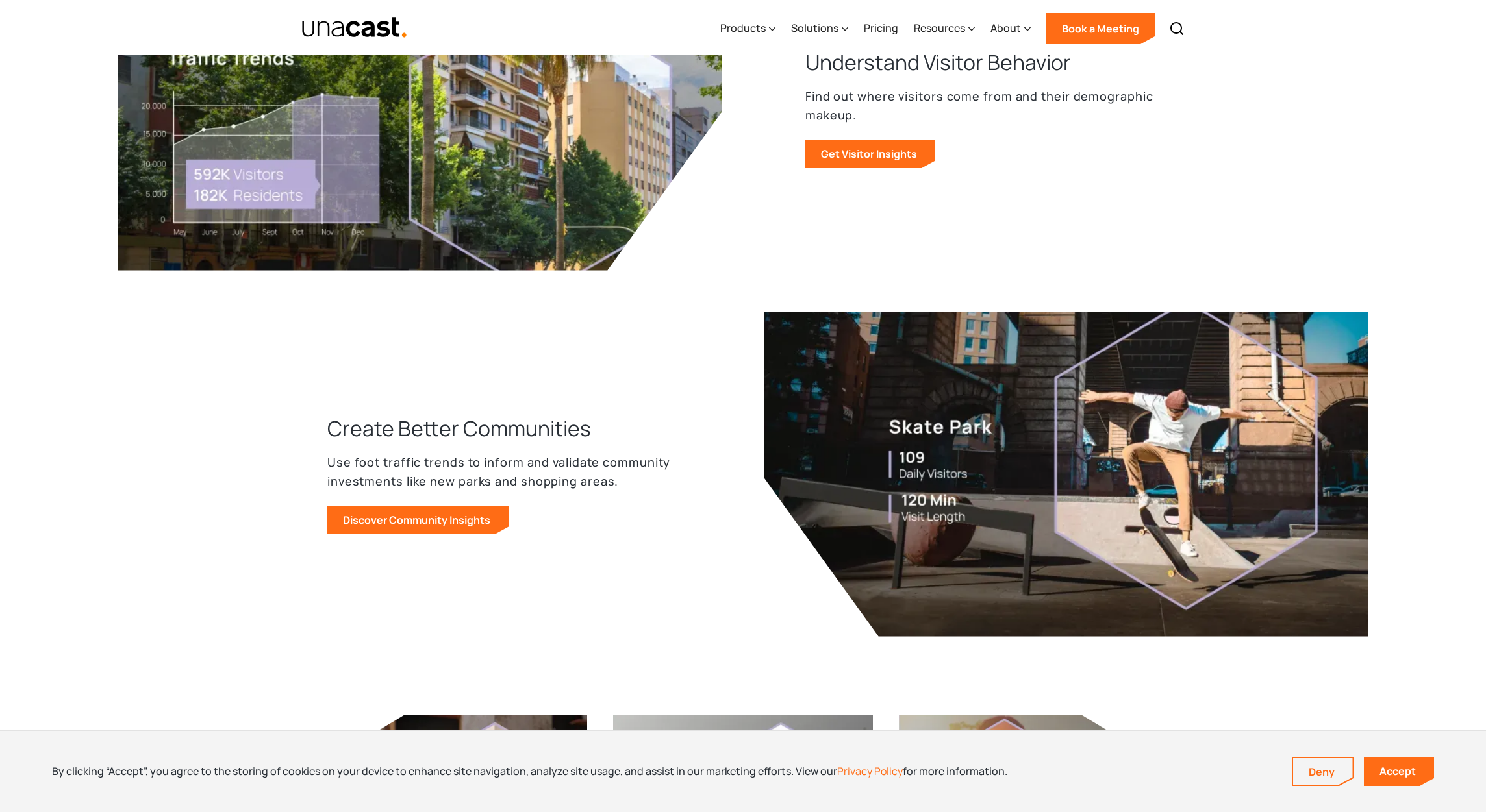
scroll to position [1307, 0]
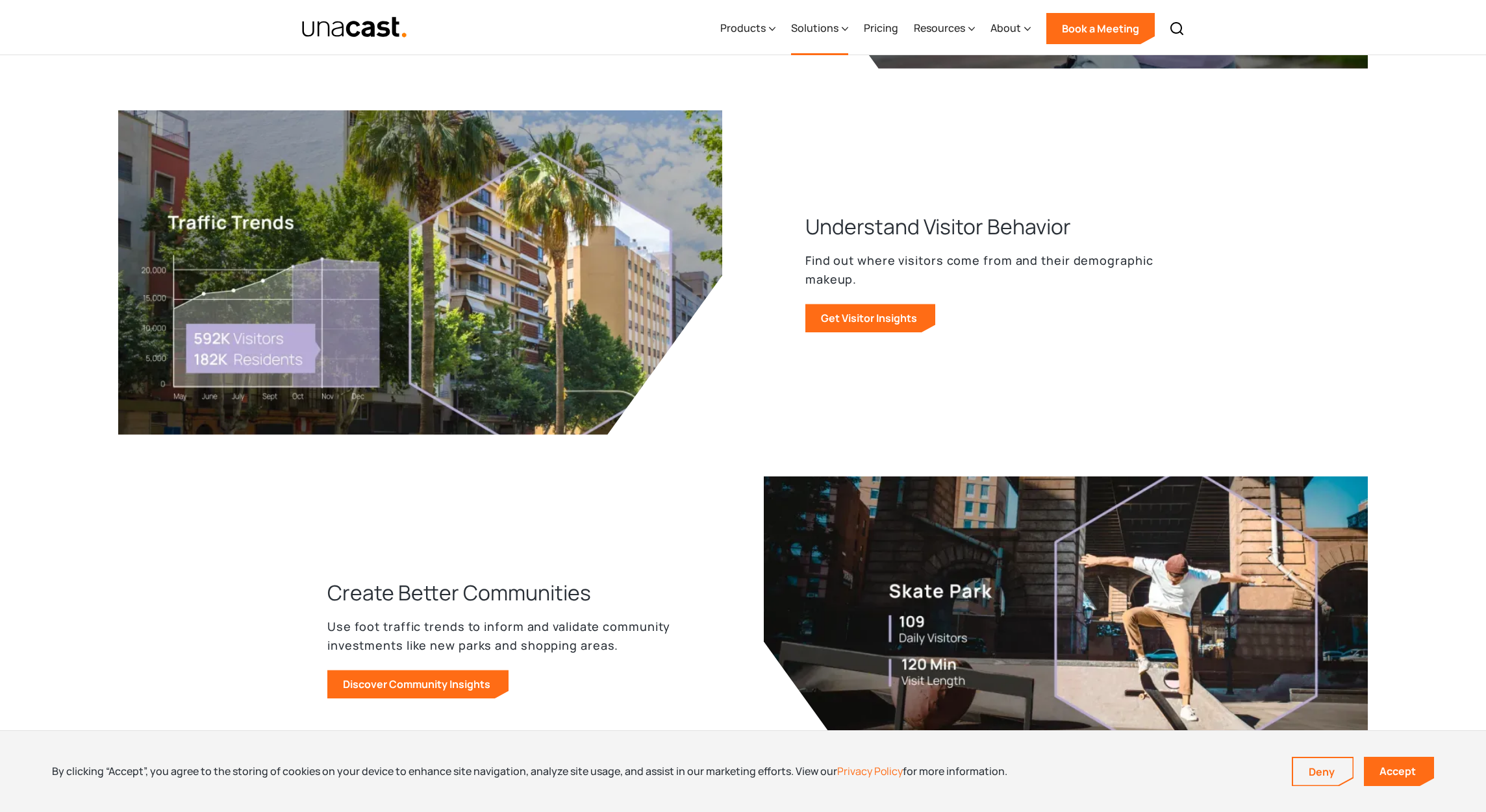
click at [823, 29] on div "Solutions" at bounding box center [815, 28] width 47 height 16
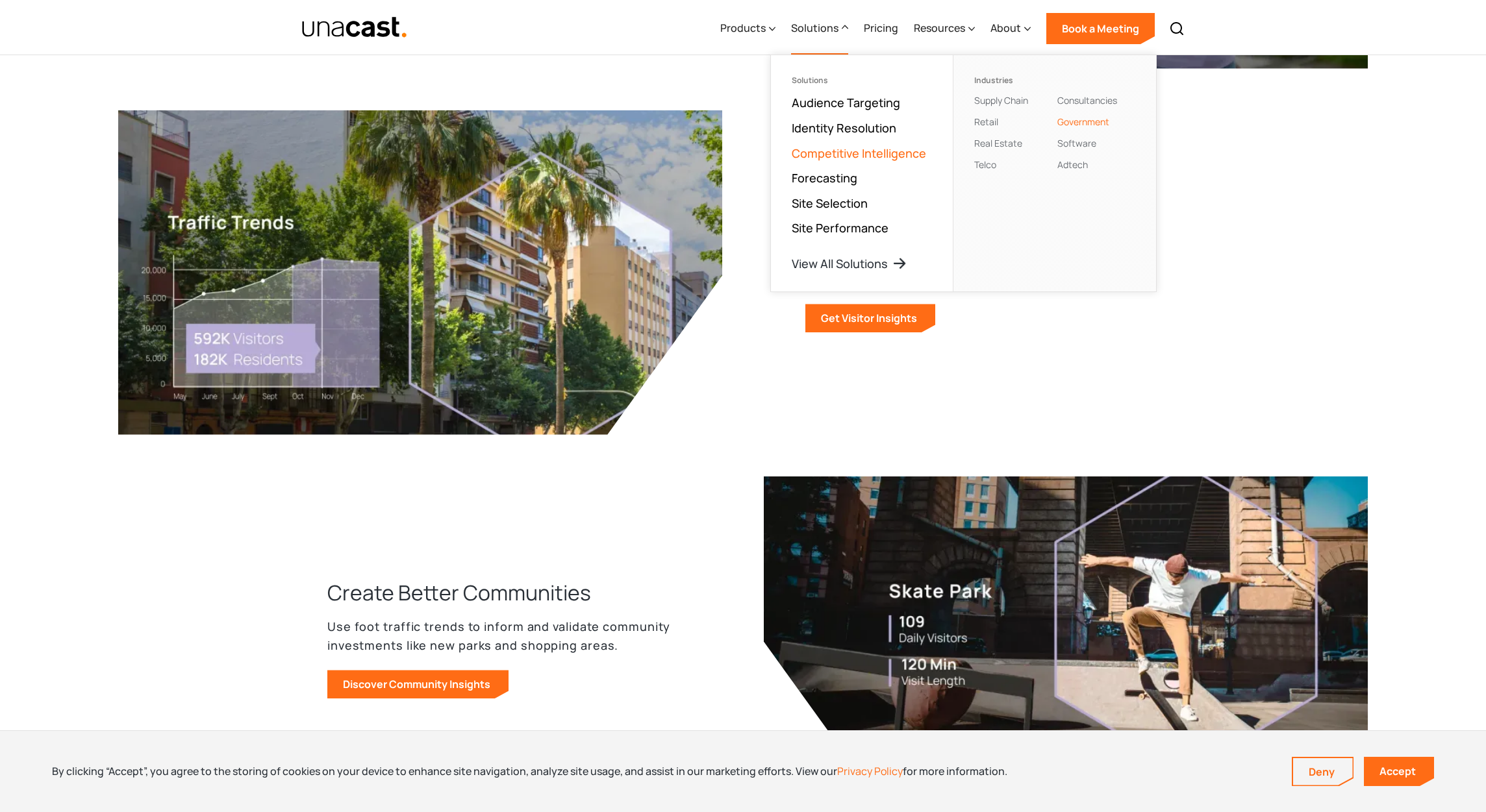
click at [836, 157] on link "Competitive Intelligence" at bounding box center [858, 153] width 134 height 16
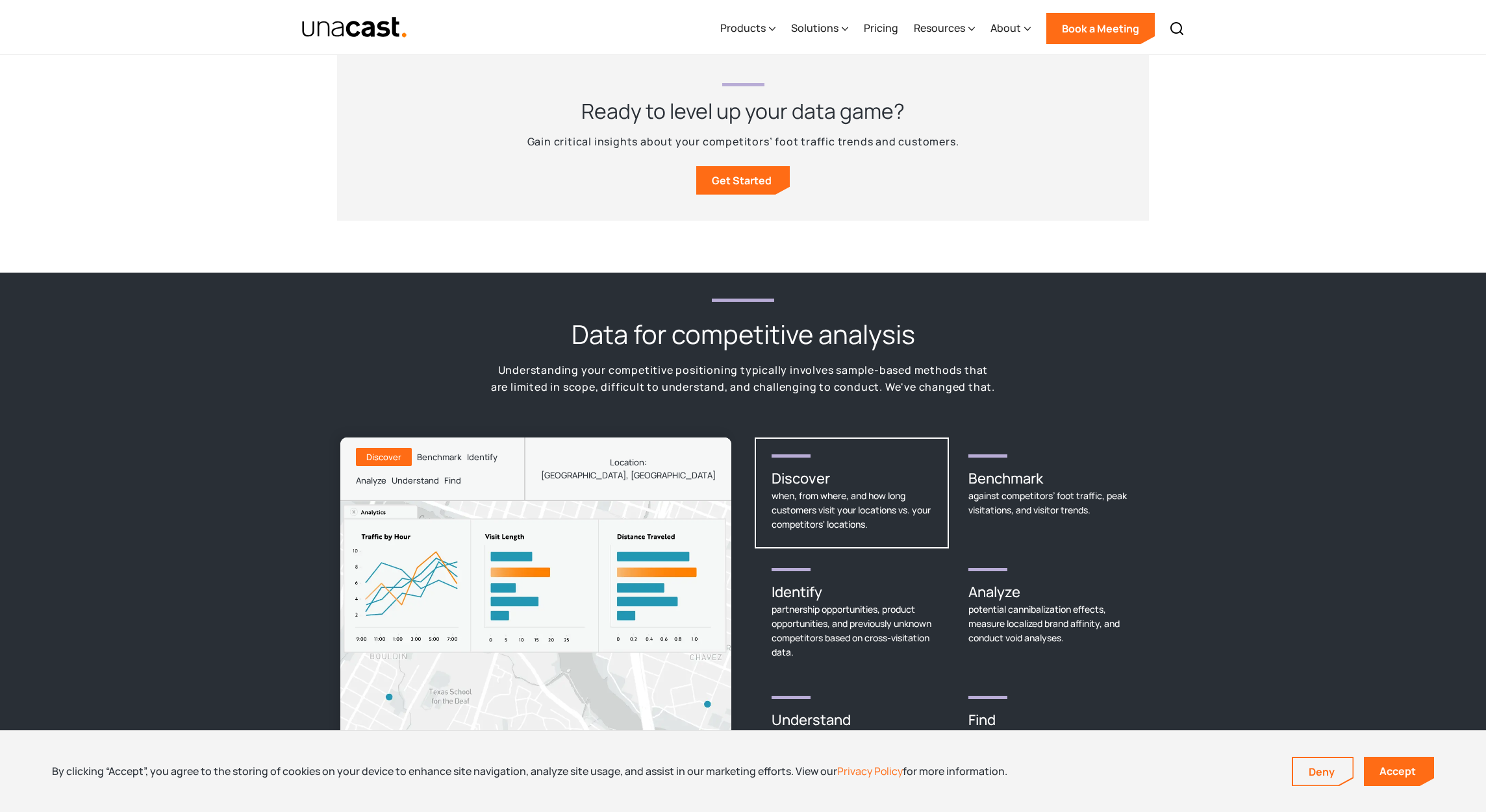
scroll to position [1792, 0]
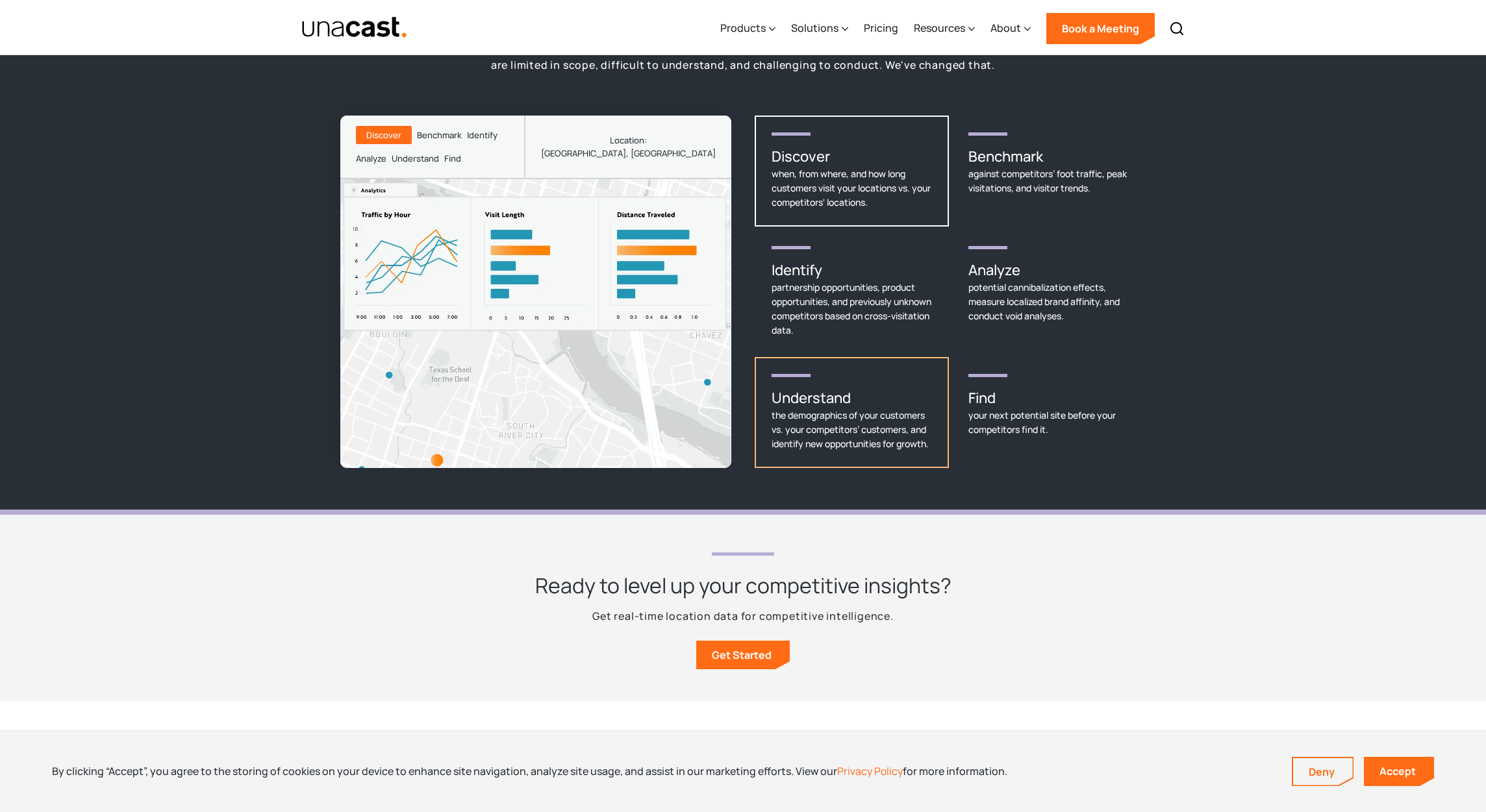
click at [888, 387] on h3 "Understand" at bounding box center [851, 397] width 160 height 21
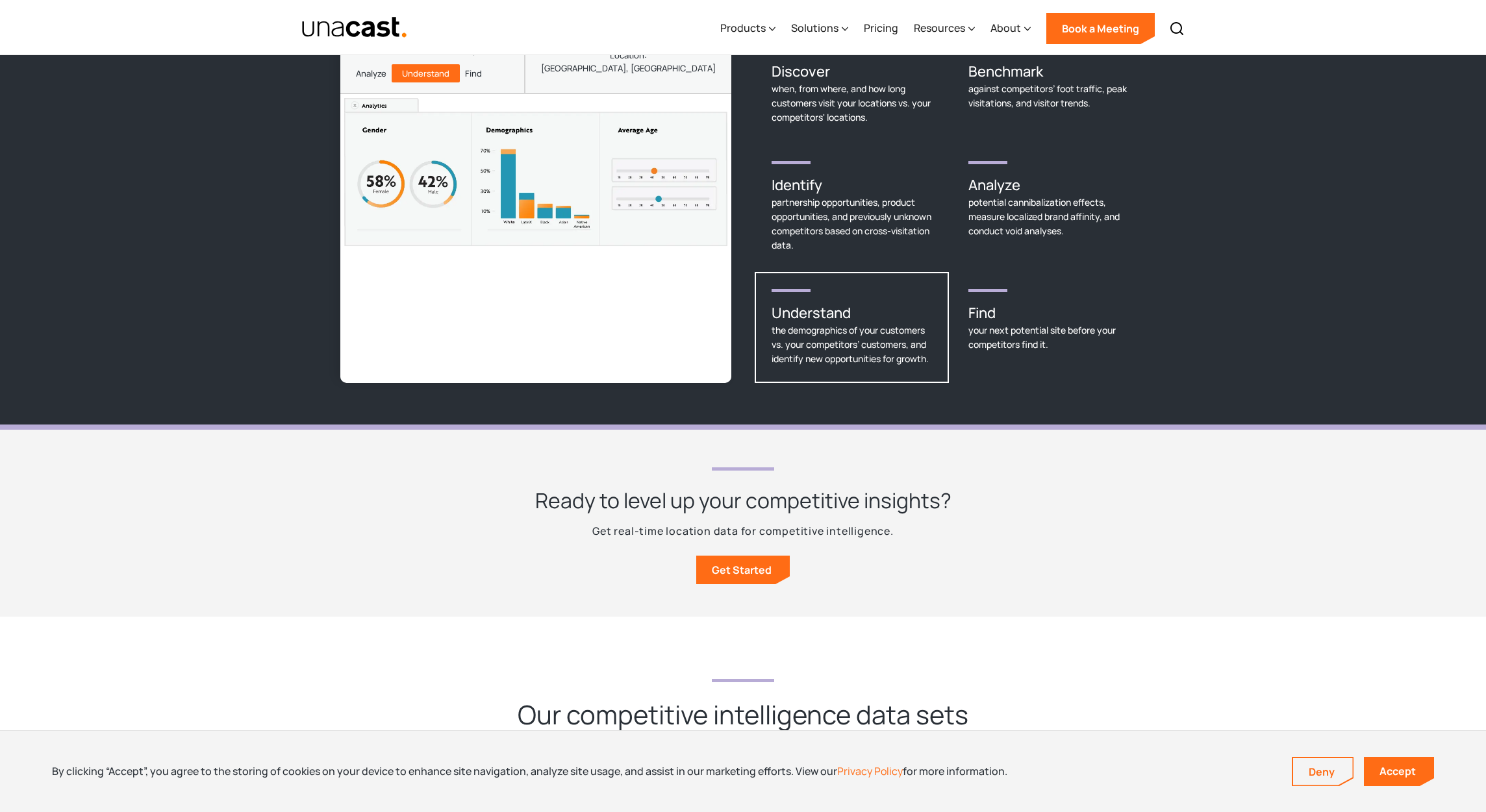
scroll to position [1599, 0]
